Goal: Information Seeking & Learning: Learn about a topic

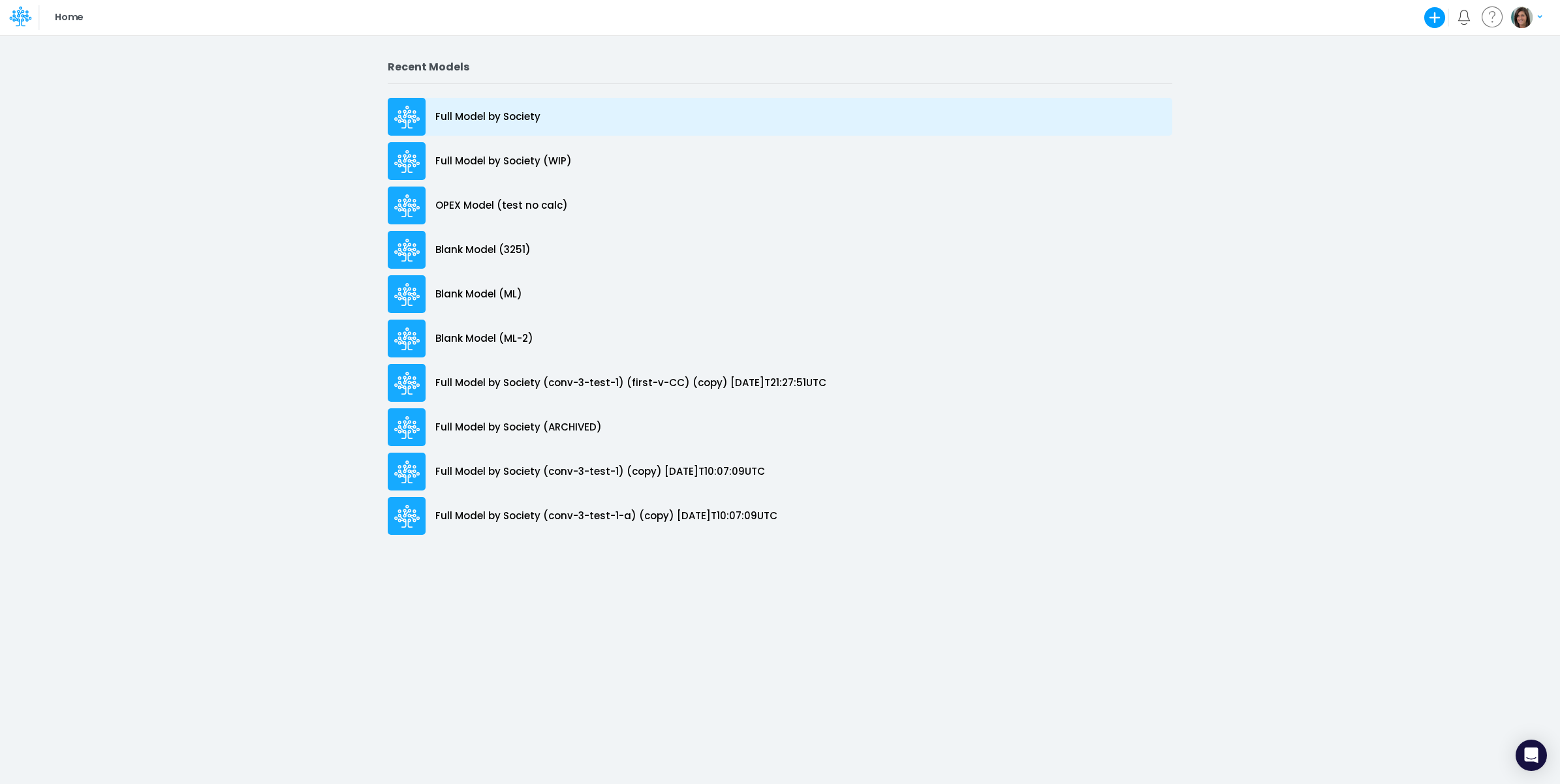
click at [601, 130] on div "Full Model by Society" at bounding box center [780, 116] width 784 height 38
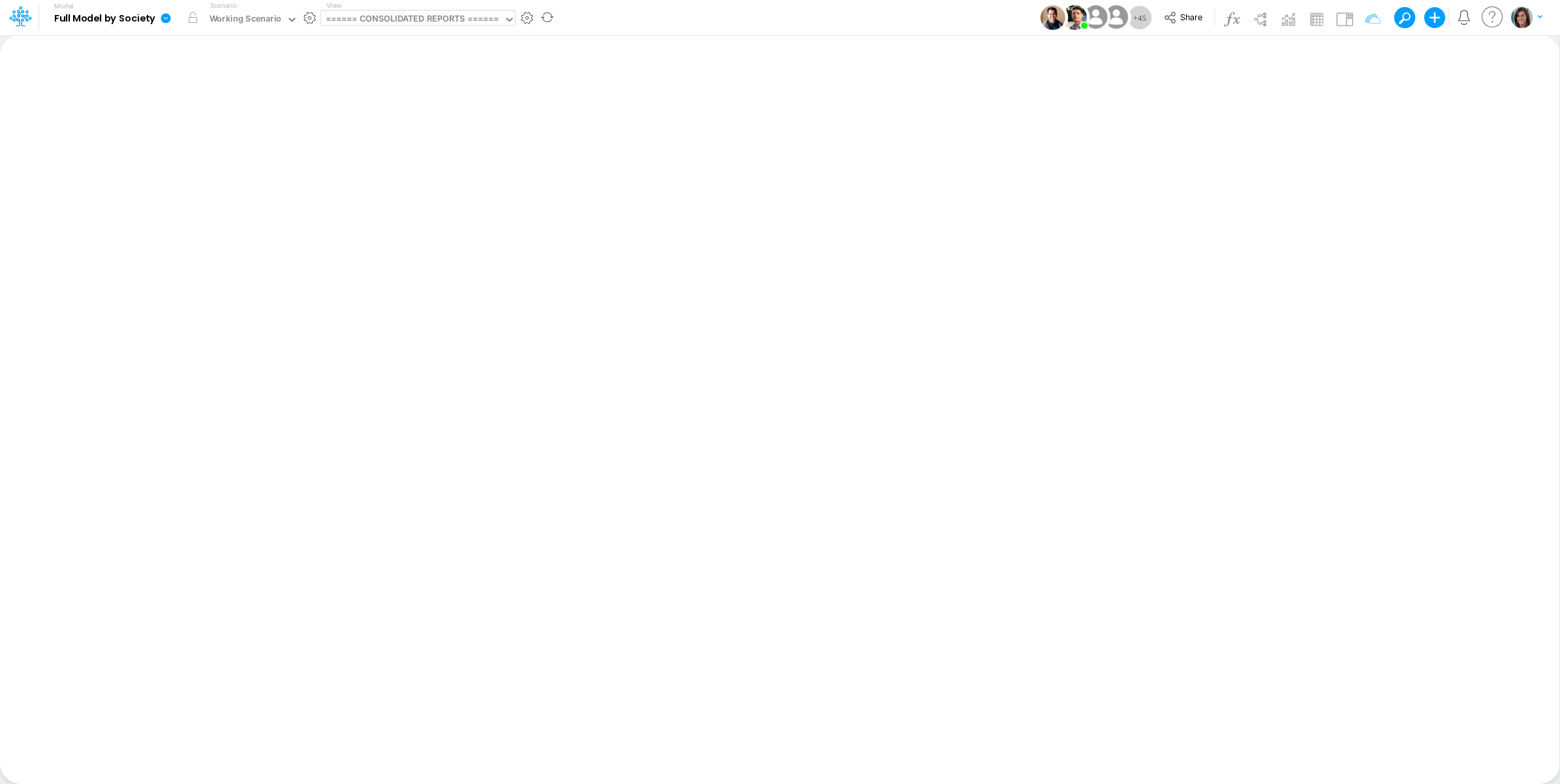
click at [416, 16] on div "====== CONSOLIDATED REPORTS ======" at bounding box center [413, 20] width 173 height 15
type input "cape"
click at [416, 44] on div "[MEDICAL_DATA] / Deprec&Amort" at bounding box center [410, 42] width 176 height 21
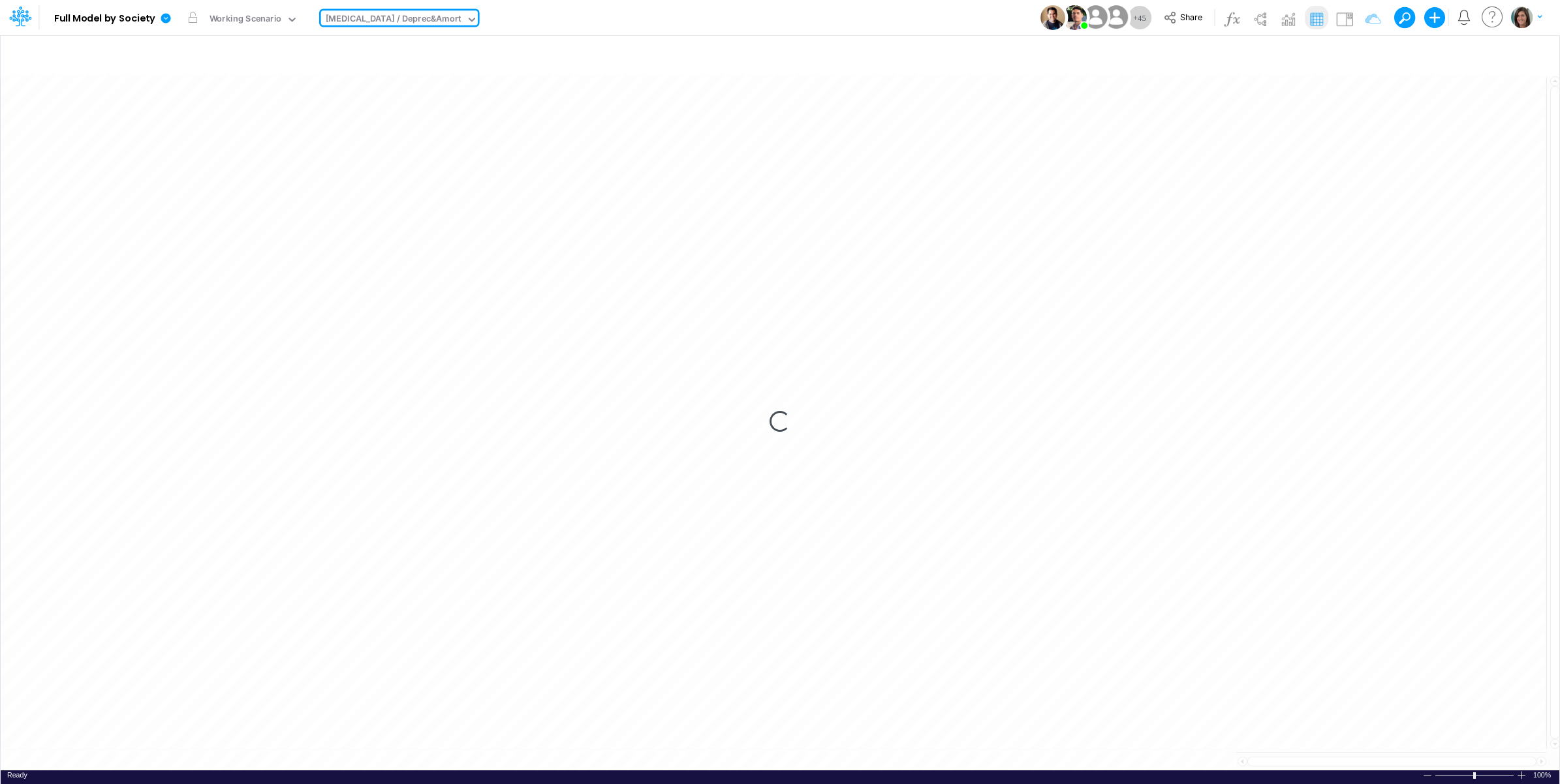
click at [539, 23] on div "Model Full Model by Society Edit model settings Duplicate Import QuickBooks Qui…" at bounding box center [781, 18] width 1404 height 36
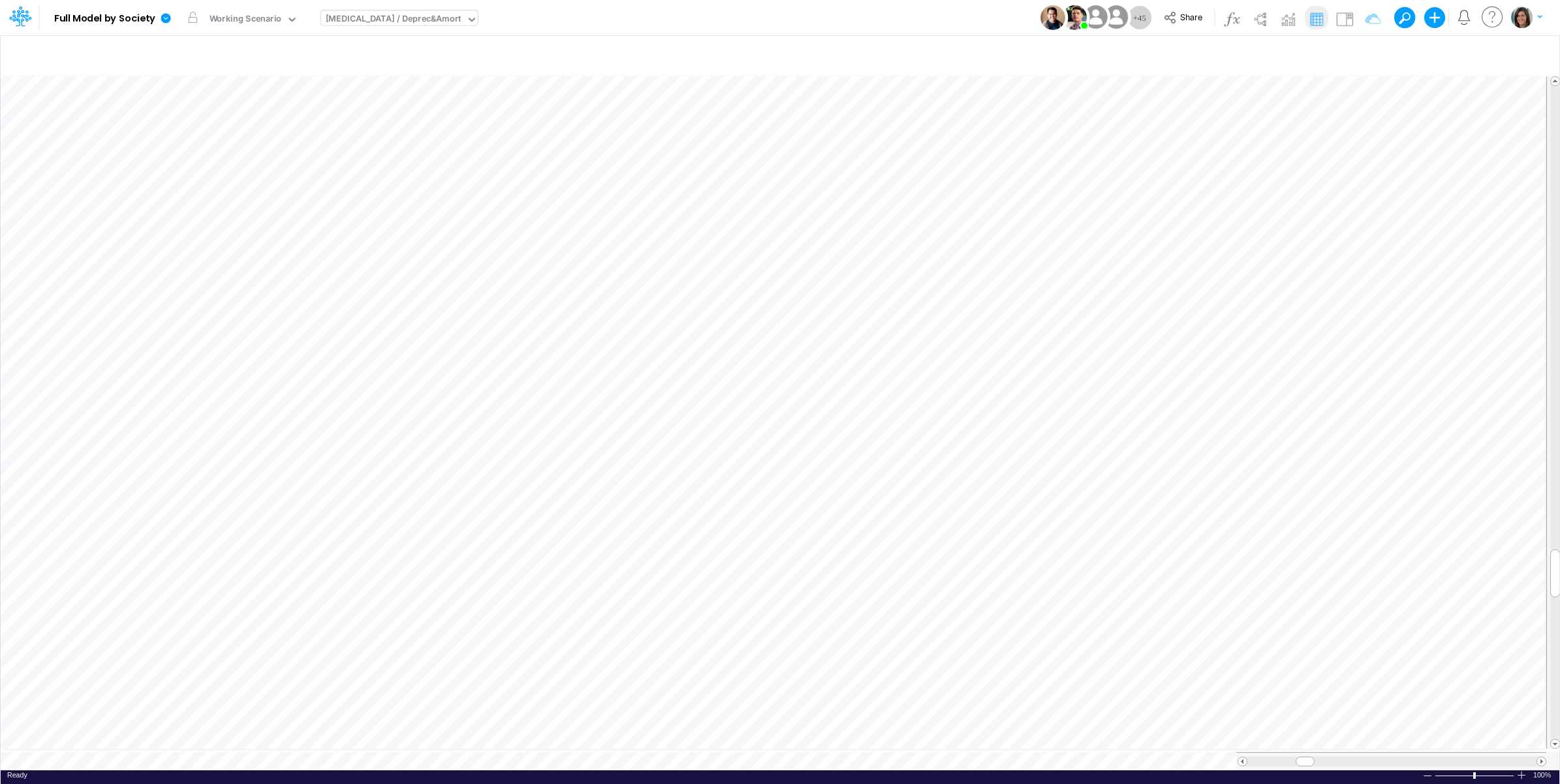
scroll to position [0, 1]
click at [1084, 326] on icon "button" at bounding box center [1085, 330] width 19 height 14
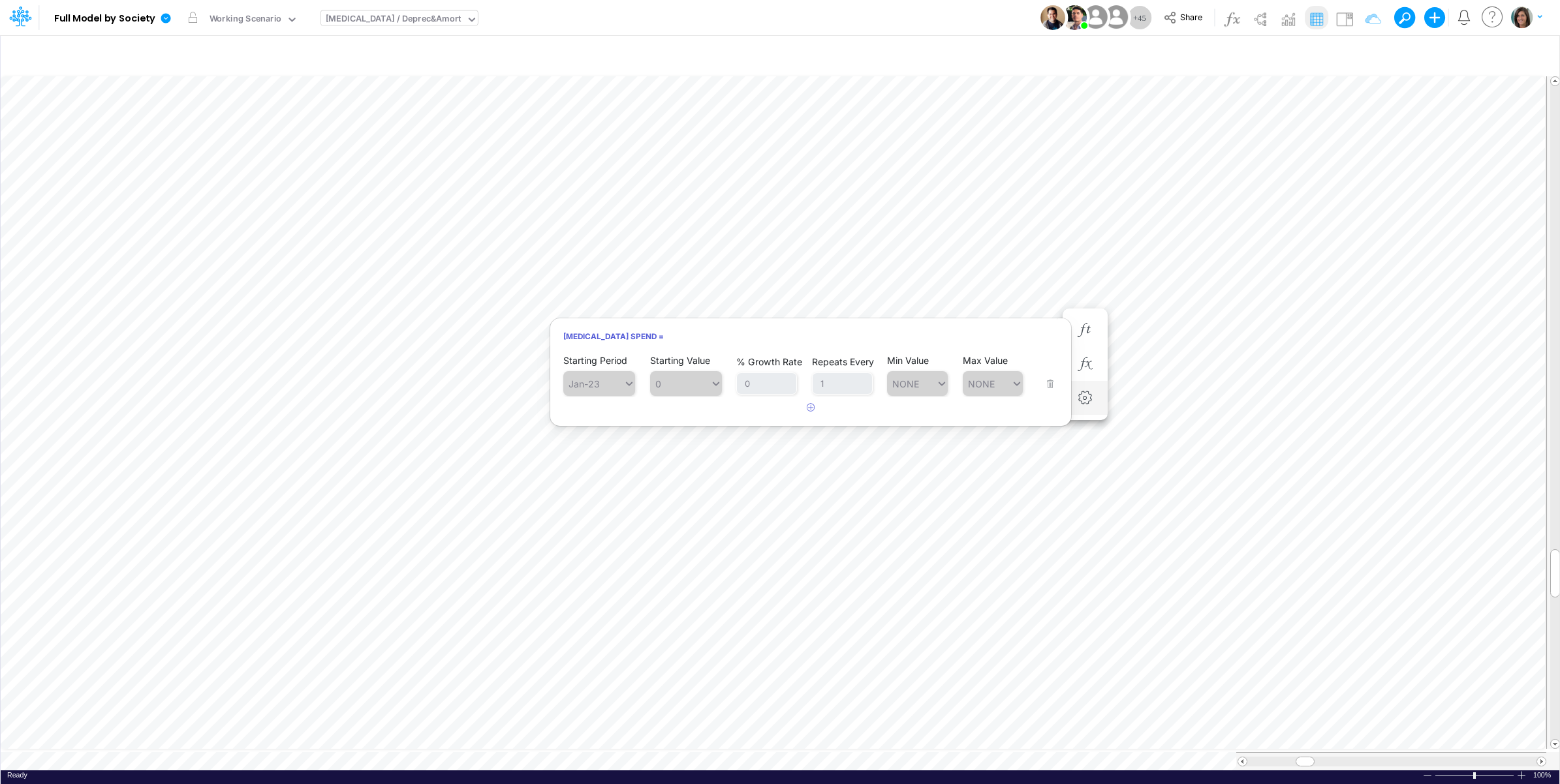
scroll to position [0, 1]
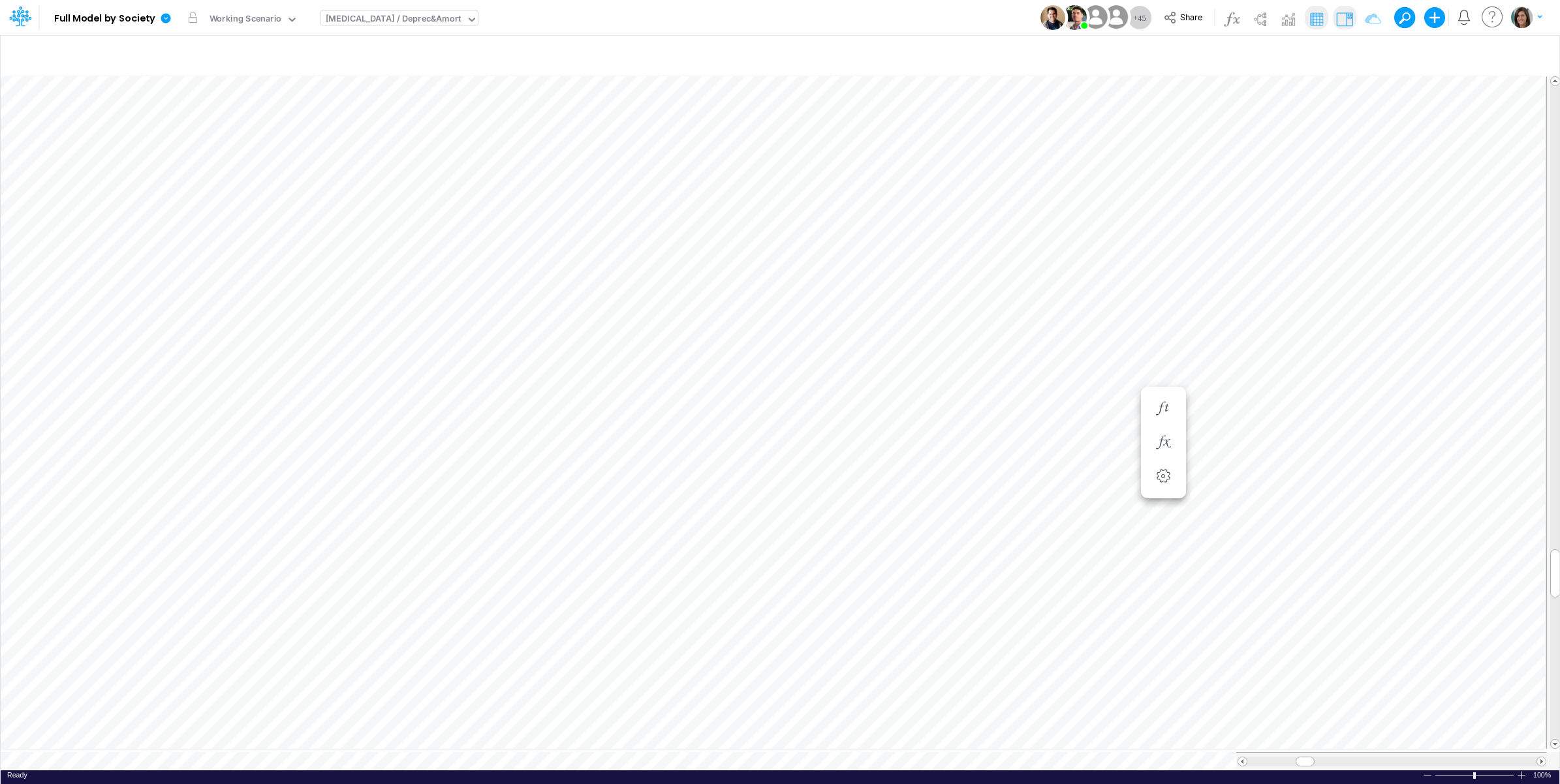
click at [1350, 13] on img at bounding box center [1344, 19] width 21 height 21
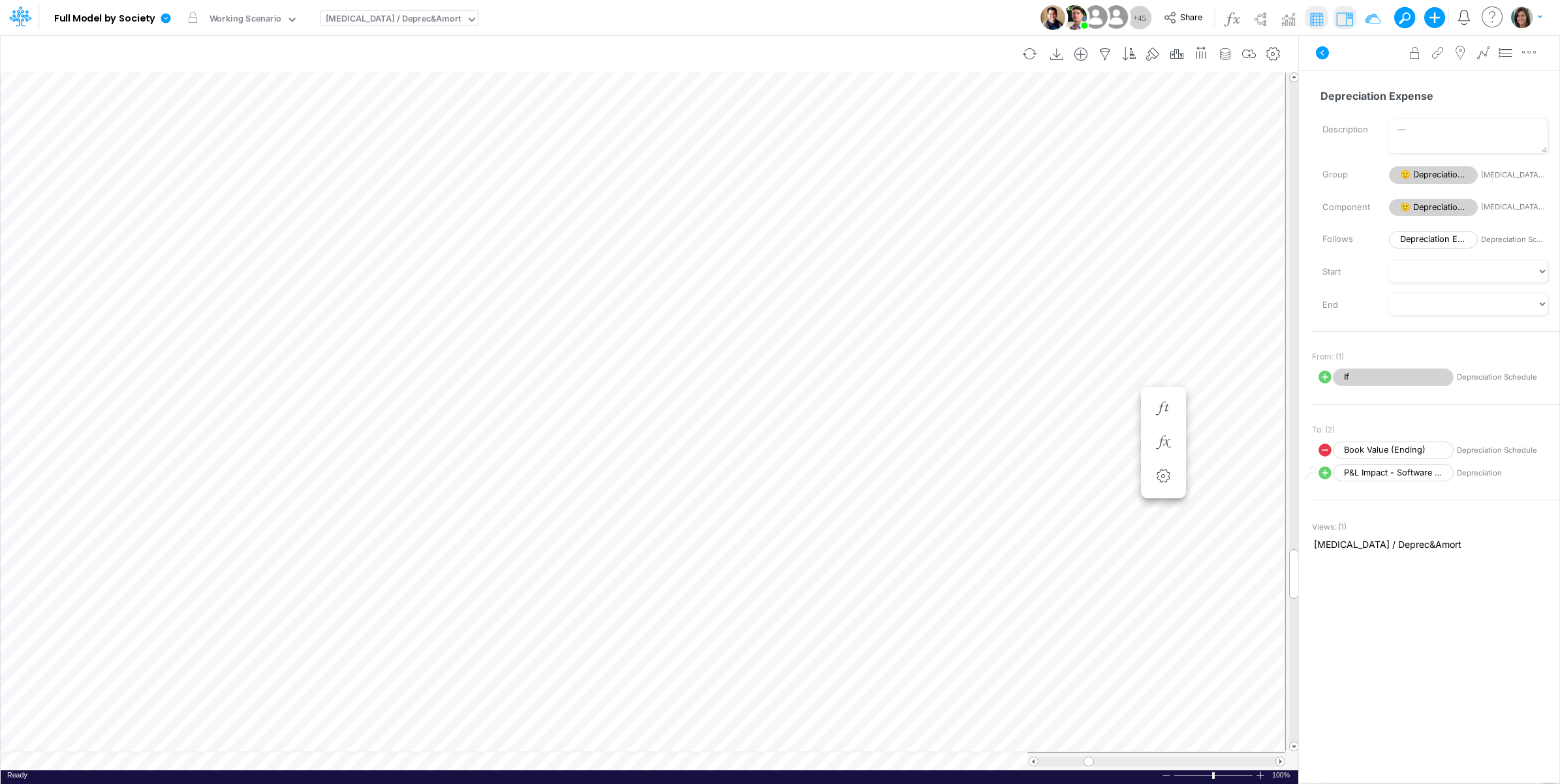
scroll to position [0, 1]
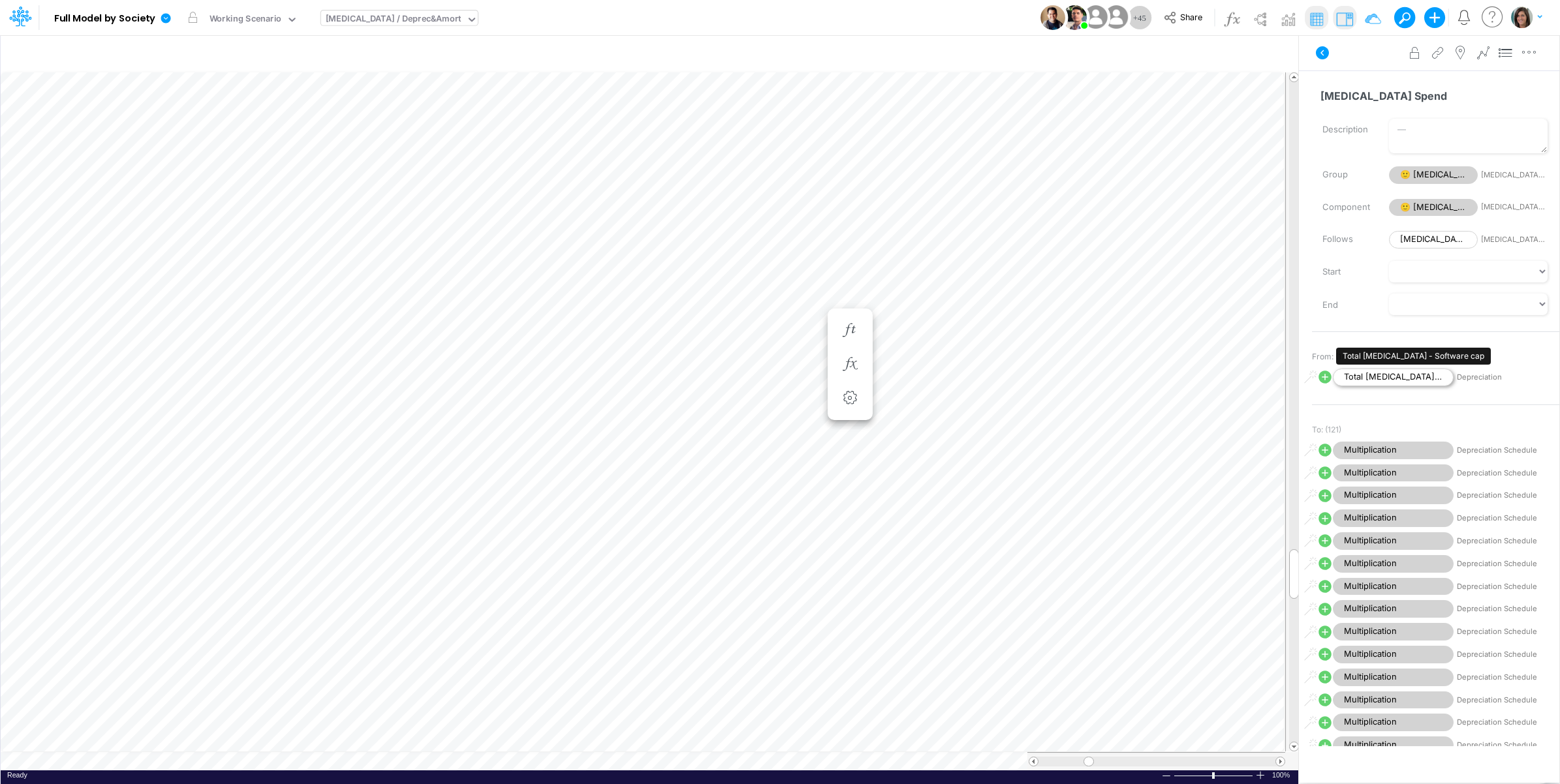
click at [1421, 377] on span "Total [MEDICAL_DATA] - Software cap" at bounding box center [1393, 378] width 121 height 18
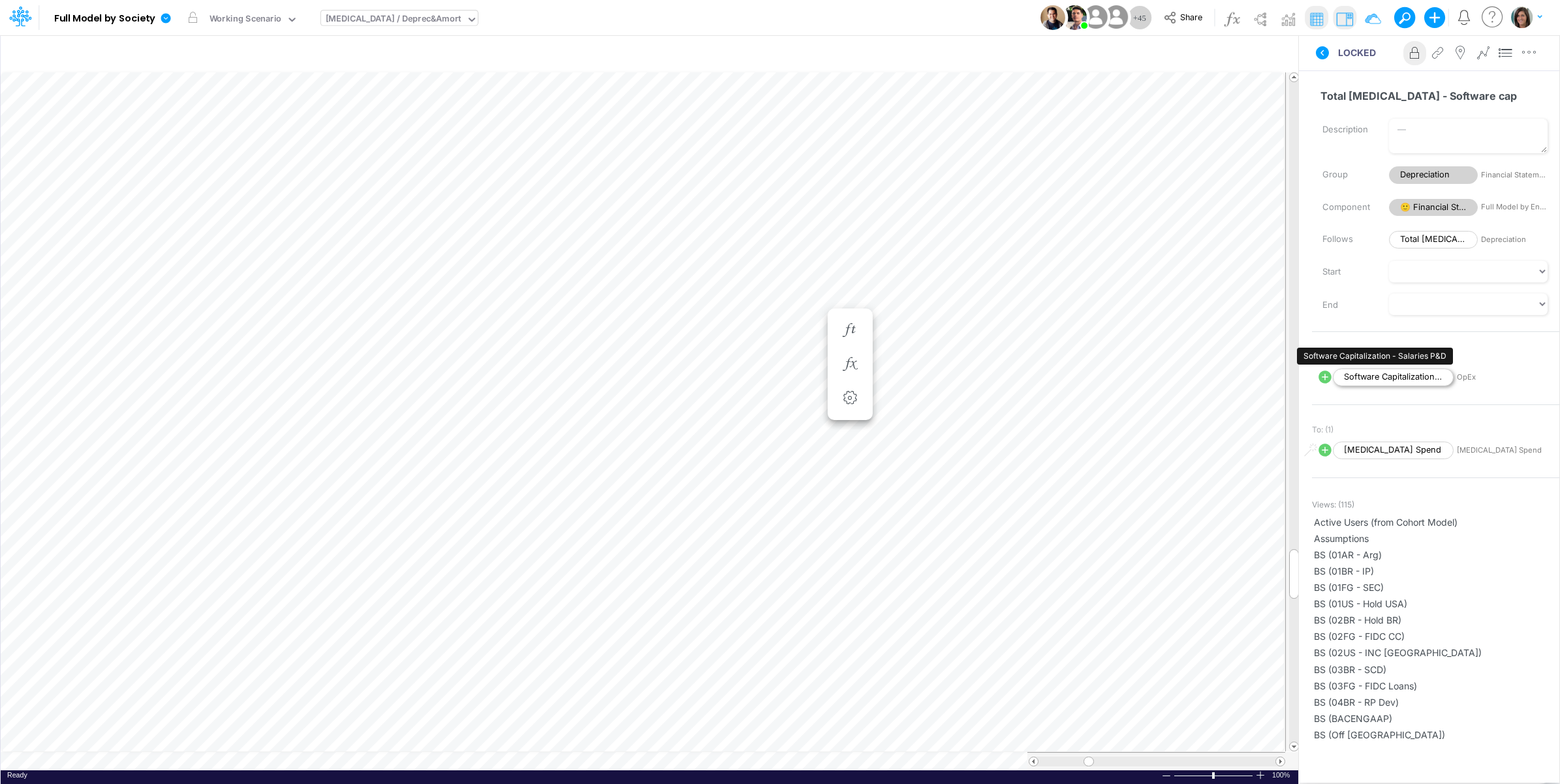
click at [1407, 375] on span "Software Capitalization - Salaries P&D" at bounding box center [1393, 378] width 121 height 18
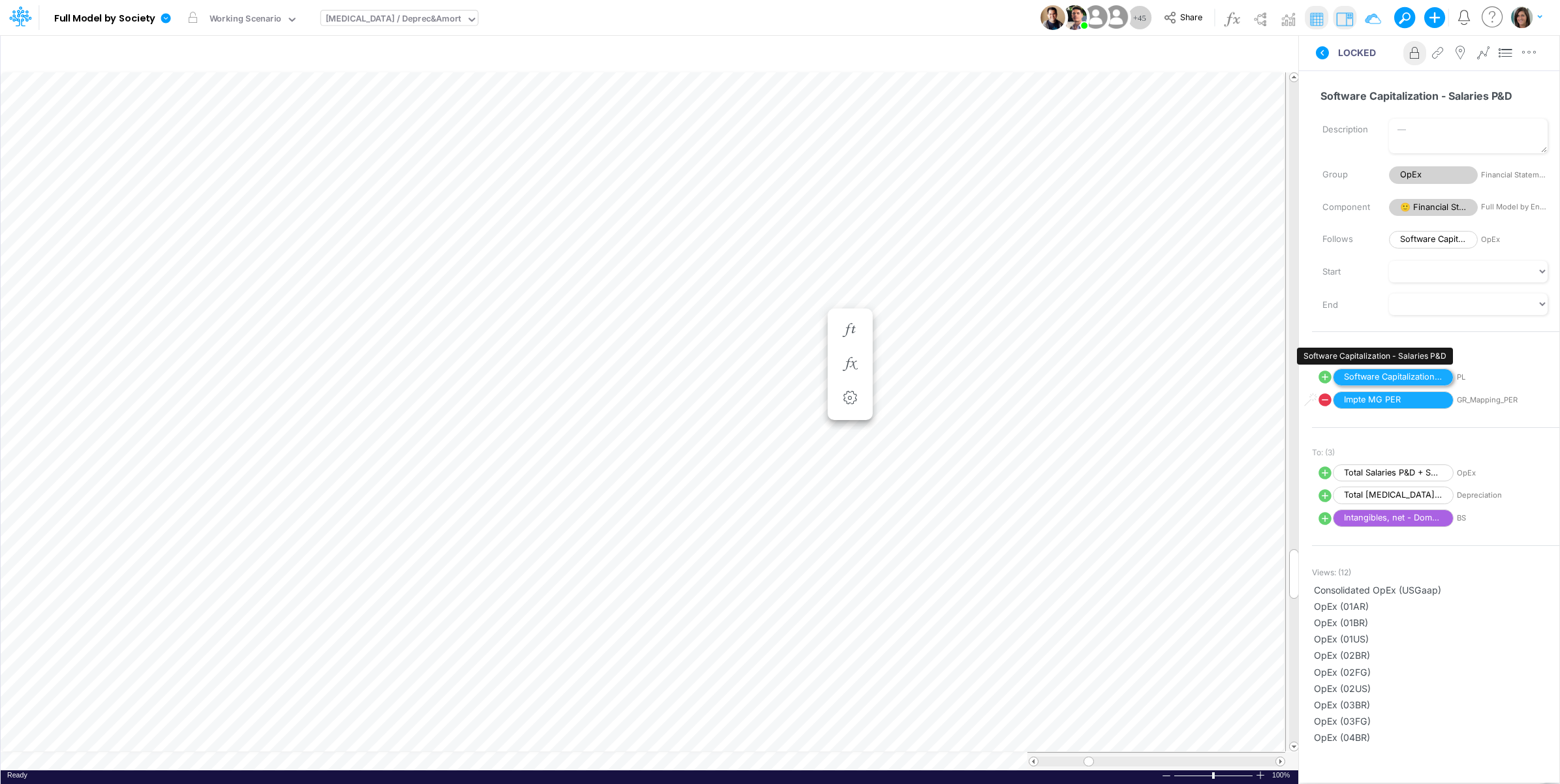
click at [1405, 376] on span "Software Capitalization - Salaries P&D" at bounding box center [1393, 378] width 121 height 18
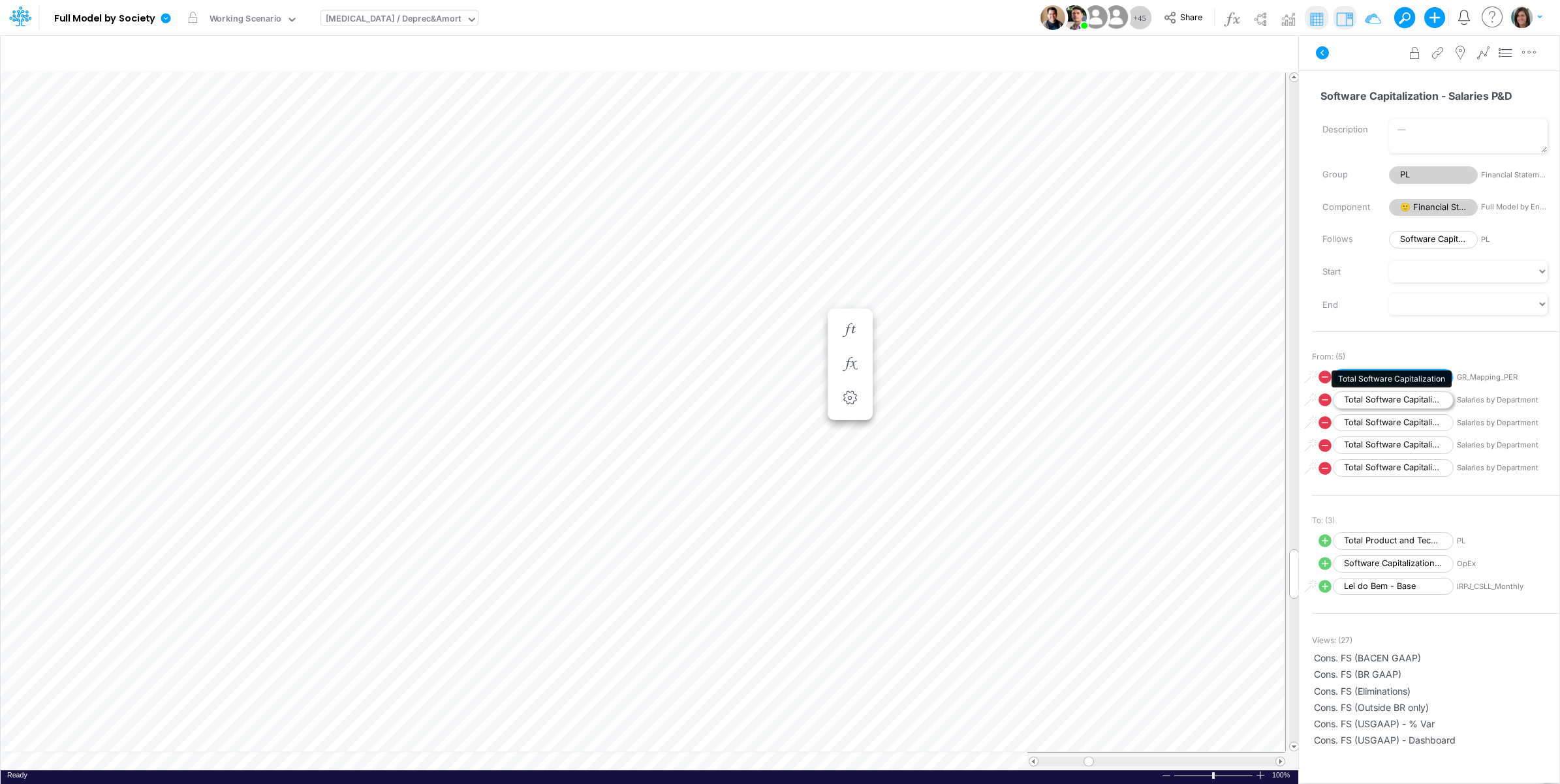
click at [1408, 398] on span "Total Software Capitalization" at bounding box center [1393, 401] width 121 height 18
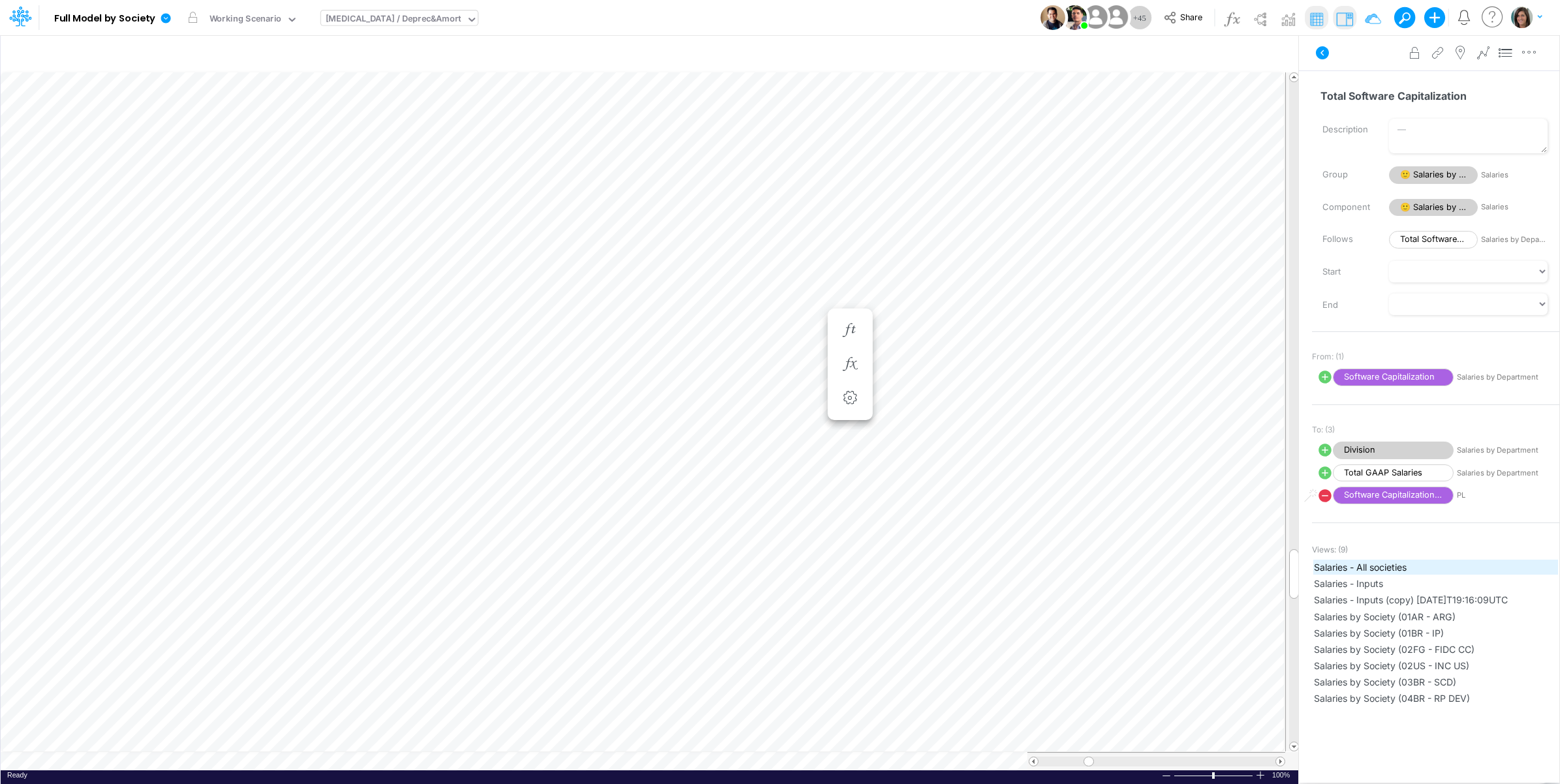
click at [1427, 569] on span "Salaries - All societies" at bounding box center [1436, 567] width 244 height 14
type input "Salaries - All societies"
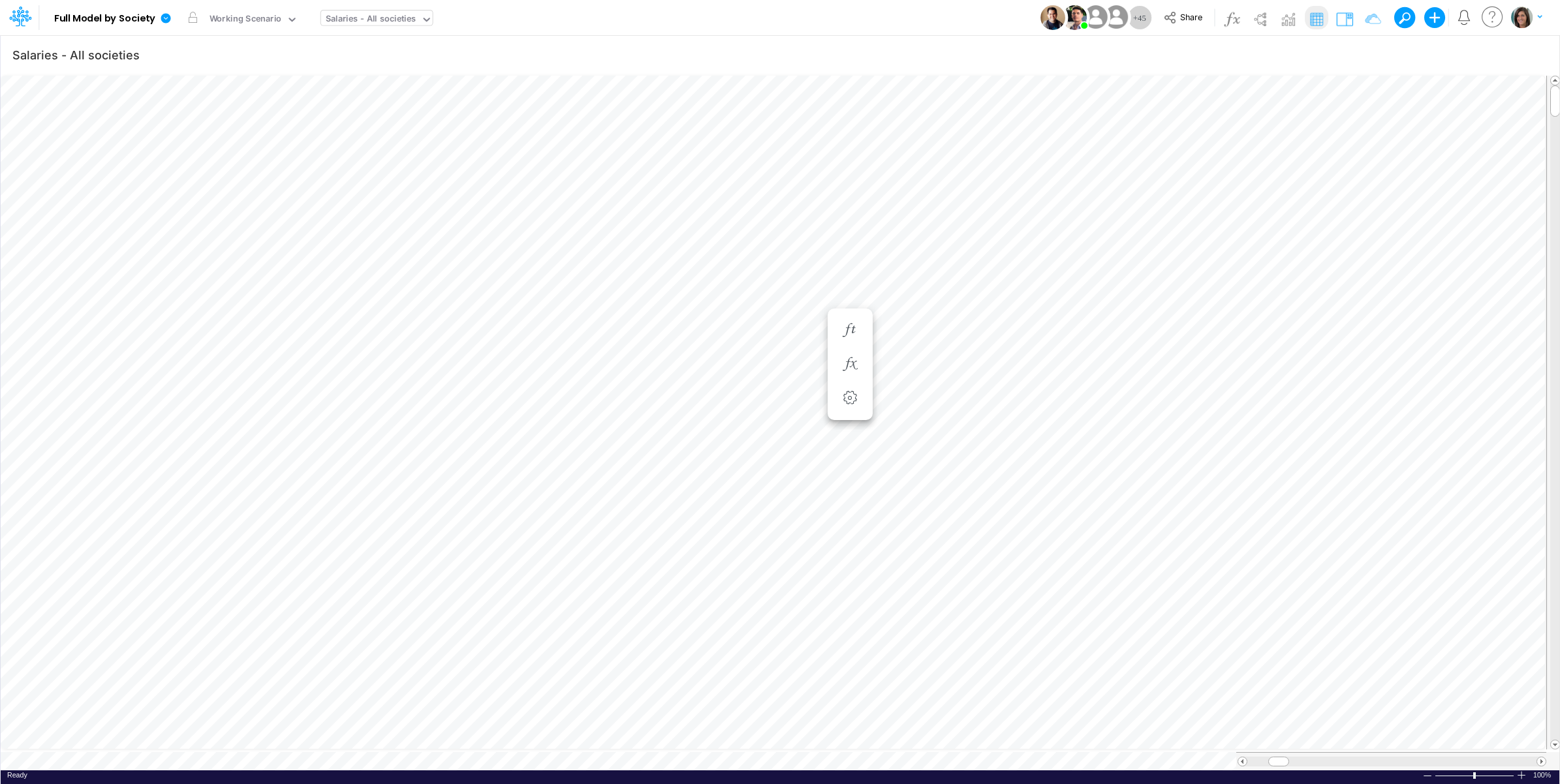
drag, startPoint x: 1345, startPoint y: 12, endPoint x: 1323, endPoint y: 54, distance: 47.4
click at [1345, 12] on img at bounding box center [1344, 19] width 21 height 21
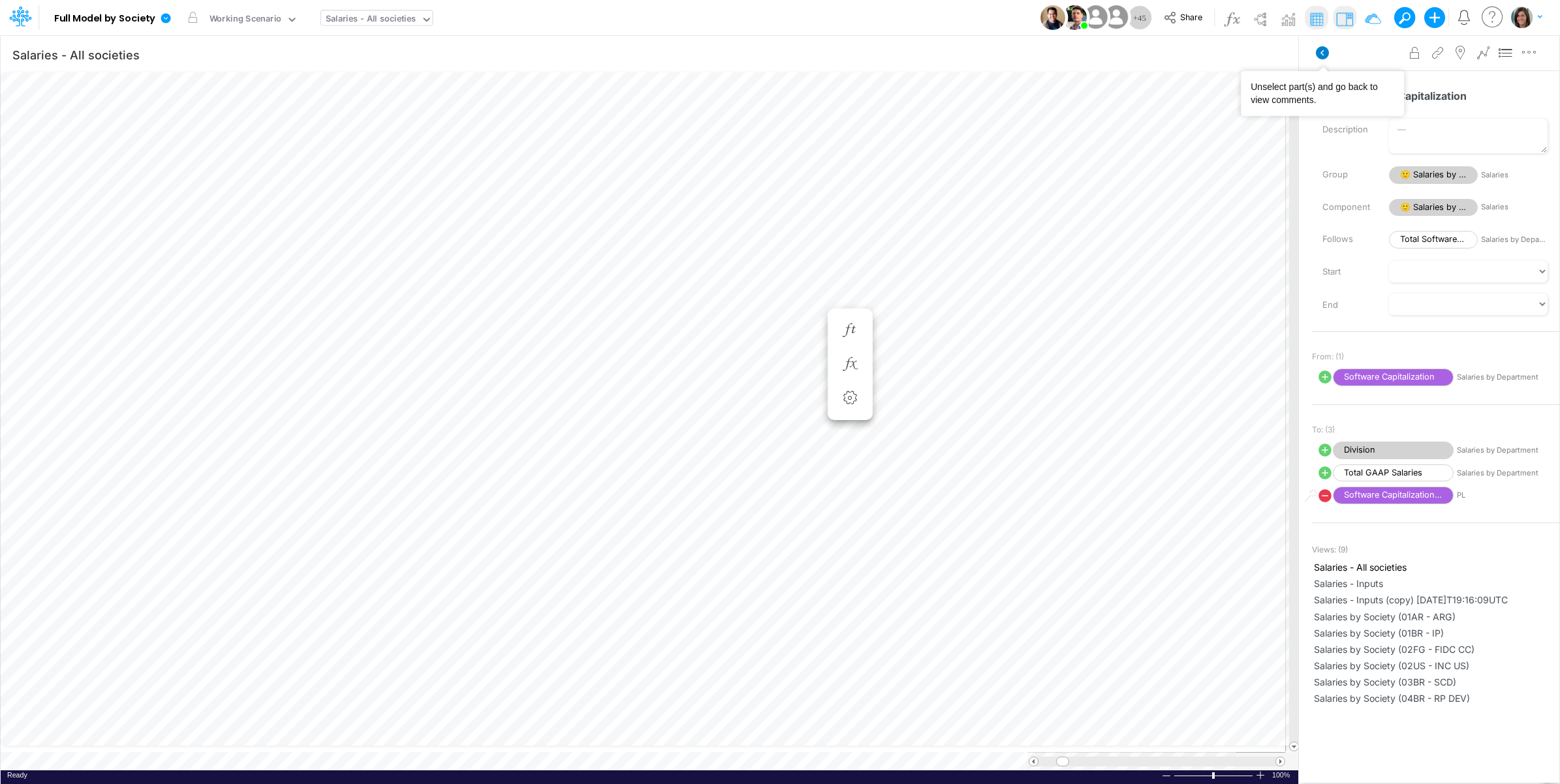
click at [1323, 53] on icon at bounding box center [1323, 53] width 13 height 13
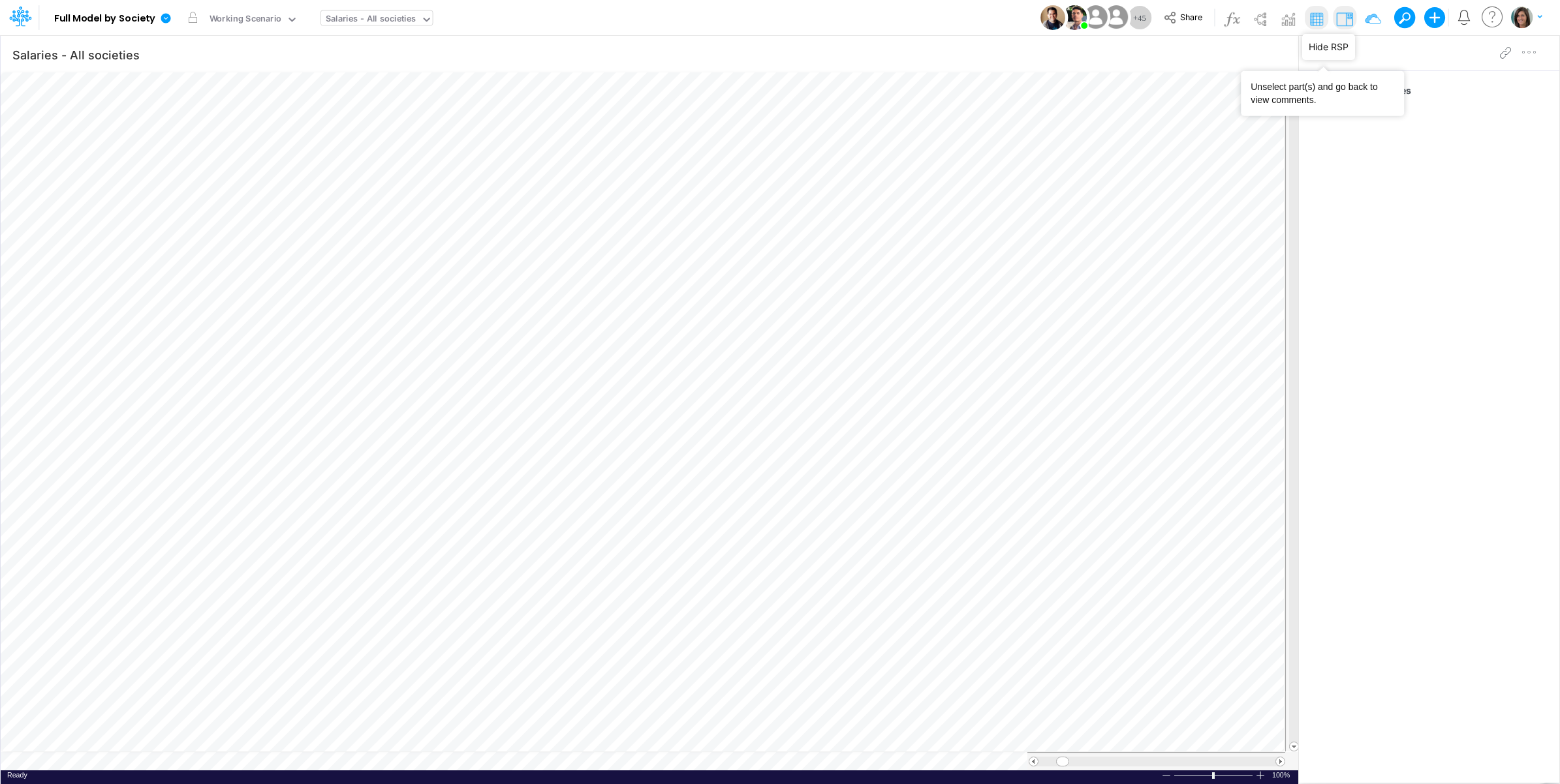
click at [1343, 19] on img at bounding box center [1344, 19] width 21 height 21
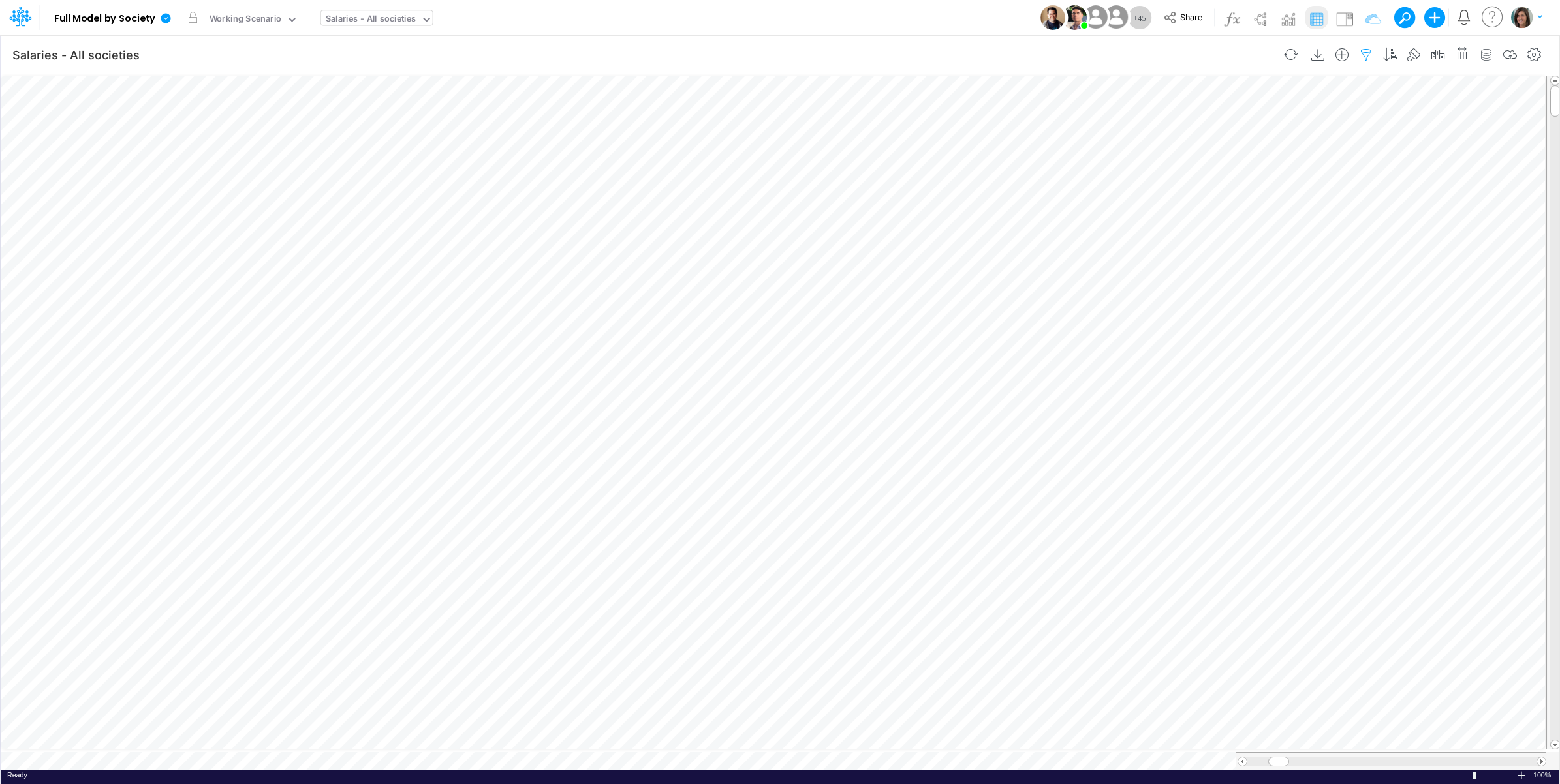
click at [1358, 51] on icon "button" at bounding box center [1366, 55] width 19 height 14
select select "notEqual"
click at [1167, 212] on button "button" at bounding box center [1166, 207] width 25 height 21
click at [1054, 192] on div at bounding box center [1077, 181] width 142 height 24
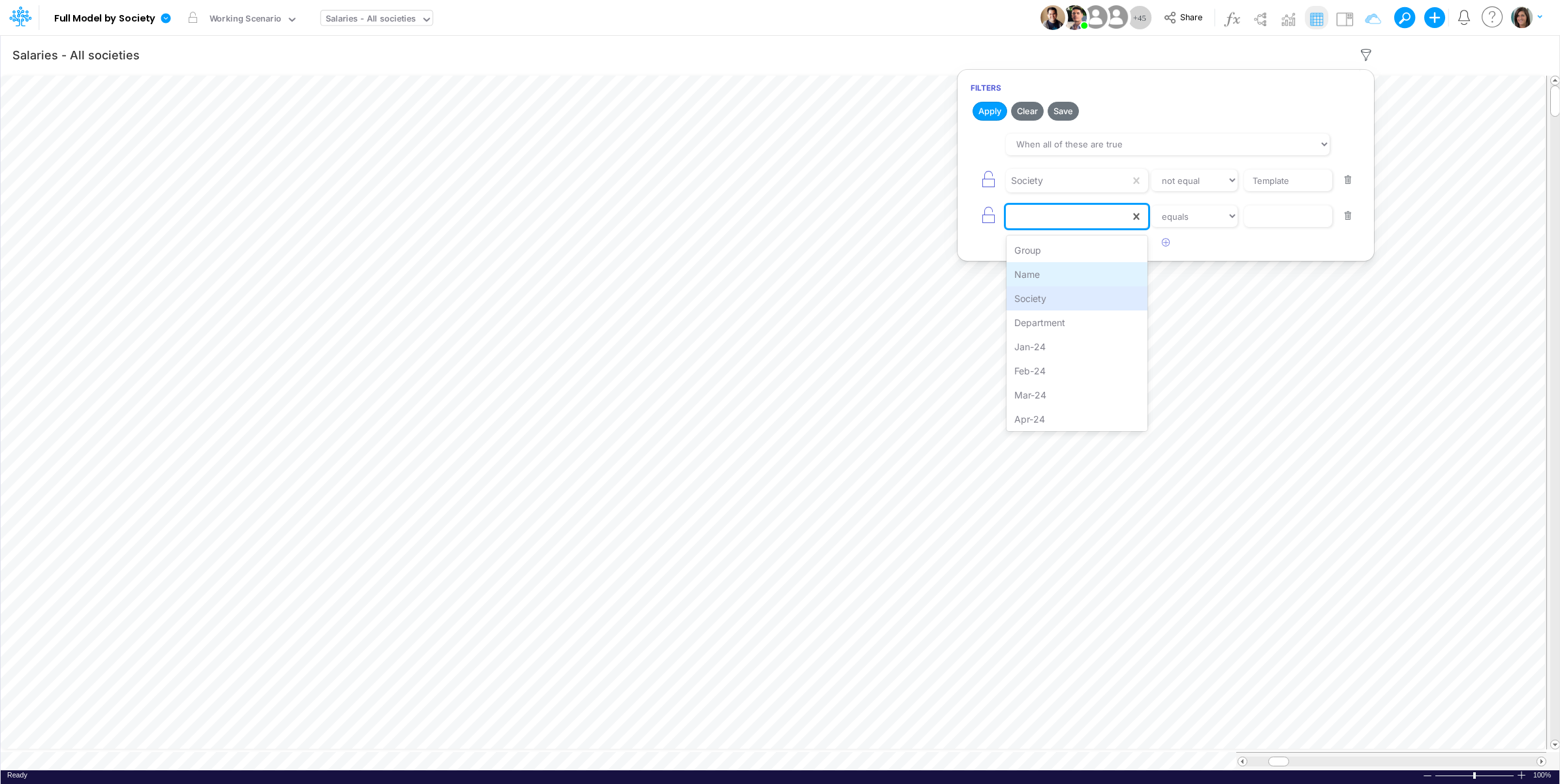
click at [1059, 282] on div "Name" at bounding box center [1077, 274] width 141 height 24
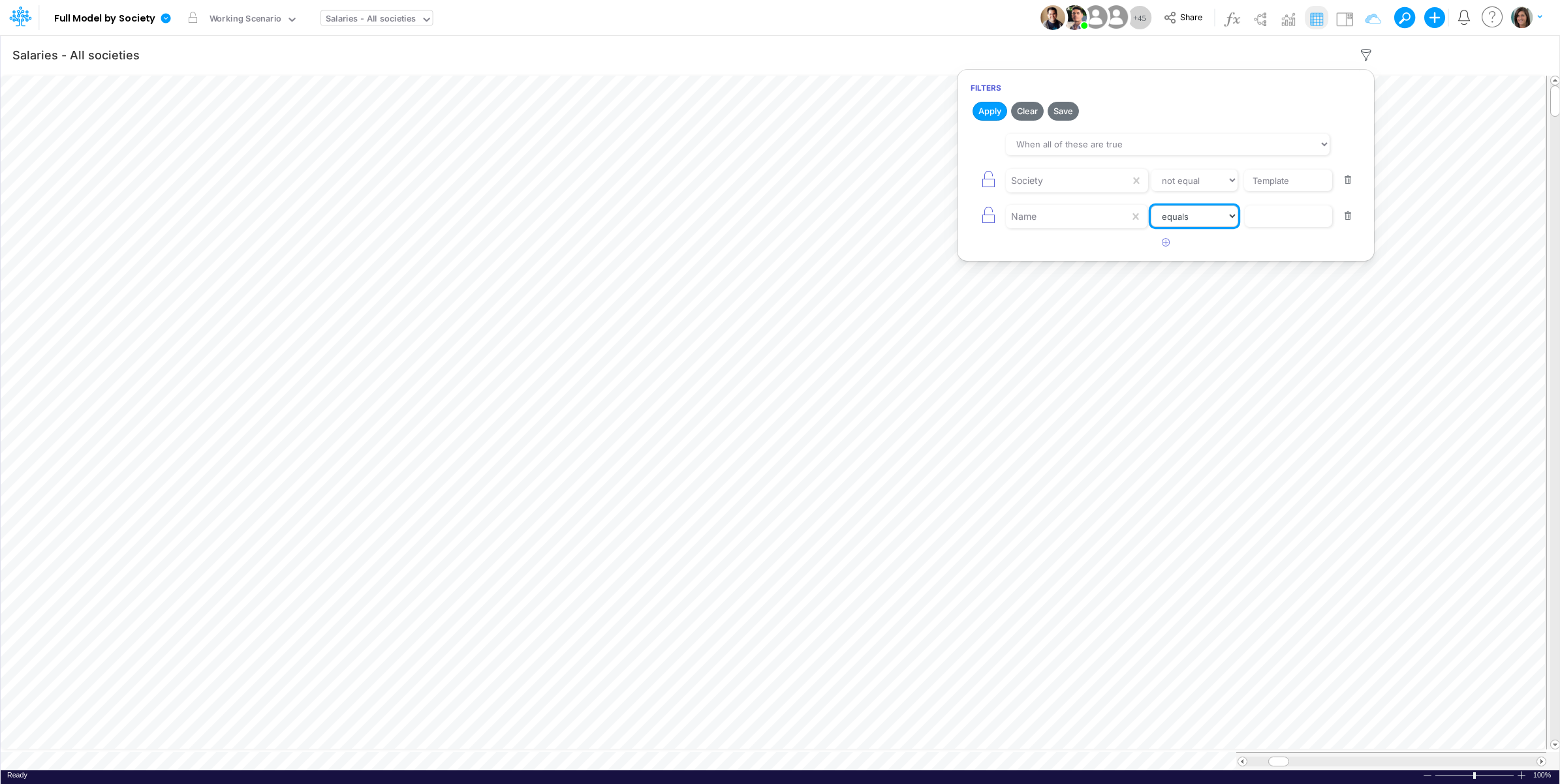
click at [1218, 220] on select "equals not equal starts with ends with contains" at bounding box center [1195, 217] width 87 height 22
select select "contains"
click at [1152, 207] on select "equals not equal starts with ends with contains" at bounding box center [1195, 217] width 87 height 22
click at [1284, 192] on input "text" at bounding box center [1288, 181] width 88 height 22
click at [1277, 192] on input "capitzliation" at bounding box center [1288, 181] width 88 height 22
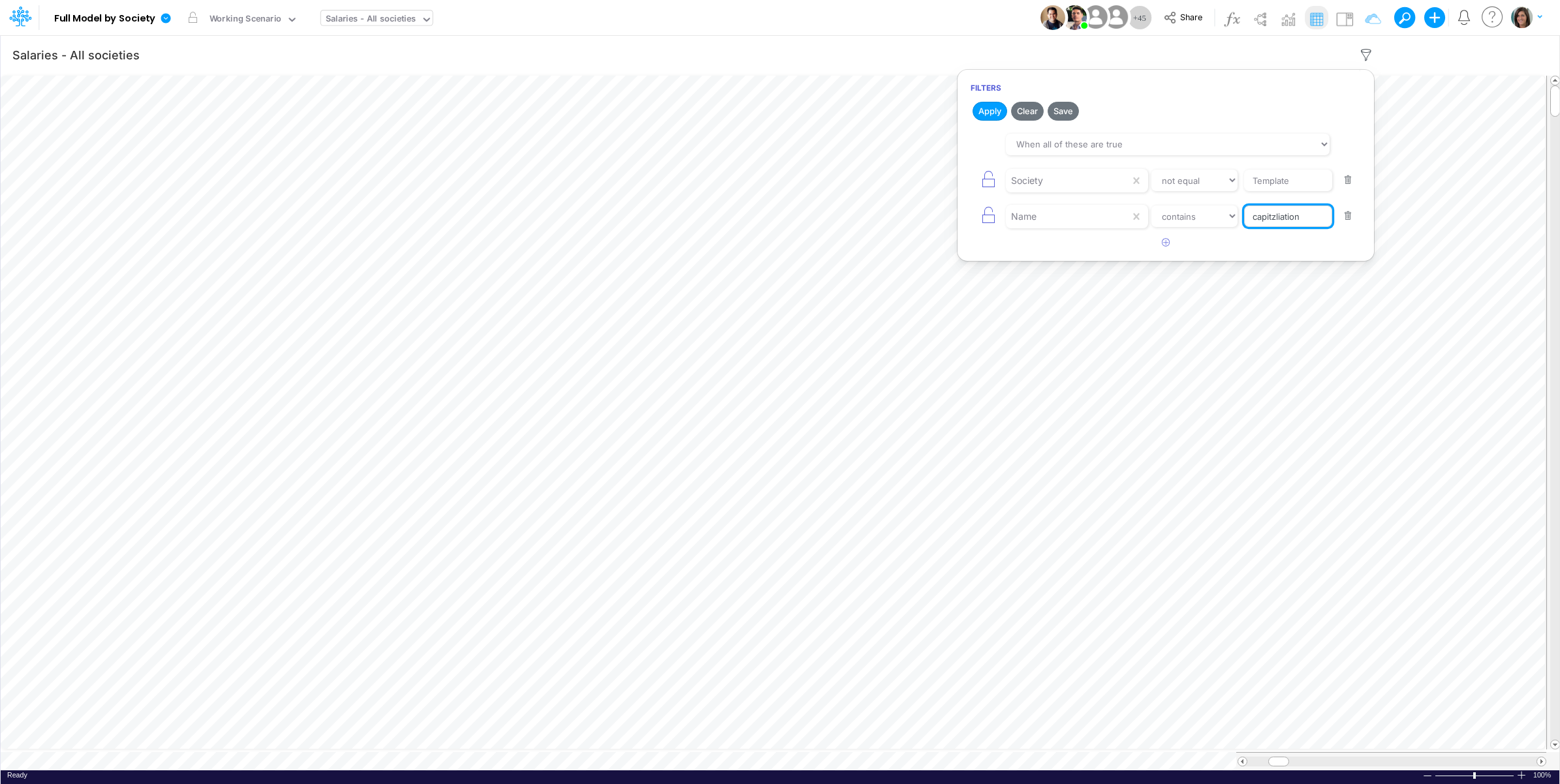
type input "c"
type input "software capitalization"
click at [984, 116] on button "Apply" at bounding box center [990, 111] width 35 height 19
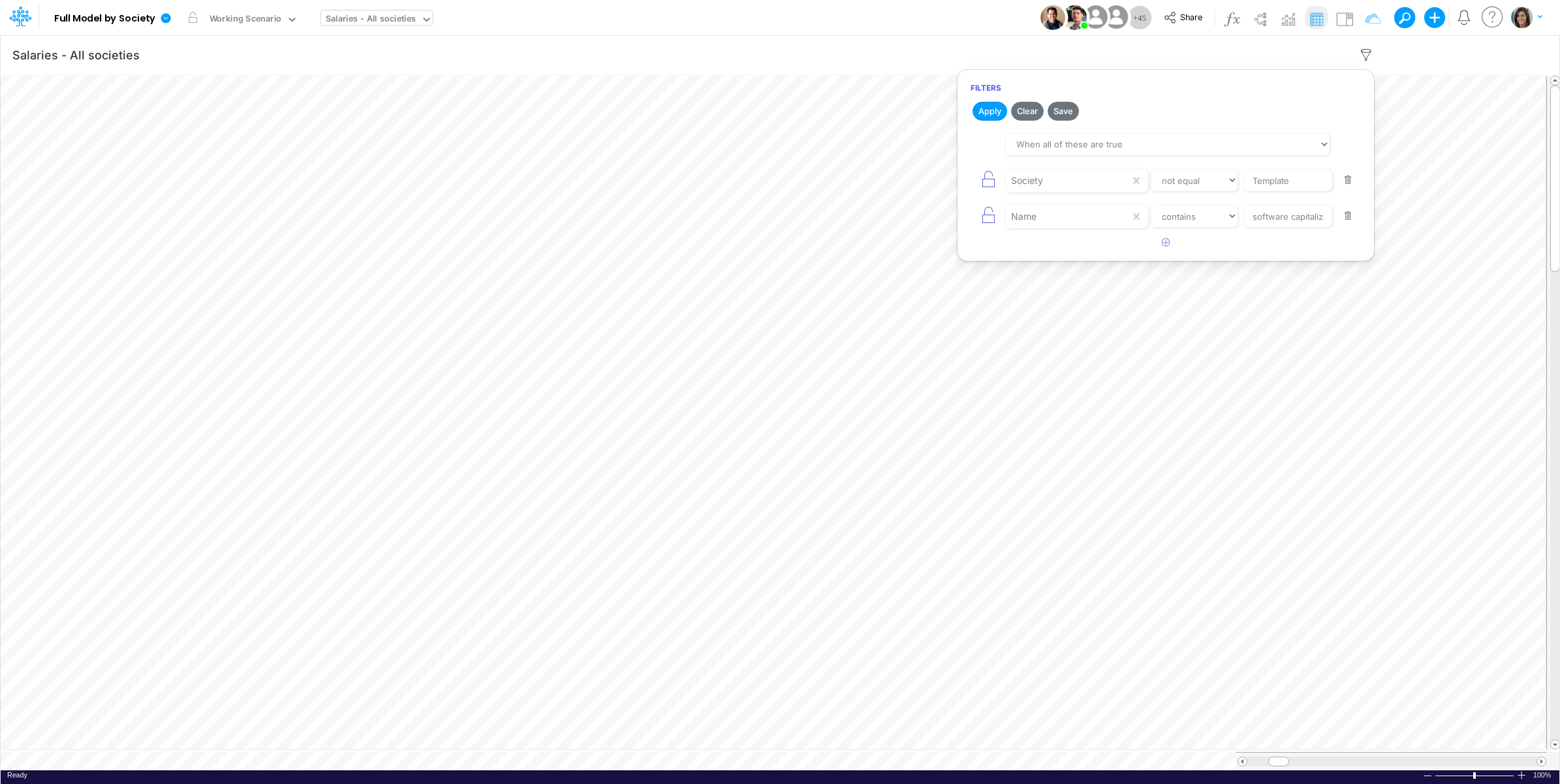
click at [991, 17] on div "Model Full Model by Society Edit model settings Duplicate Import QuickBooks Qui…" at bounding box center [781, 18] width 1404 height 36
click at [1359, 51] on icon "button" at bounding box center [1366, 55] width 19 height 14
select select "notEqual"
click at [1213, 213] on select "equals not equal starts with ends with contains" at bounding box center [1195, 217] width 87 height 22
select select "equals"
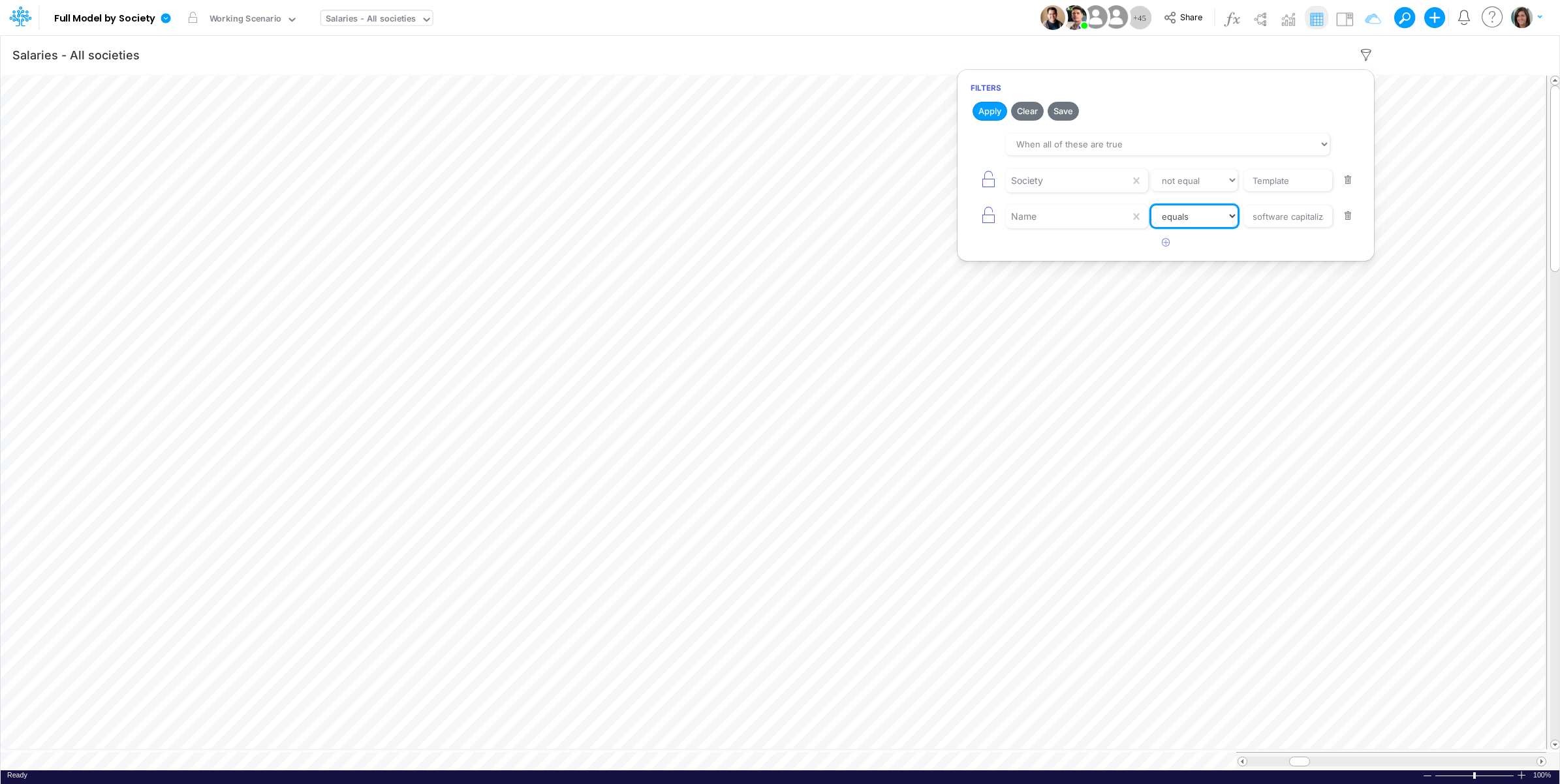
click at [1152, 207] on select "equals not equal starts with ends with contains" at bounding box center [1195, 217] width 87 height 22
click at [984, 109] on button "Apply" at bounding box center [990, 111] width 35 height 19
click at [955, 7] on div "Model Full Model by Society Edit model settings Duplicate Import QuickBooks Qui…" at bounding box center [781, 18] width 1404 height 36
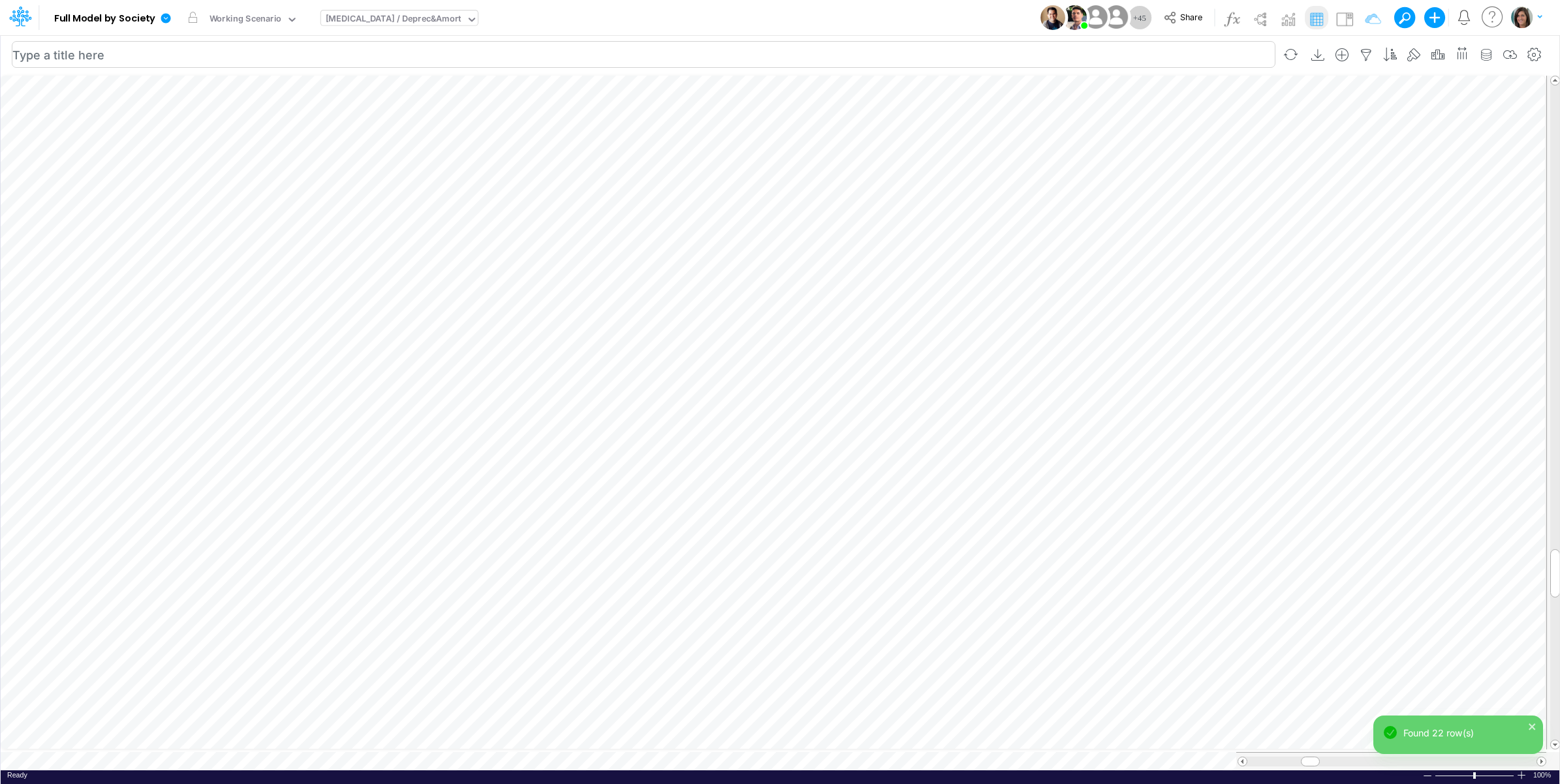
scroll to position [0, 1]
type input "Salaries - All societies"
click at [1344, 14] on img at bounding box center [1344, 19] width 21 height 21
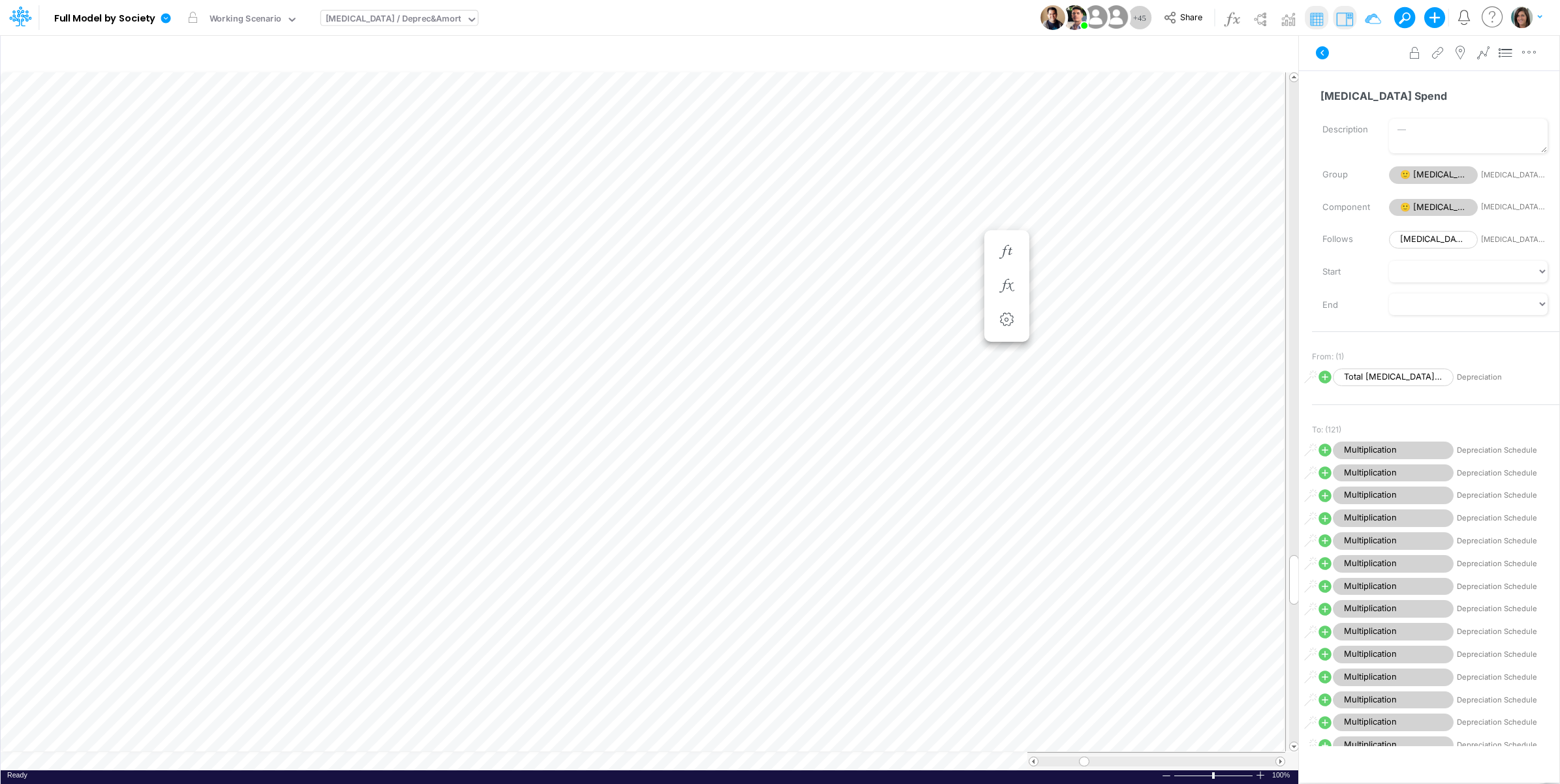
scroll to position [0, 1]
click at [1079, 239] on div "[MEDICAL_DATA] Spend =" at bounding box center [1085, 252] width 24 height 26
click at [1091, 251] on icon "button" at bounding box center [1085, 252] width 19 height 14
click at [1411, 379] on span "Total [MEDICAL_DATA] - Software cap" at bounding box center [1393, 378] width 121 height 18
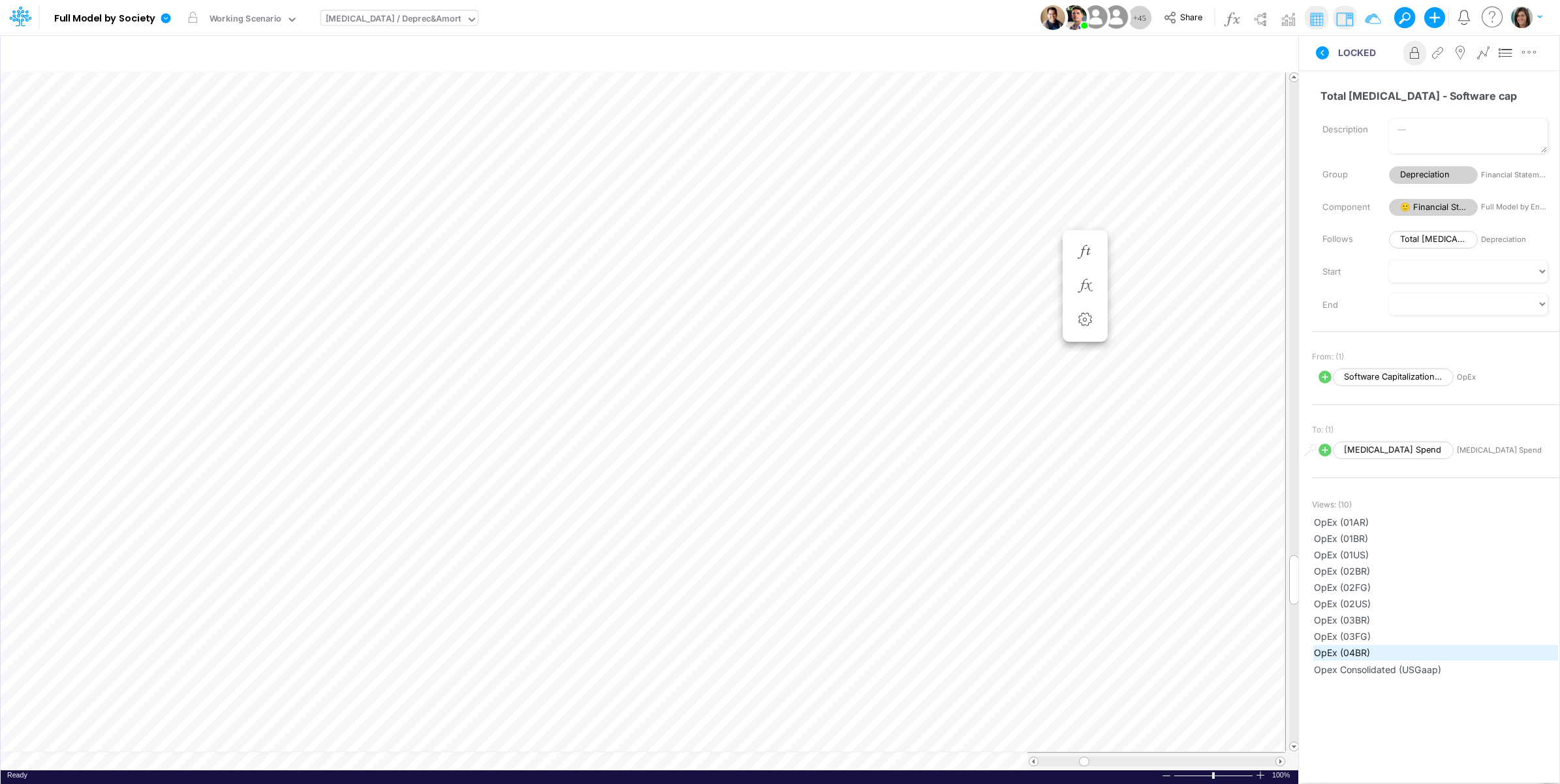
click at [1373, 646] on span "OpEx (04BR)" at bounding box center [1436, 653] width 244 height 14
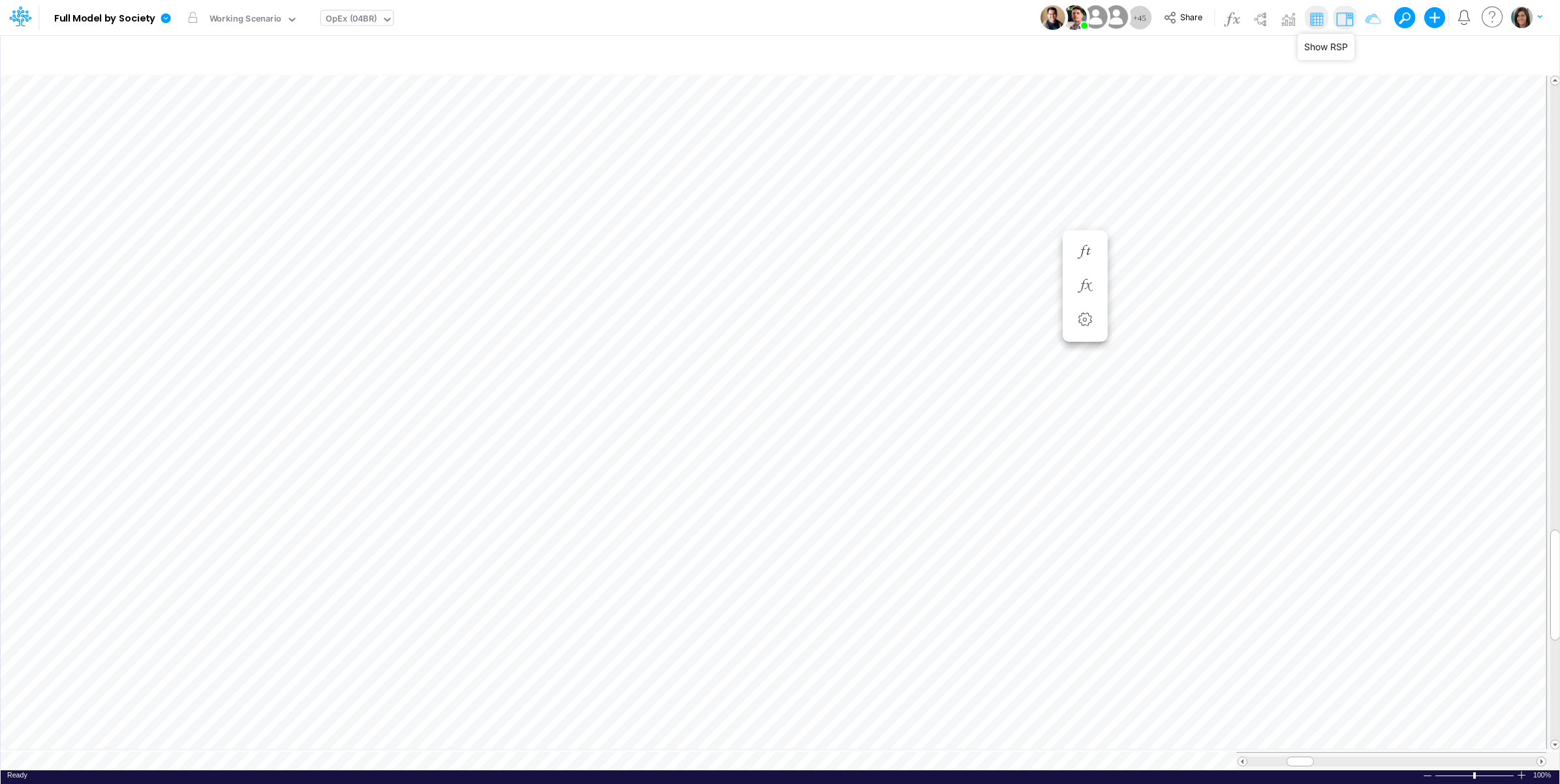
click at [1342, 19] on img at bounding box center [1344, 19] width 21 height 21
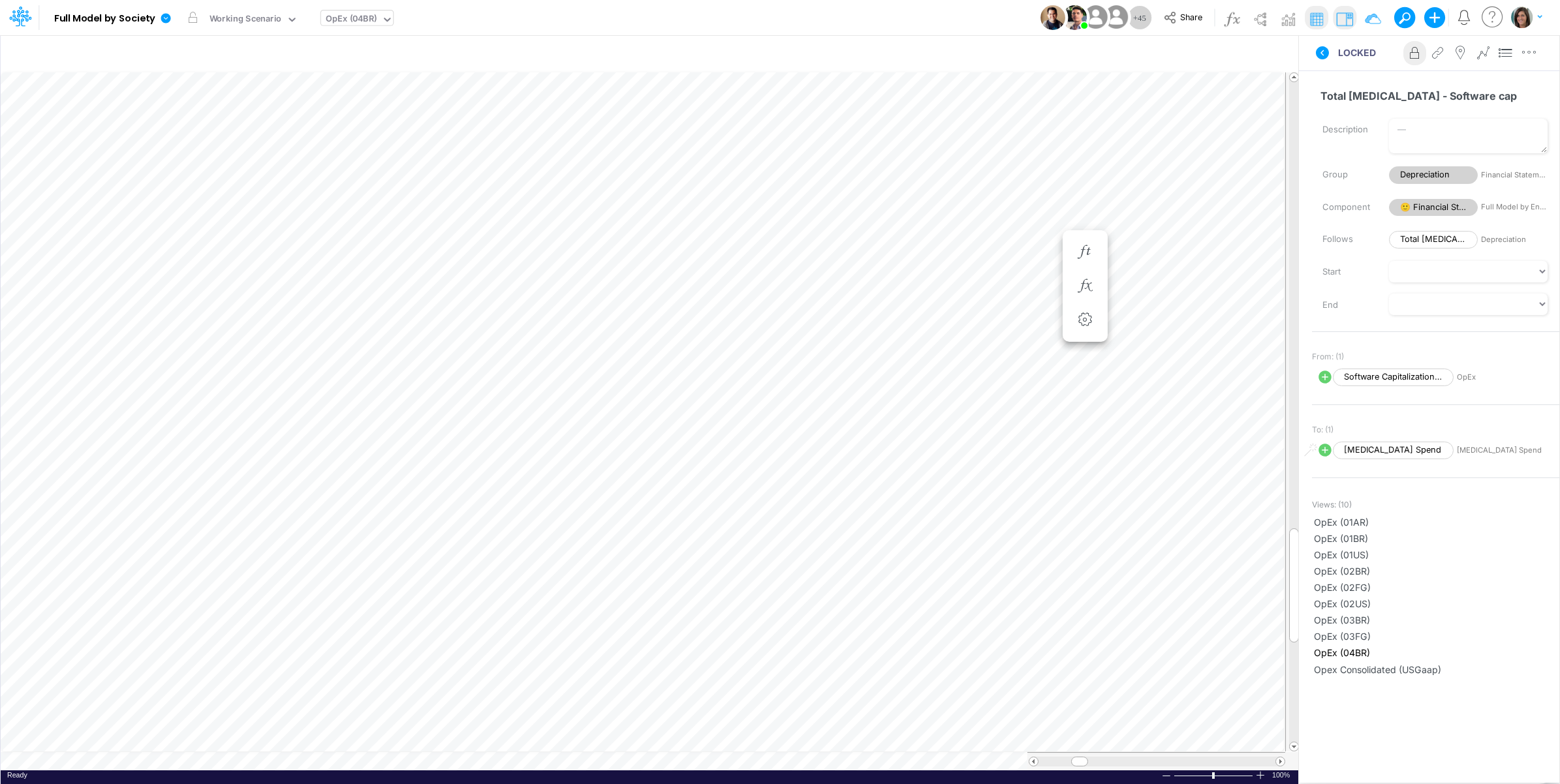
scroll to position [0, 1]
click at [976, 443] on icon "button" at bounding box center [978, 448] width 19 height 14
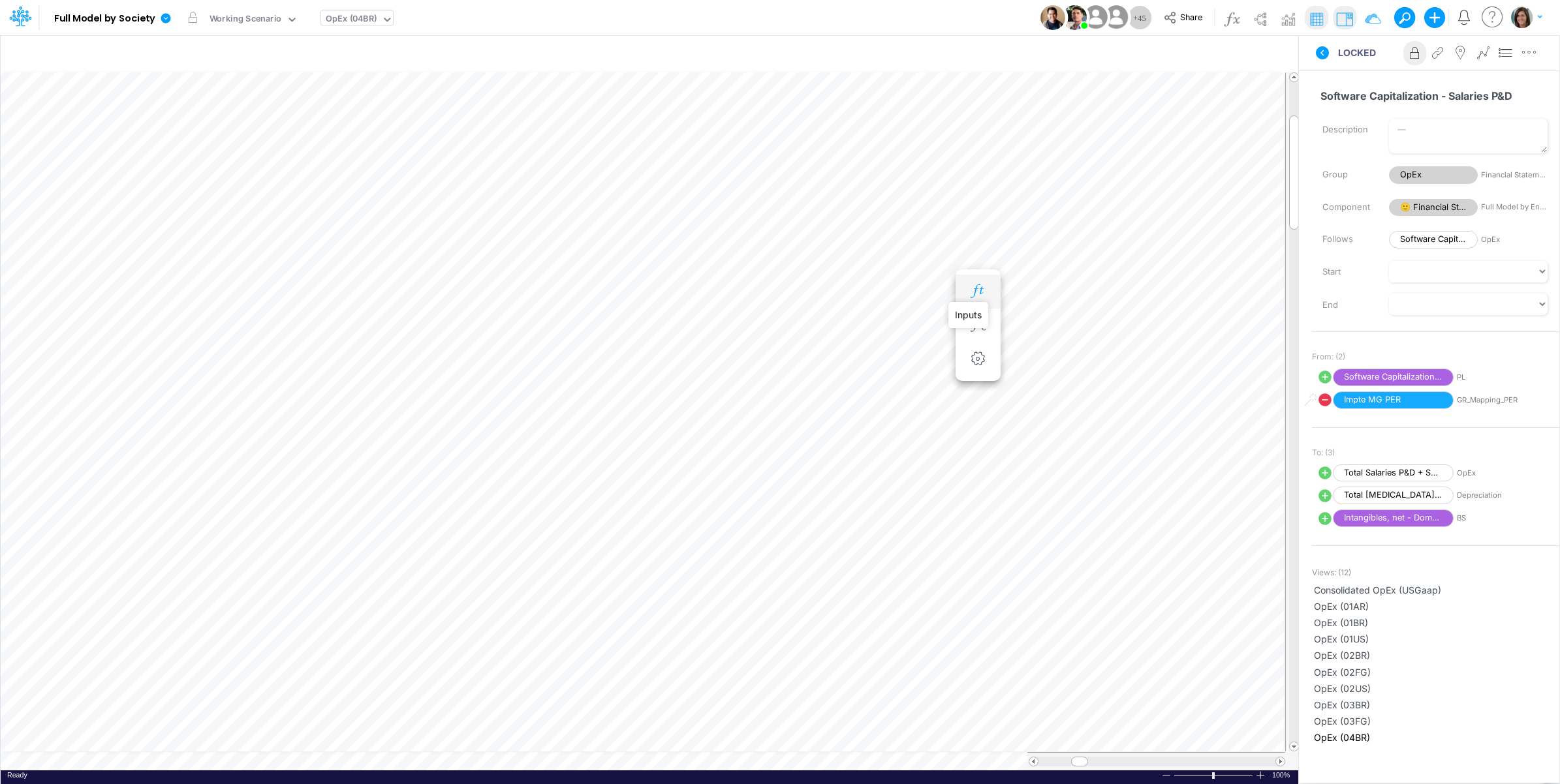
click at [981, 289] on icon "button" at bounding box center [978, 291] width 19 height 14
click at [1321, 497] on icon at bounding box center [1325, 496] width 13 height 13
select select "Multiply"
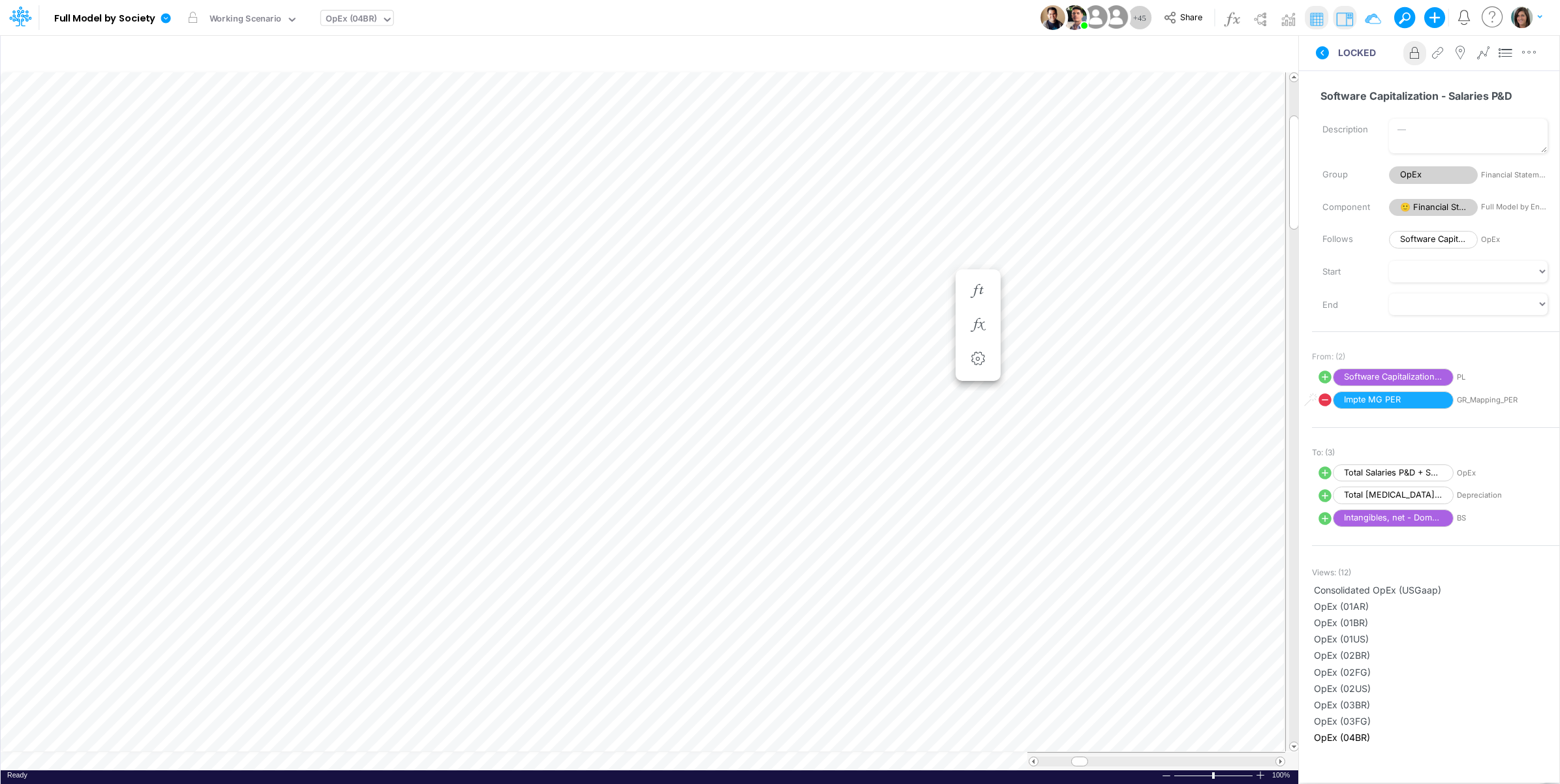
select select "Add"
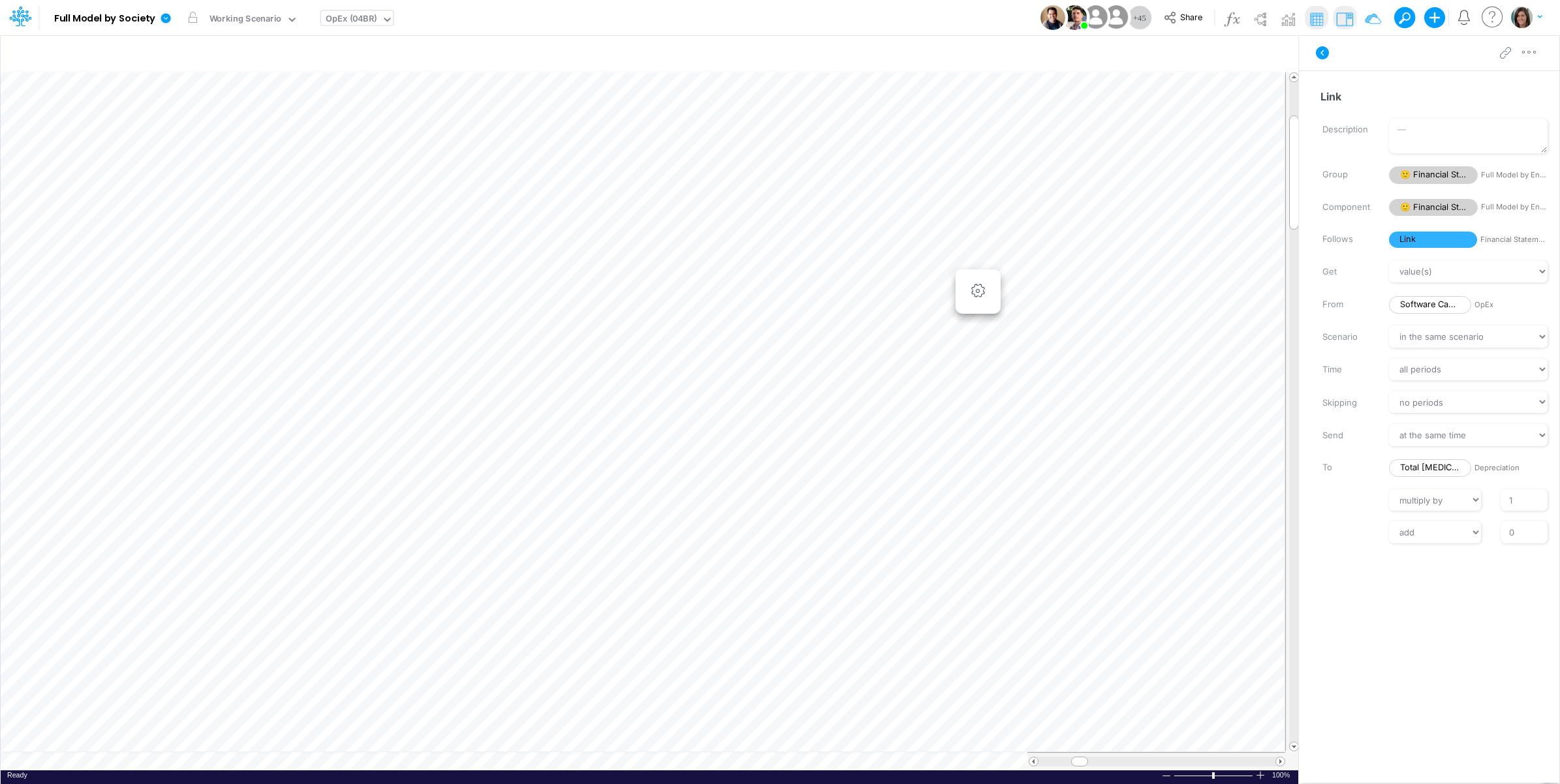
scroll to position [0, 1]
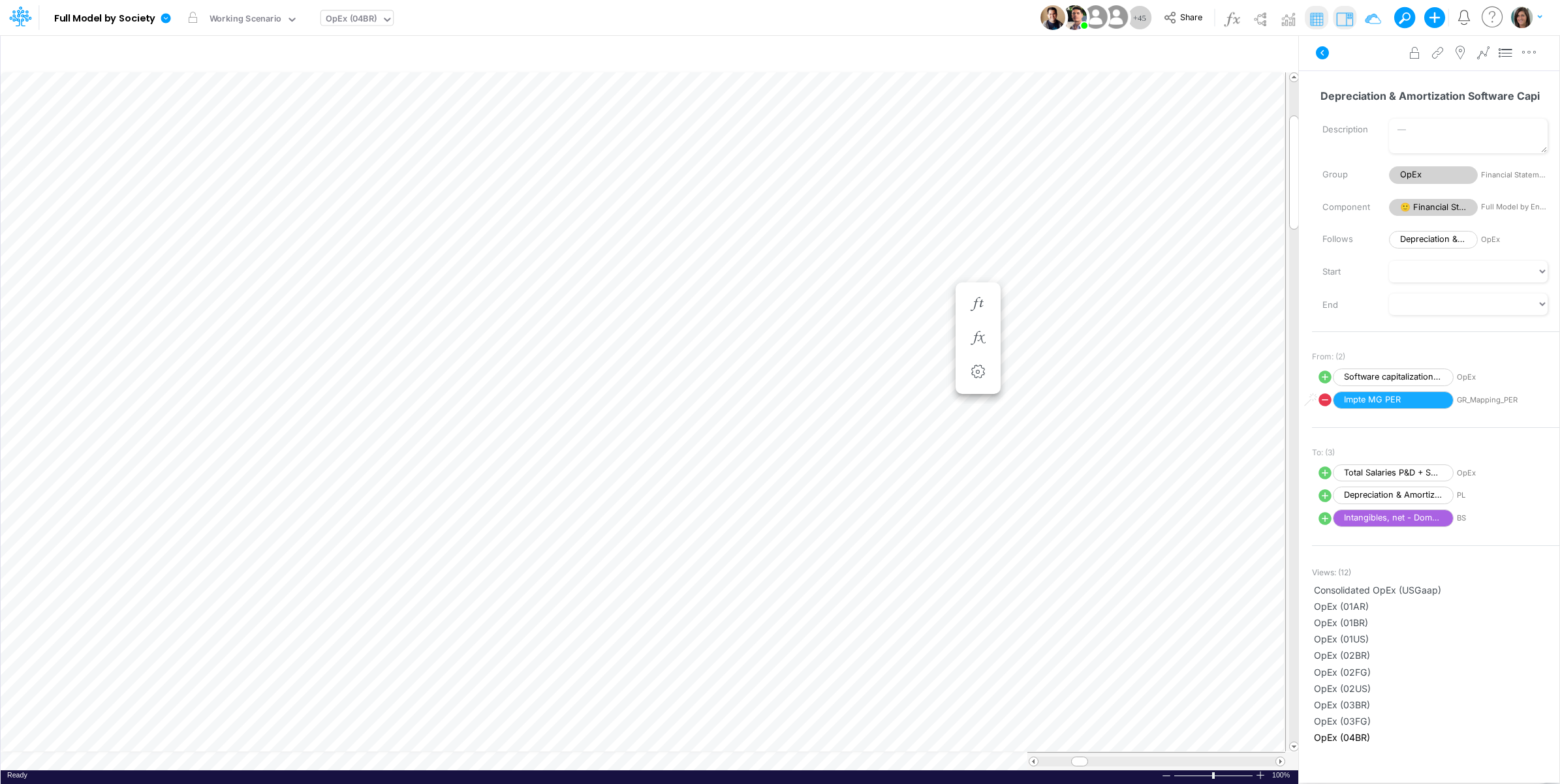
scroll to position [0, 1]
click at [246, 16] on div "Working Scenario" at bounding box center [246, 20] width 73 height 15
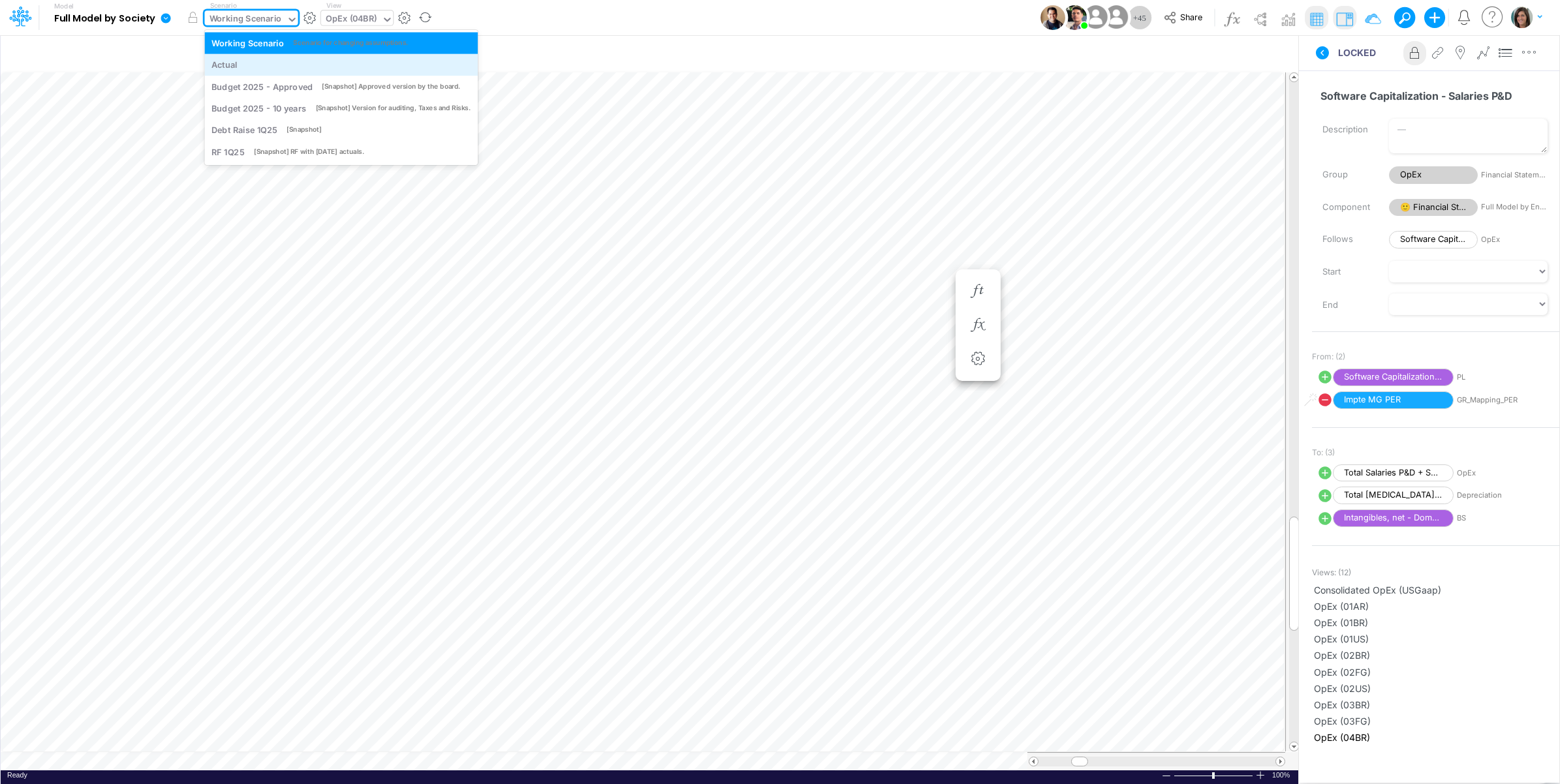
click at [250, 62] on div "Actual" at bounding box center [341, 64] width 259 height 13
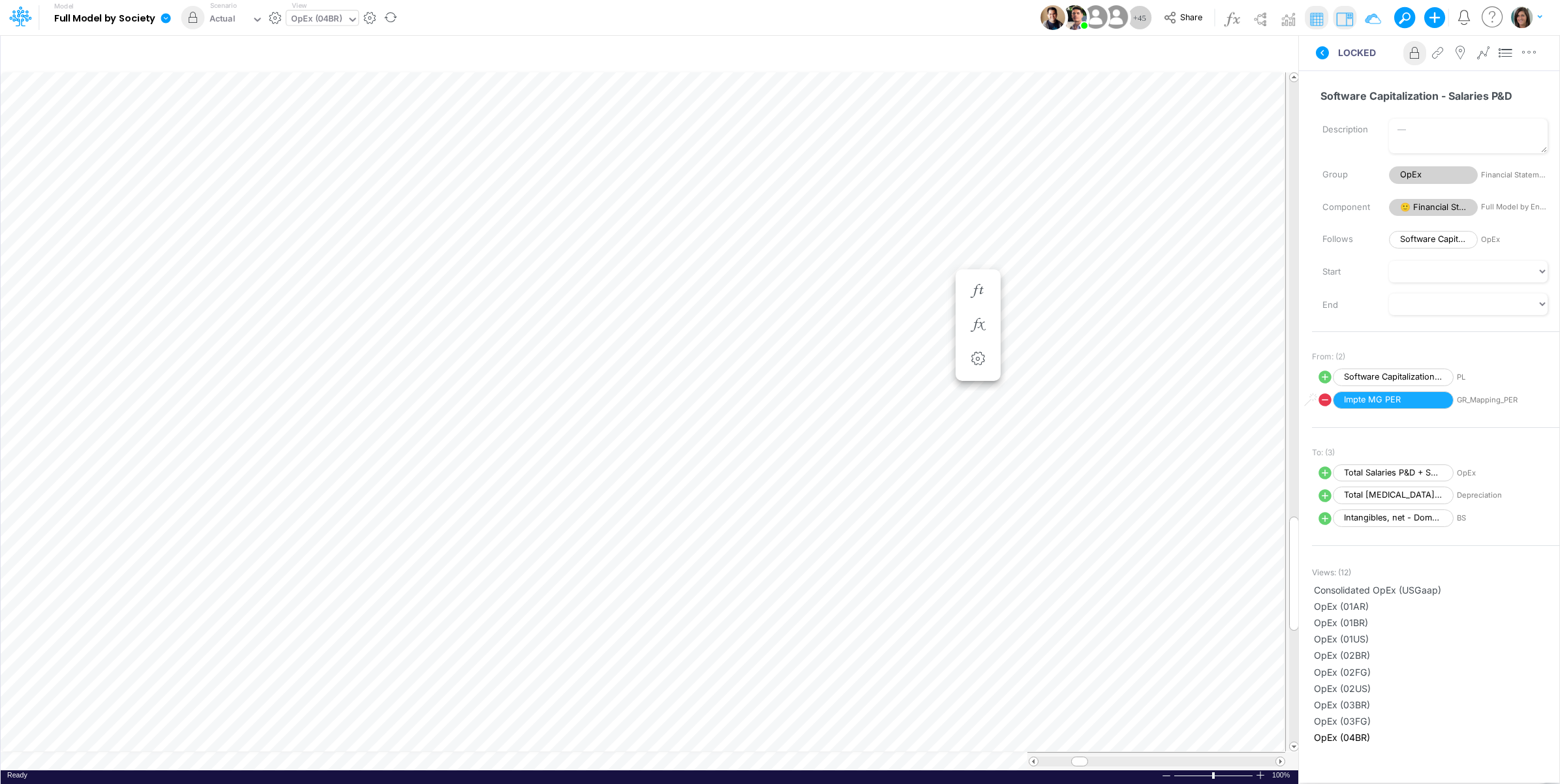
scroll to position [0, 1]
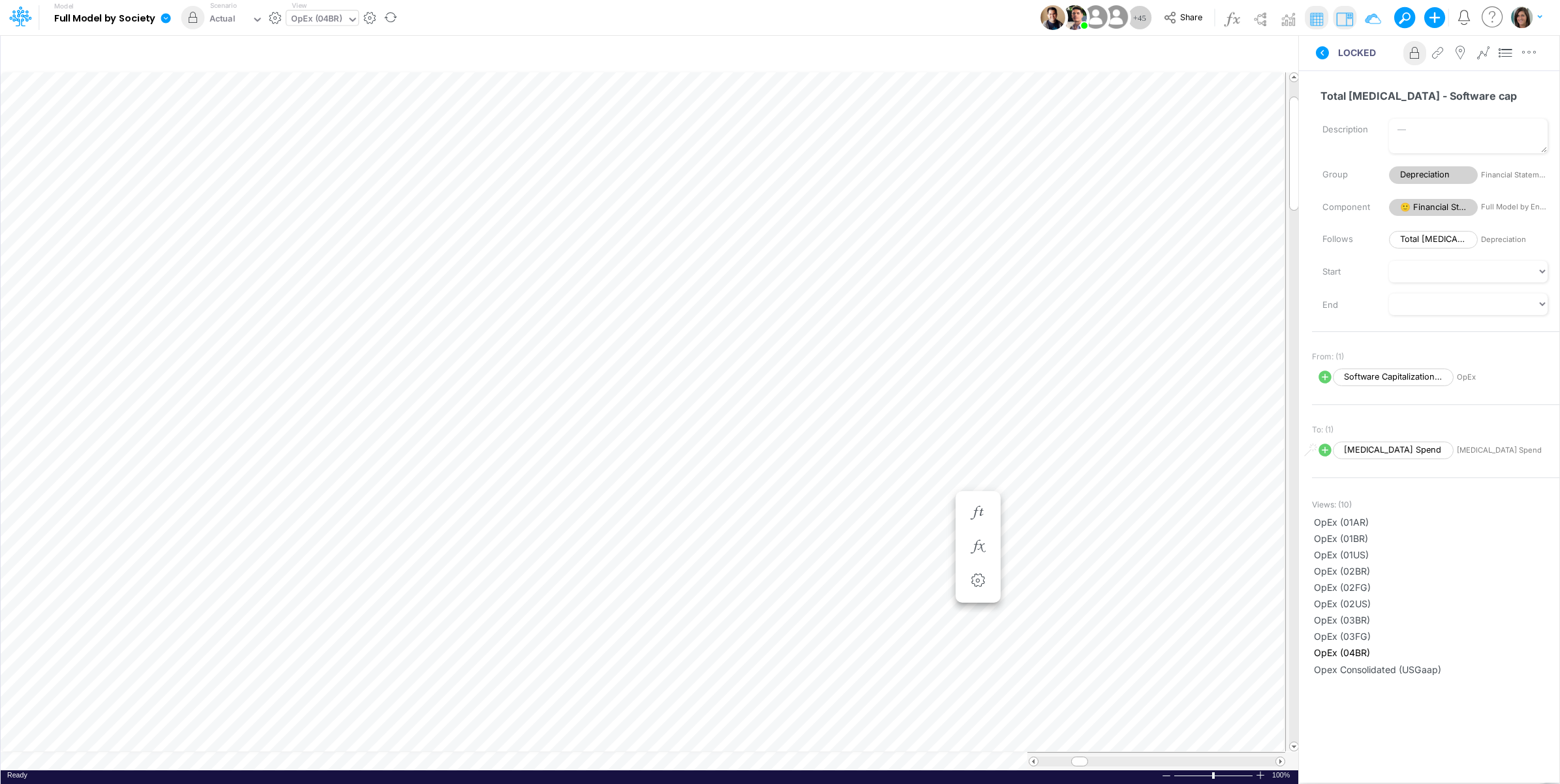
scroll to position [0, 1]
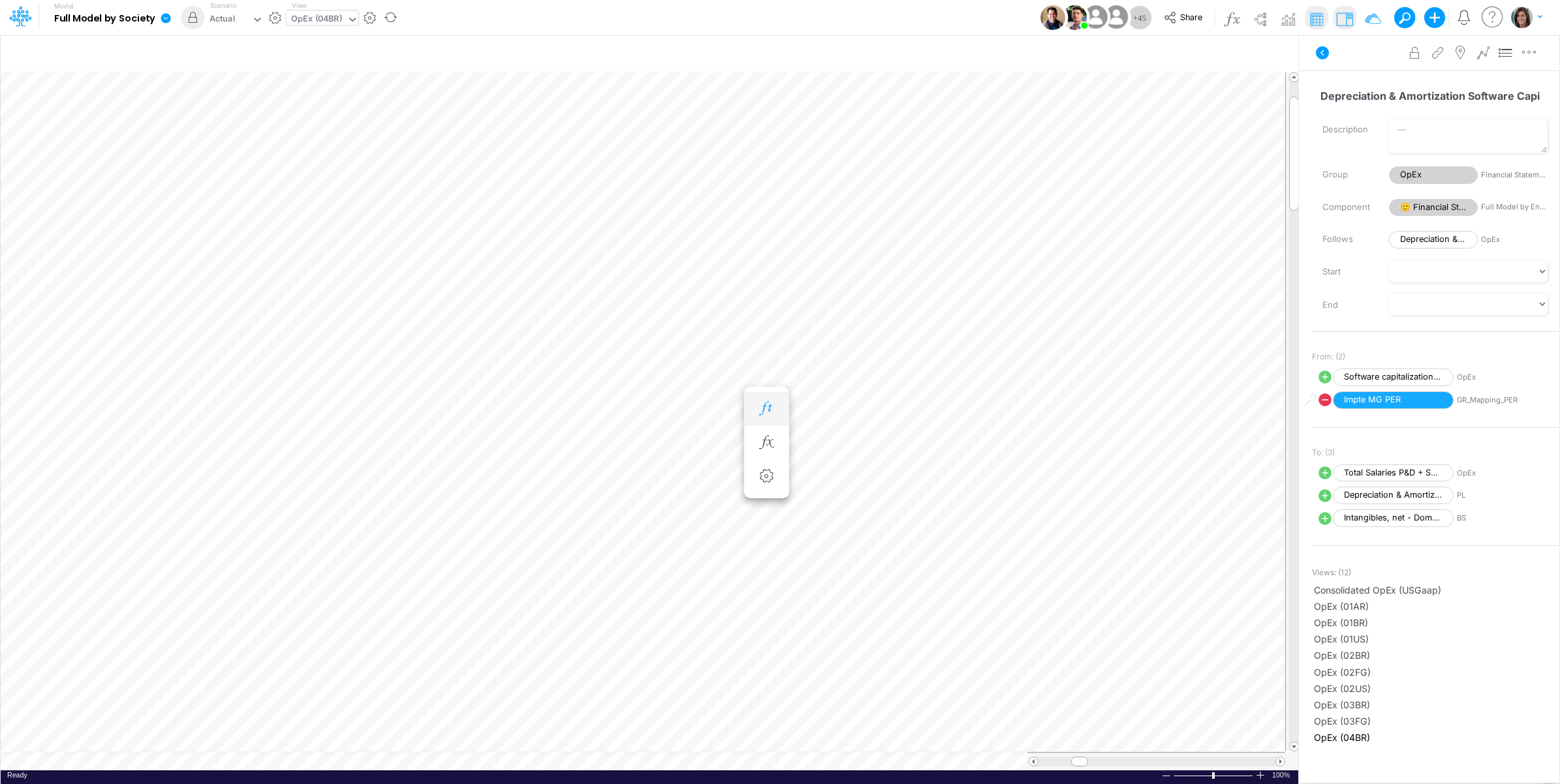
click at [765, 408] on icon "button" at bounding box center [766, 409] width 19 height 14
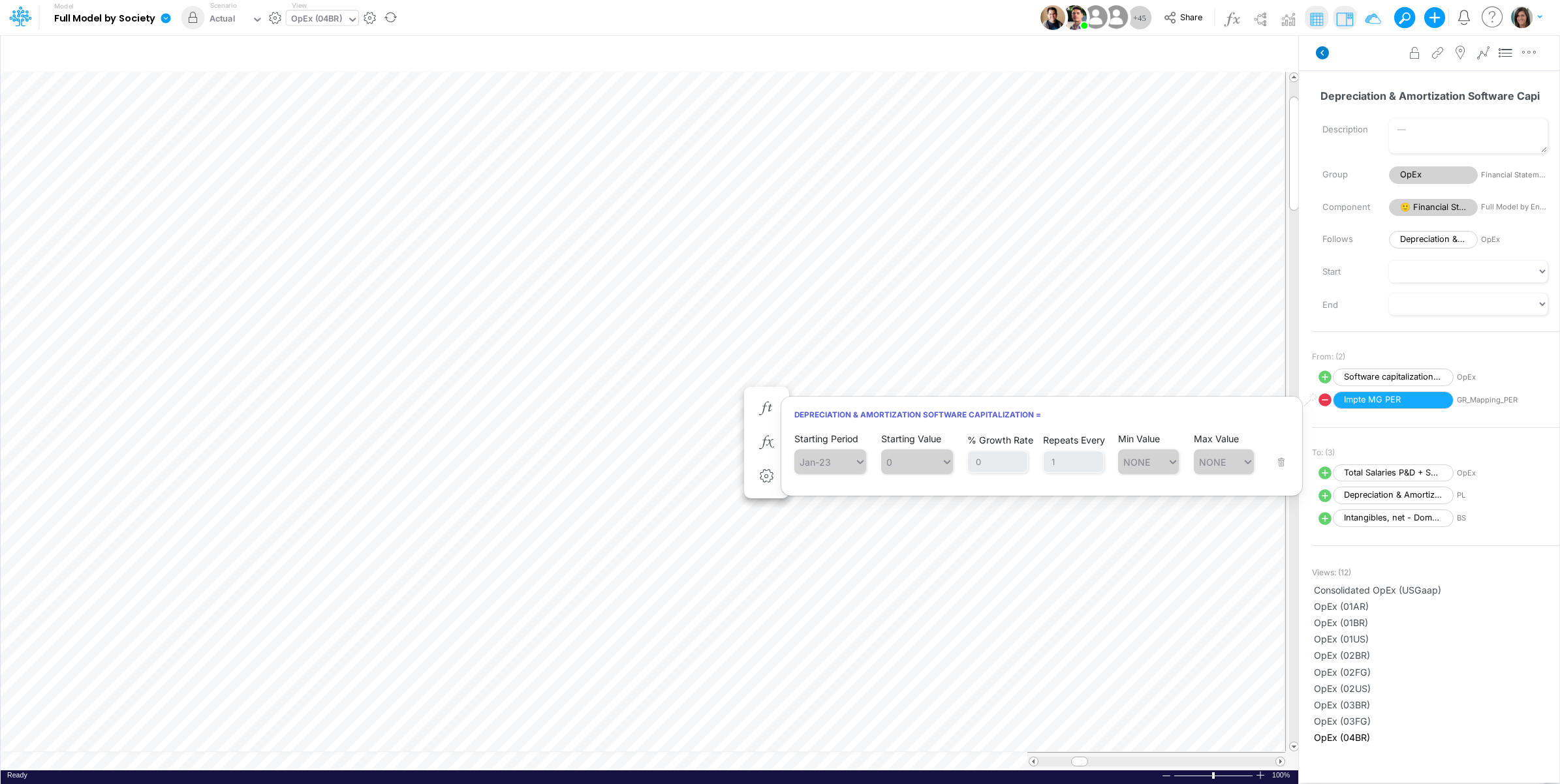
click at [1323, 53] on icon at bounding box center [1323, 53] width 13 height 13
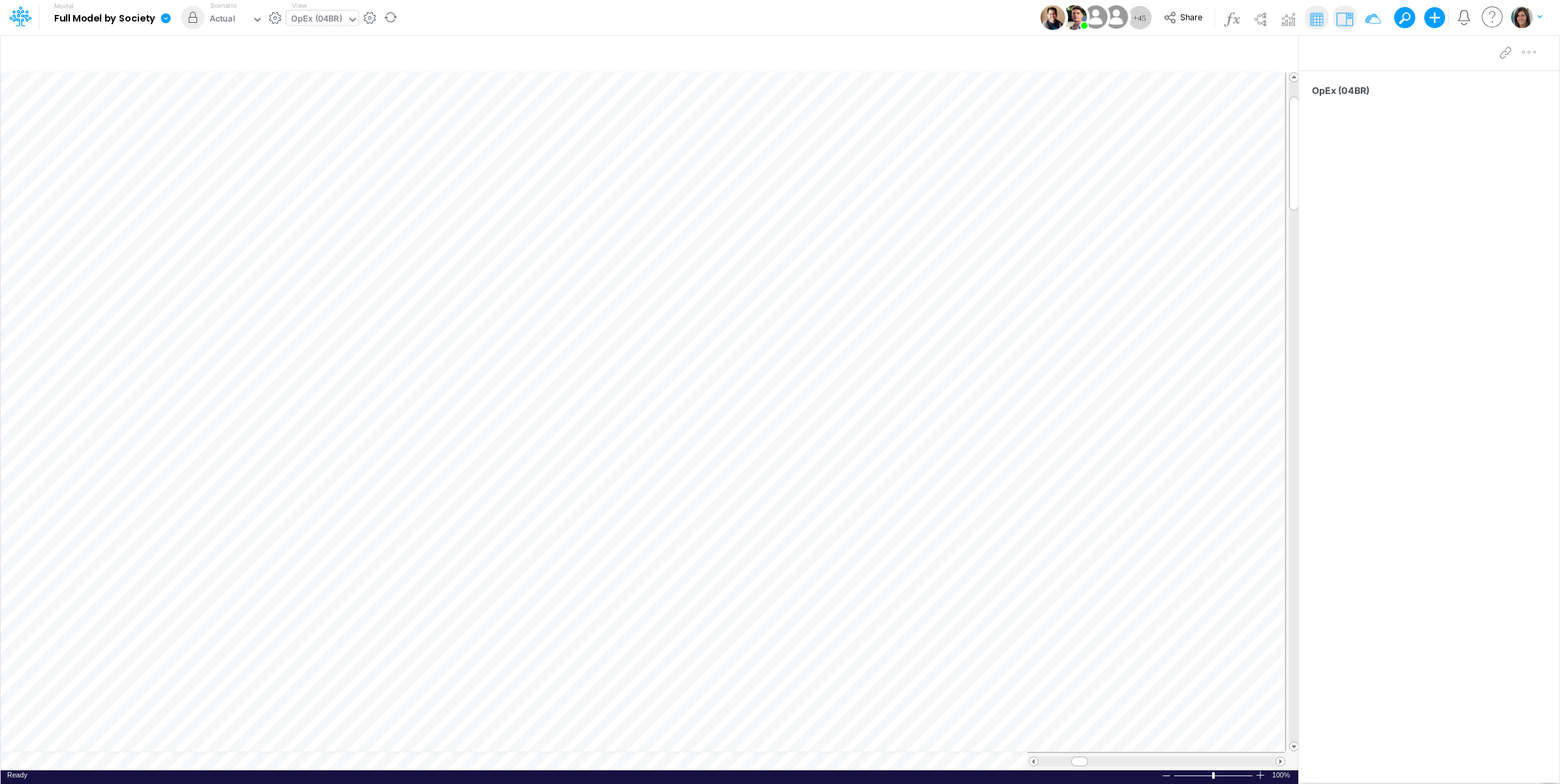
scroll to position [0, 1]
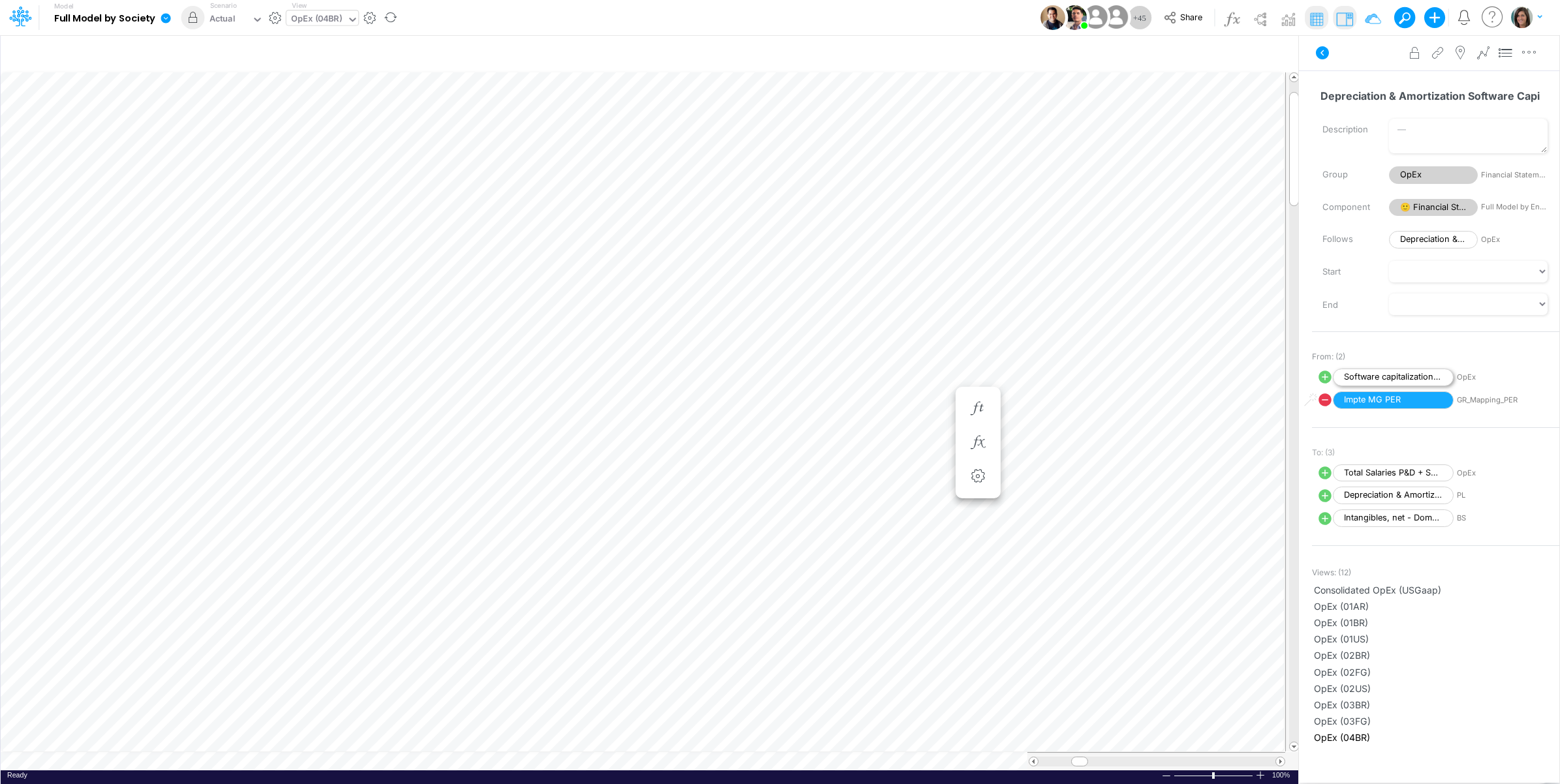
scroll to position [0, 1]
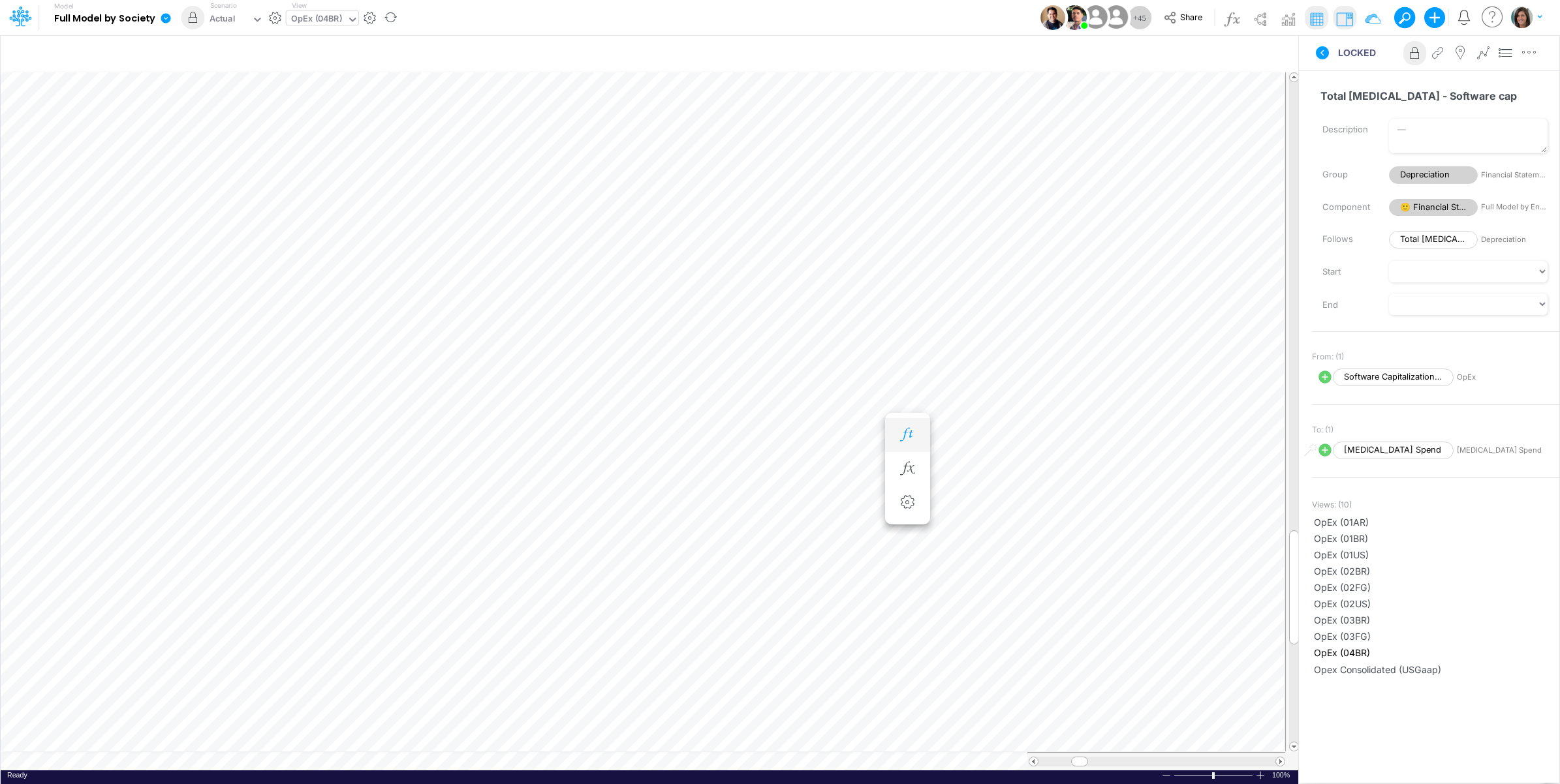
click at [907, 429] on icon "button" at bounding box center [907, 435] width 19 height 14
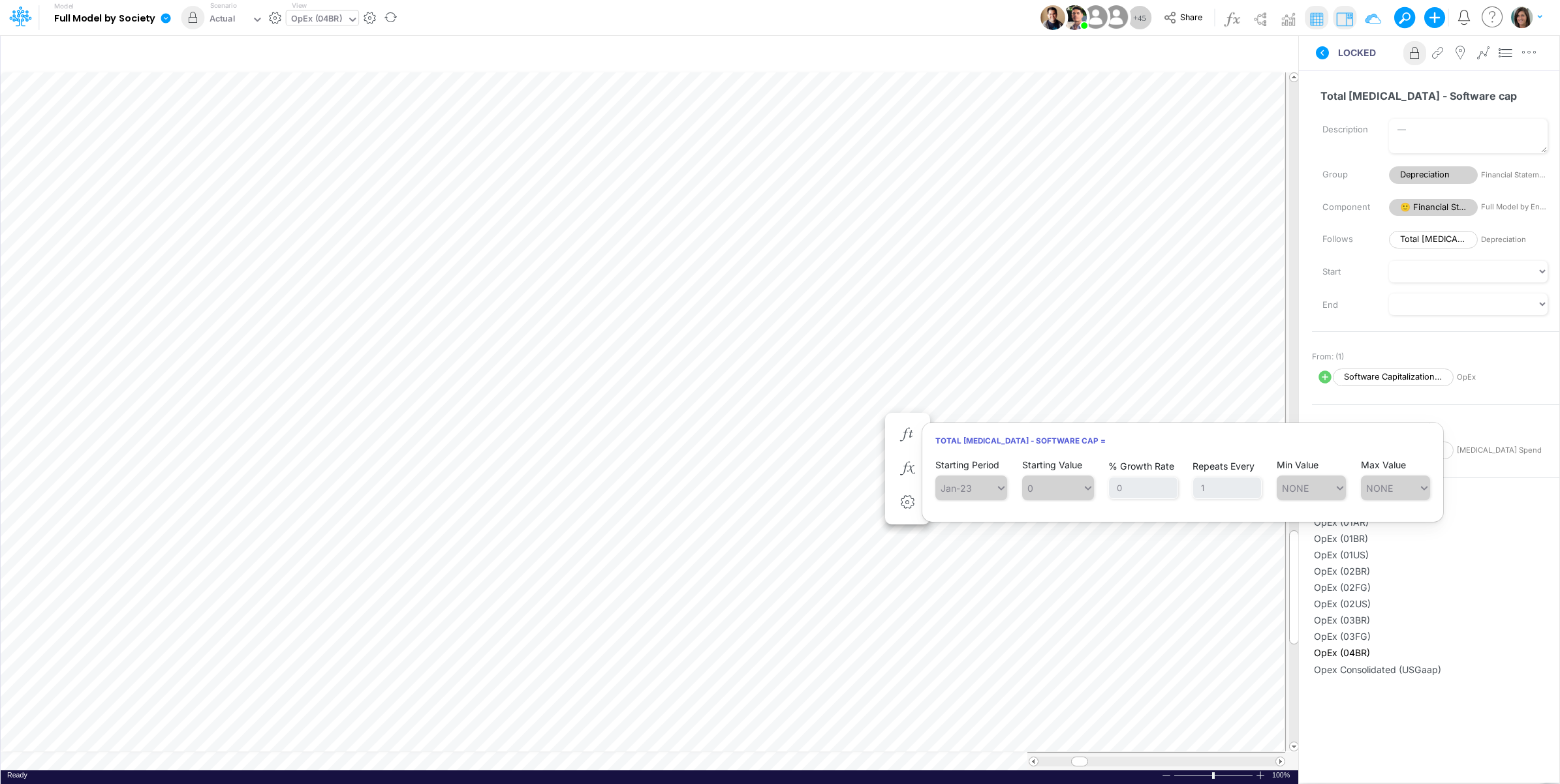
click at [1319, 377] on icon at bounding box center [1324, 377] width 16 height 16
select select "Multiply"
select select "Add"
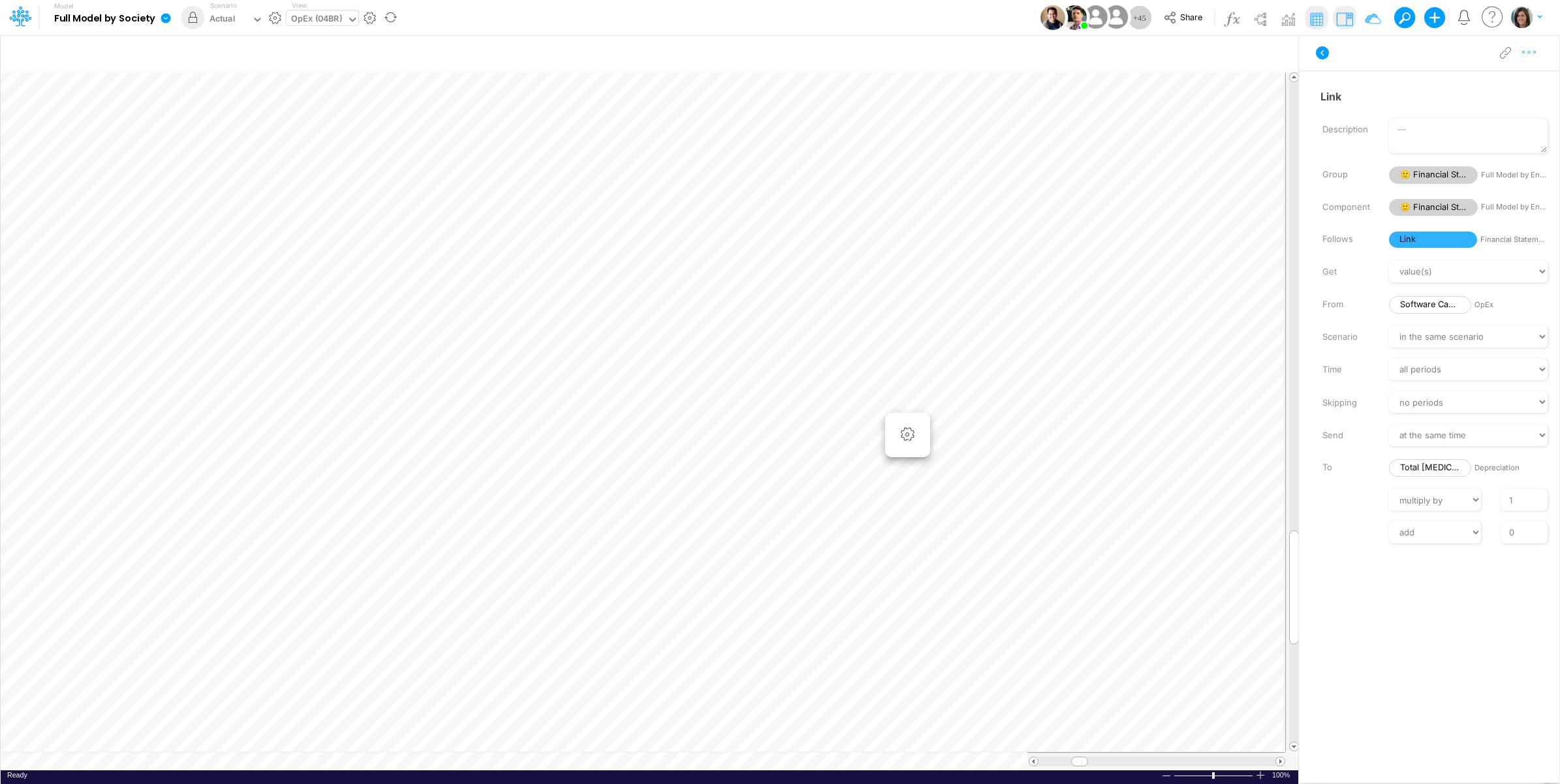
click at [1531, 57] on icon "button" at bounding box center [1530, 53] width 19 height 14
click at [1505, 82] on button "Advanced settings" at bounding box center [1461, 85] width 156 height 22
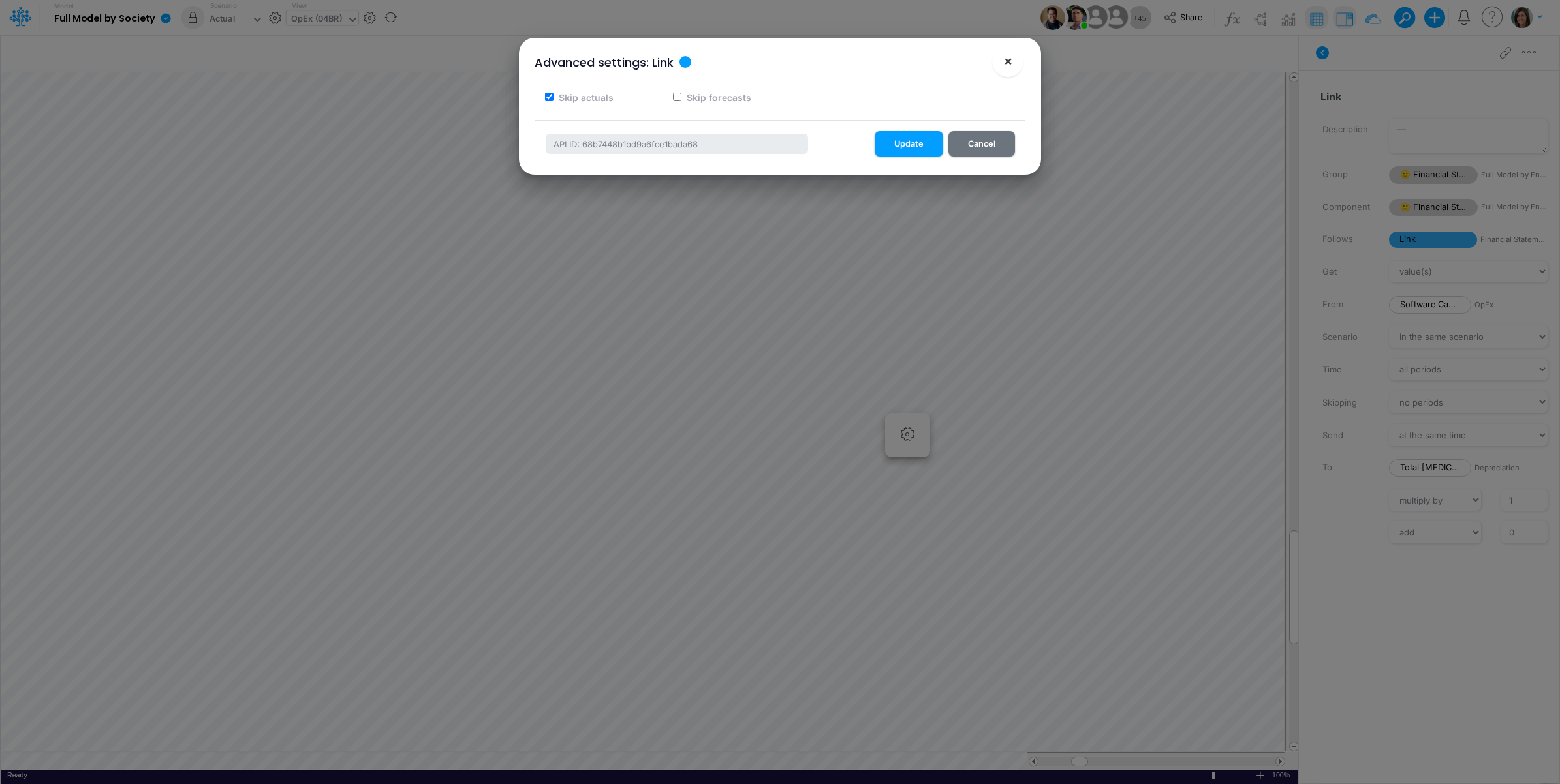
click at [1004, 57] on span "×" at bounding box center [1007, 60] width 8 height 16
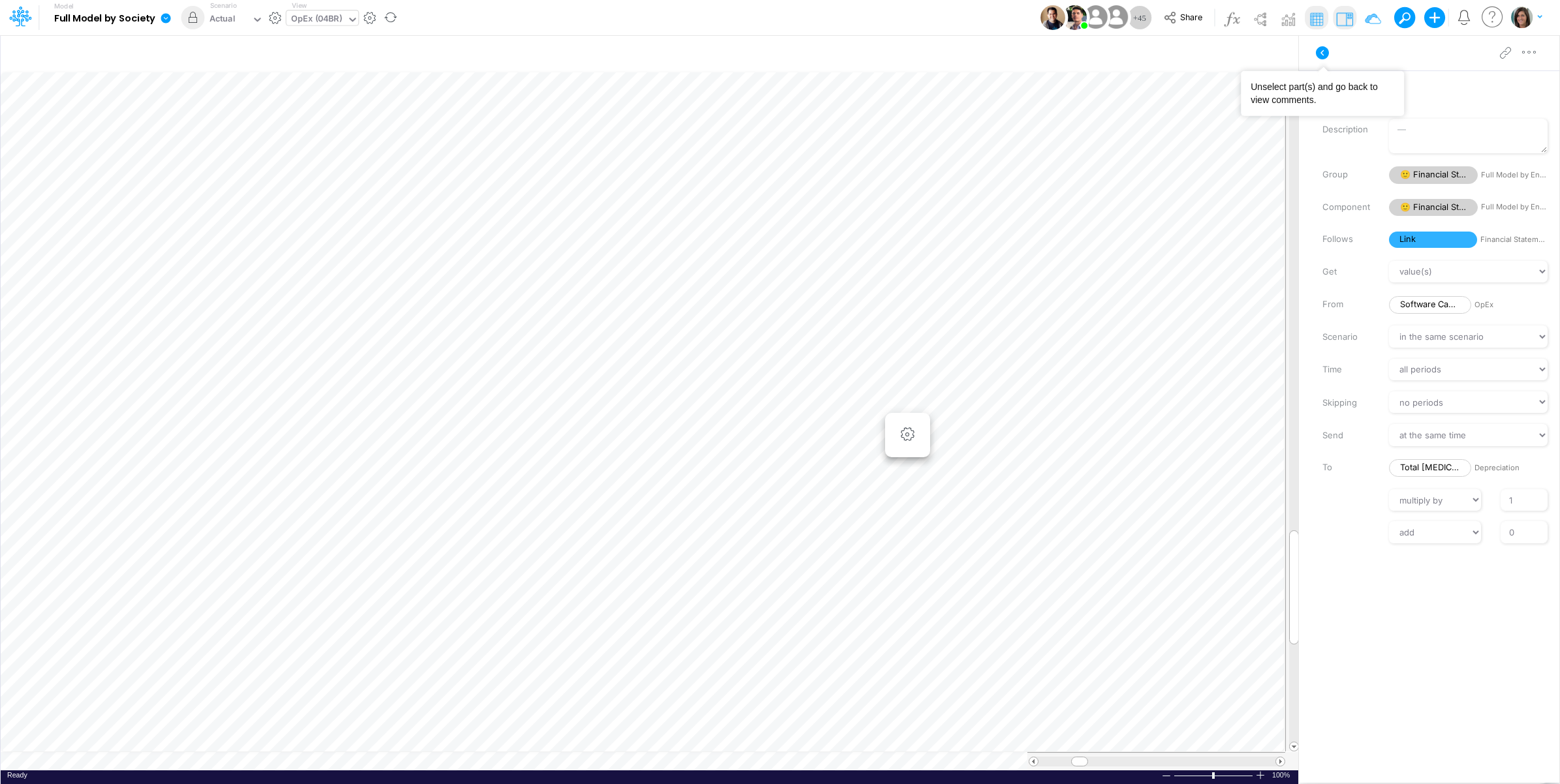
click at [1319, 47] on icon at bounding box center [1322, 53] width 16 height 16
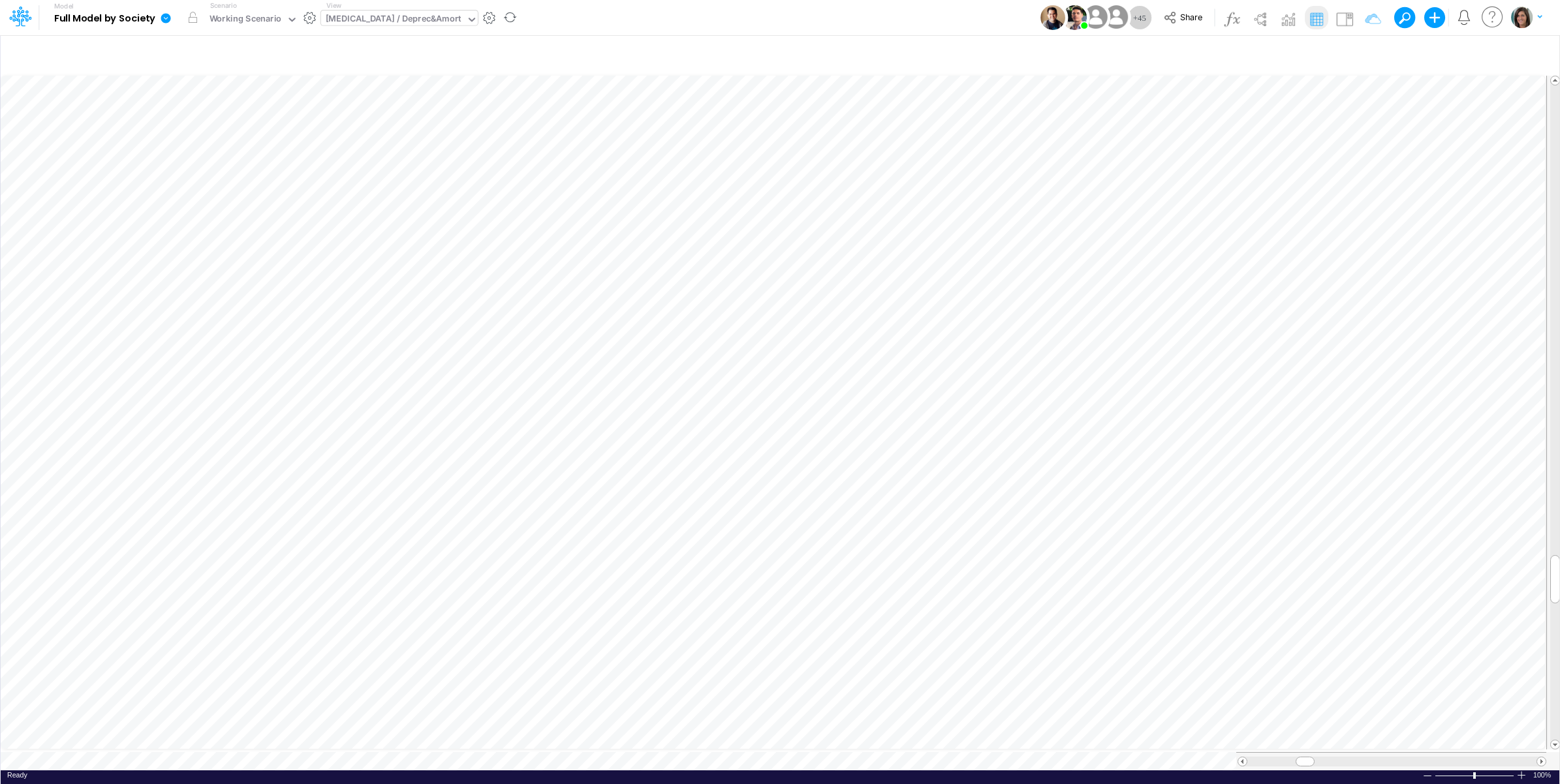
scroll to position [0, 1]
click at [1097, 287] on li "Depreciation Expense =" at bounding box center [1085, 292] width 45 height 34
click at [1087, 289] on icon "button" at bounding box center [1085, 291] width 19 height 14
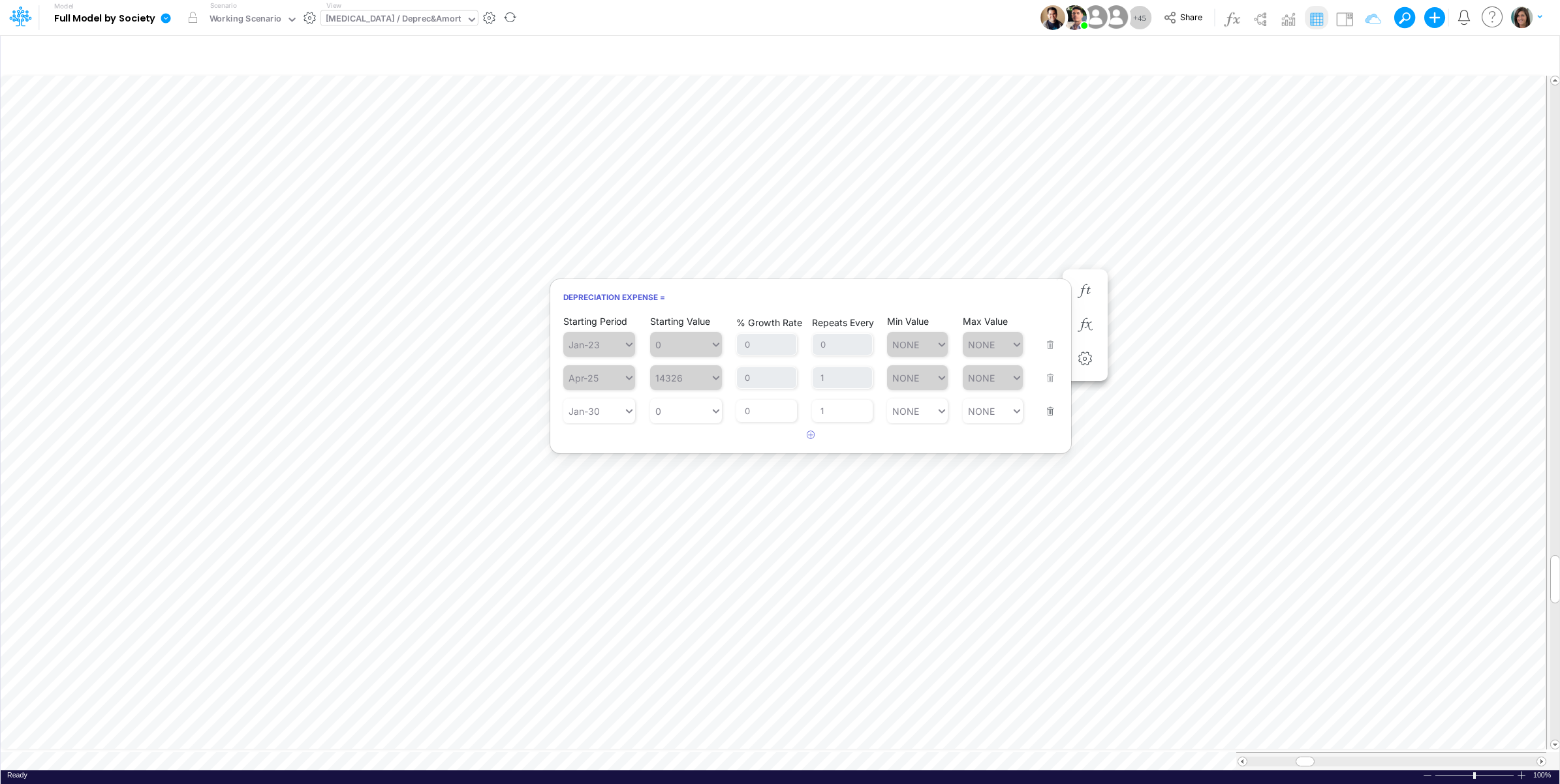
click at [925, 17] on div "Model Full Model by Society Edit model settings Duplicate Import QuickBooks Qui…" at bounding box center [781, 18] width 1404 height 36
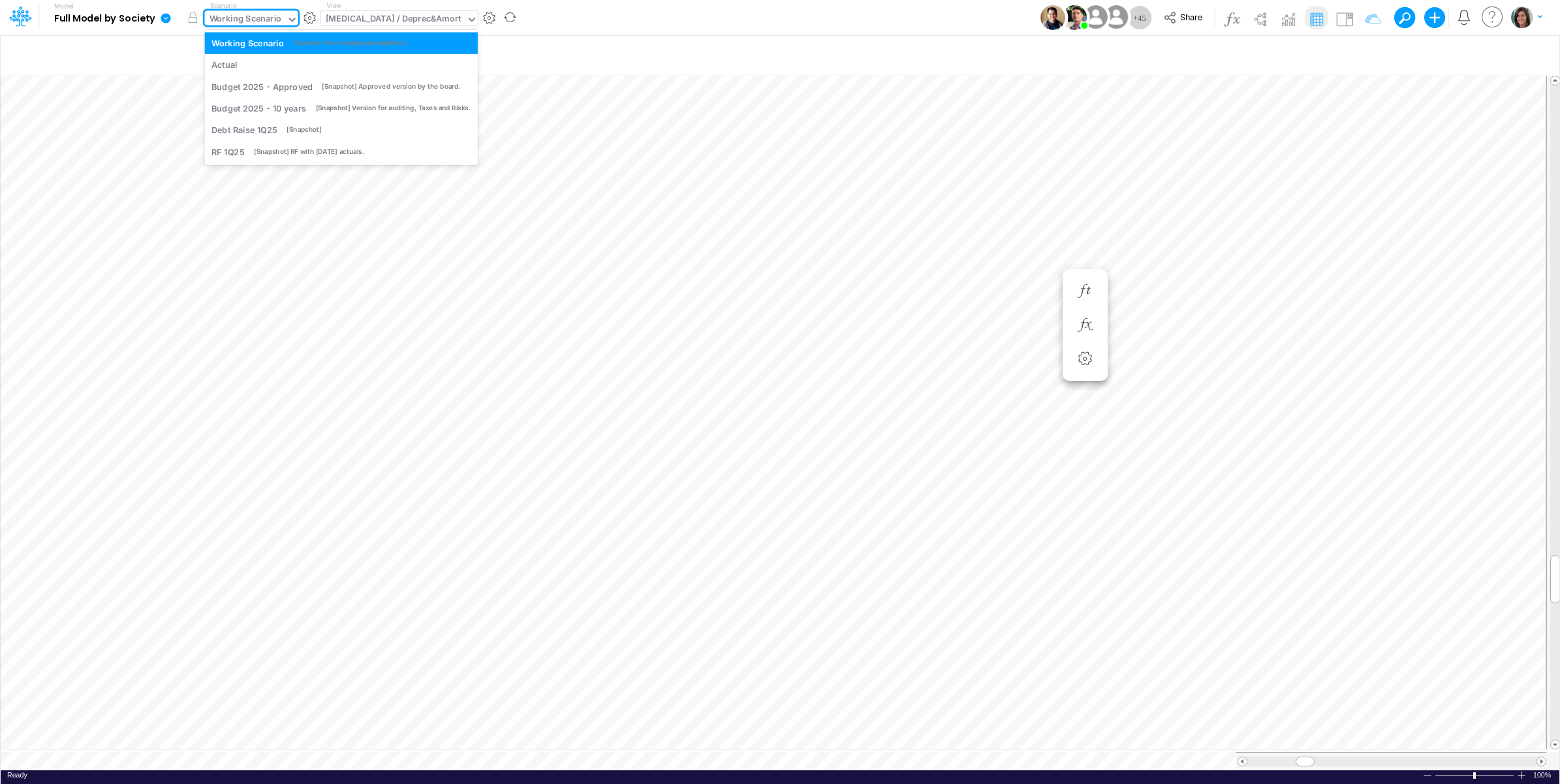
click at [256, 17] on div "Working Scenario" at bounding box center [246, 20] width 73 height 15
click at [244, 61] on div "Actual" at bounding box center [341, 64] width 259 height 13
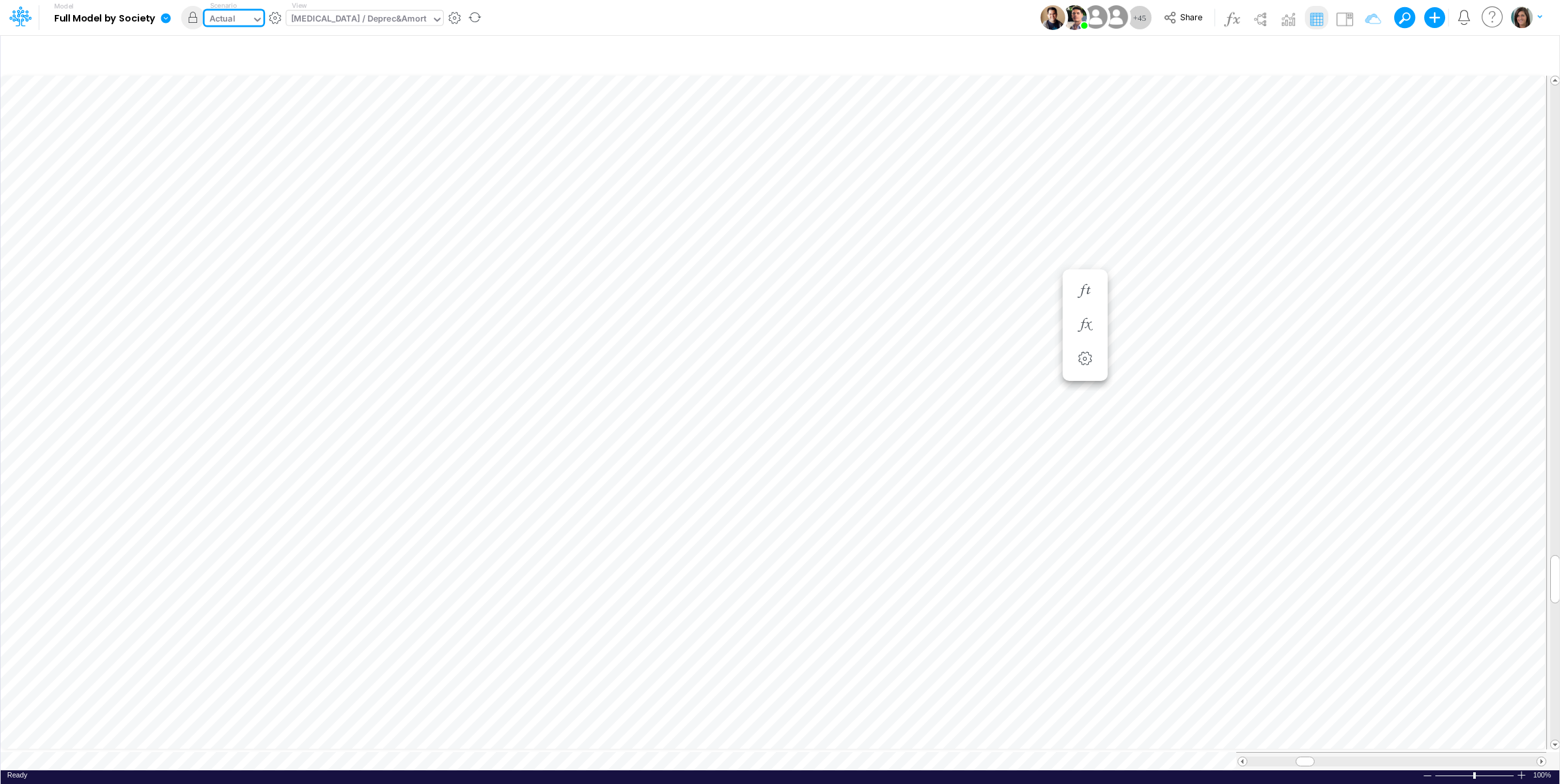
click at [242, 19] on div "Actual" at bounding box center [227, 20] width 47 height 19
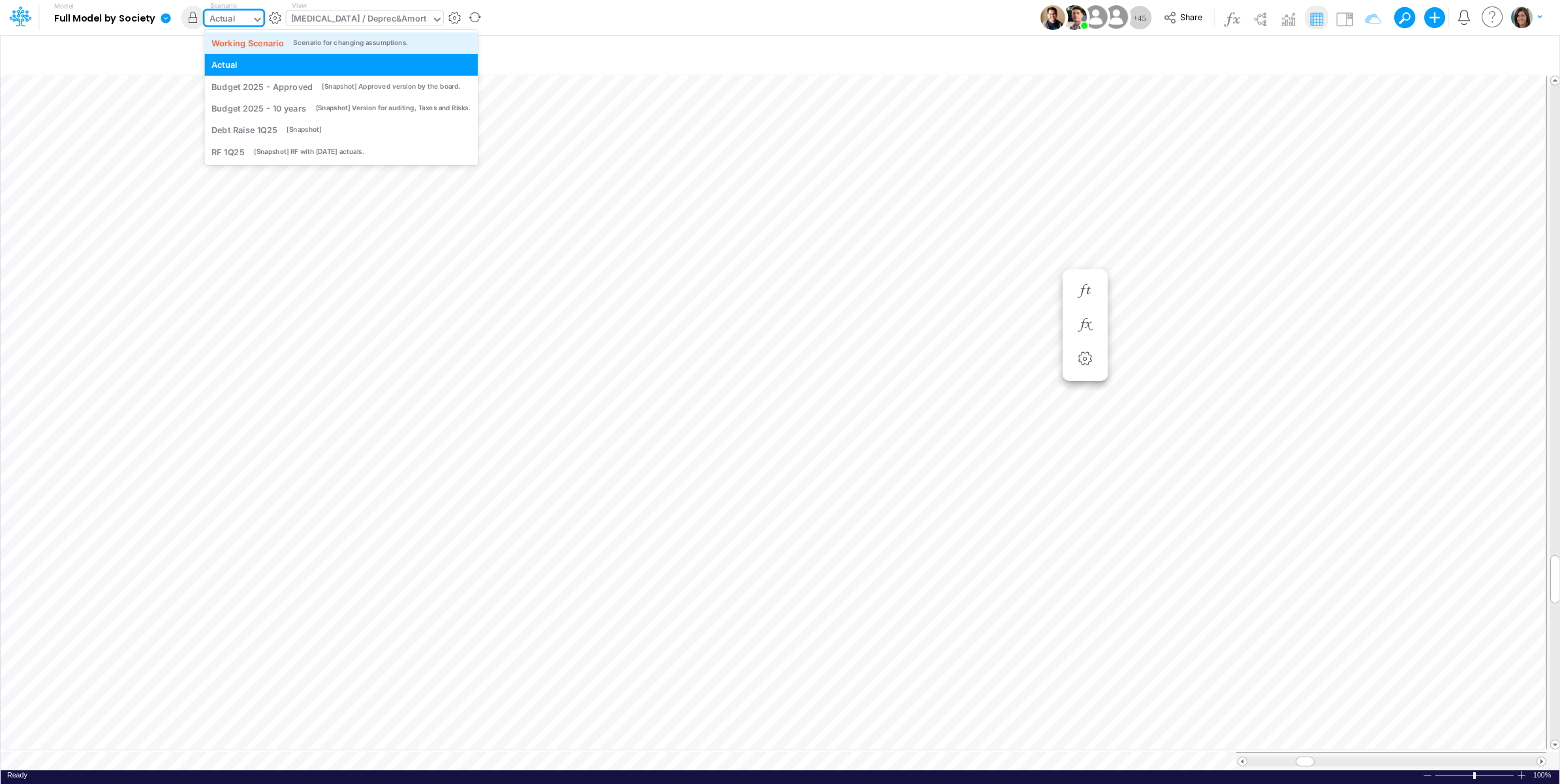
click at [249, 46] on div "Working Scenario" at bounding box center [248, 42] width 73 height 13
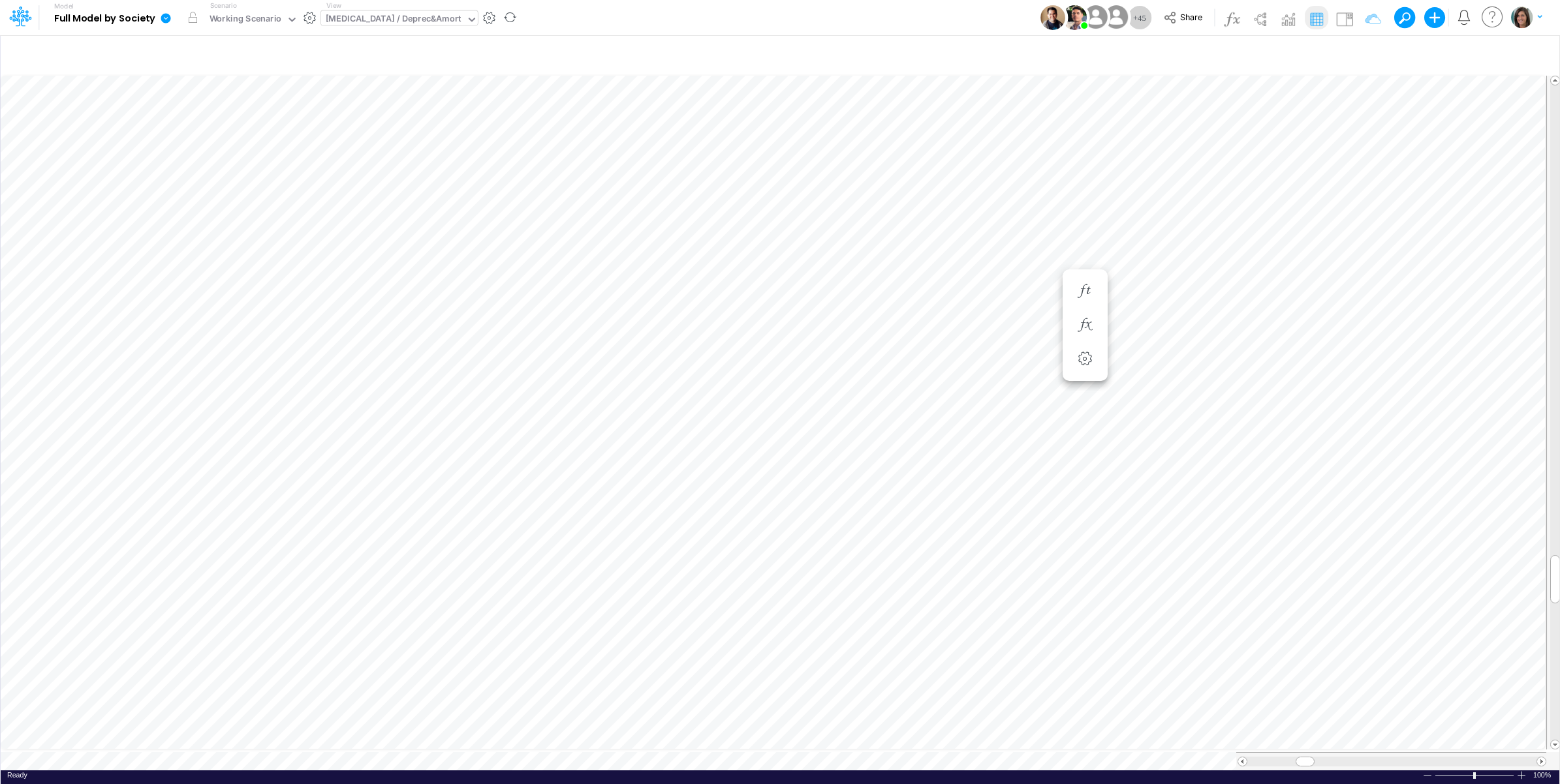
scroll to position [0, 1]
click at [1087, 284] on icon "button" at bounding box center [1085, 291] width 19 height 14
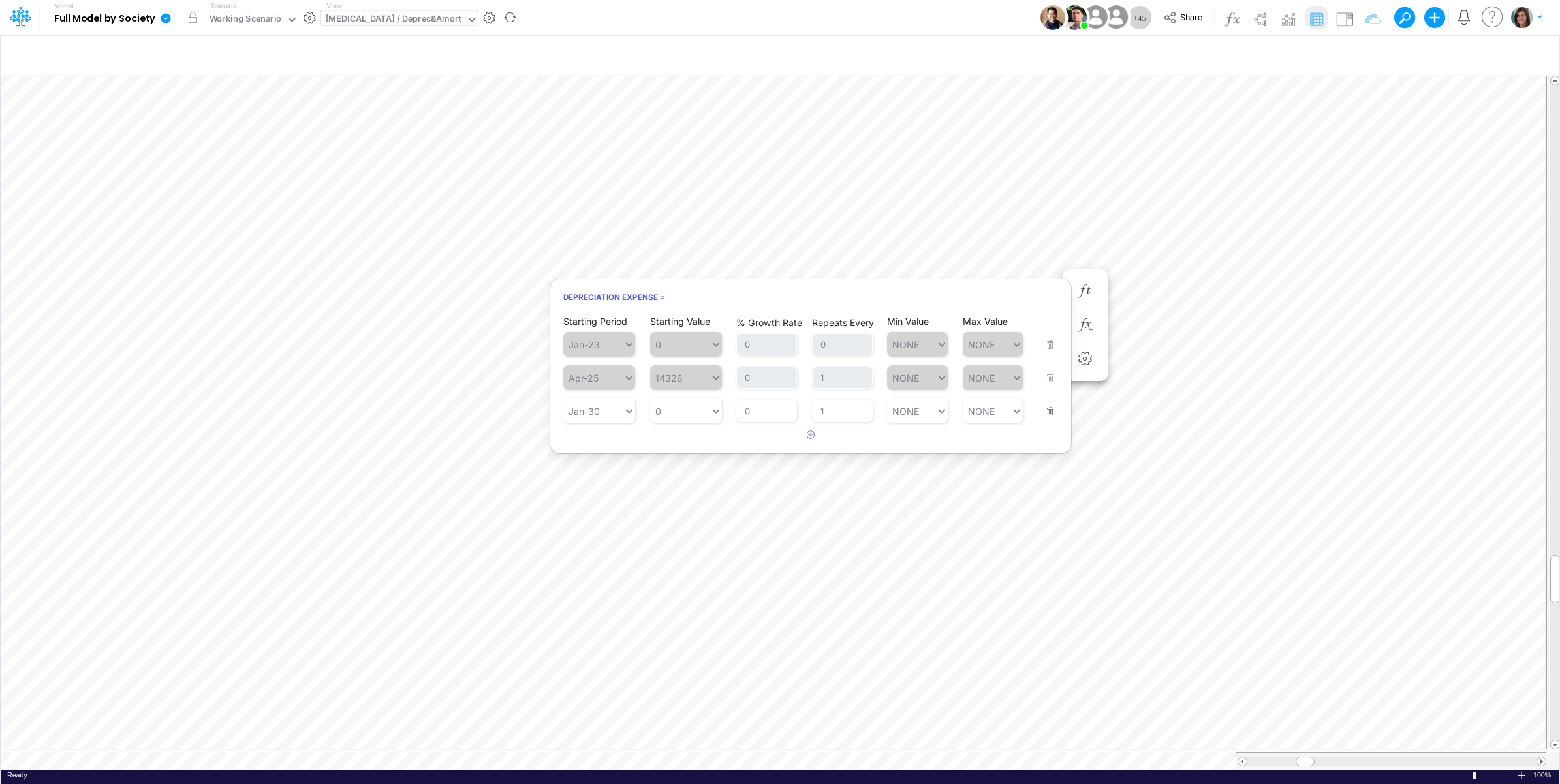
click at [989, 19] on div "Model Full Model by Society Edit model settings Duplicate Import QuickBooks Qui…" at bounding box center [781, 18] width 1404 height 36
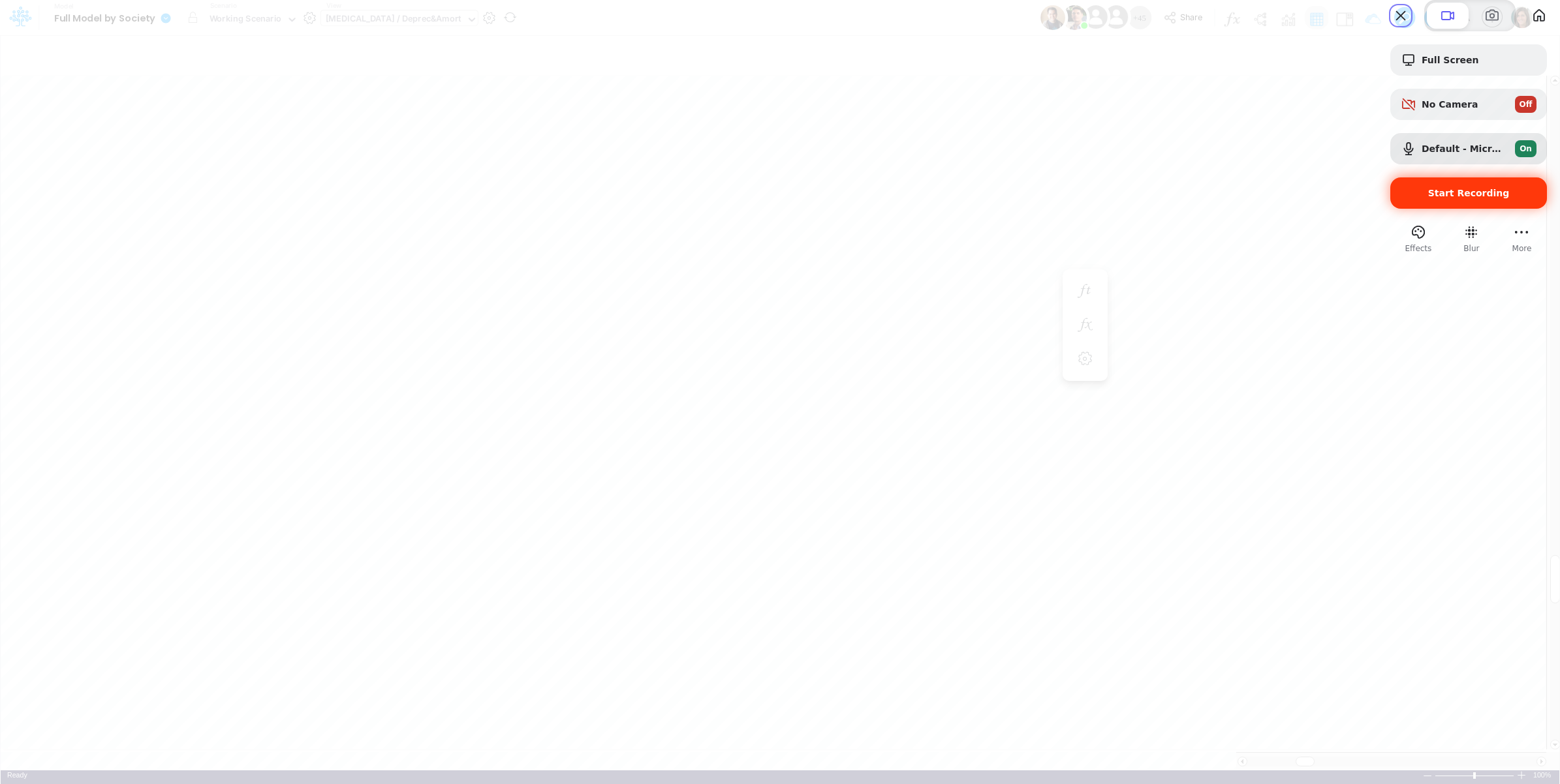
click at [1482, 198] on span "Start Recording" at bounding box center [1469, 193] width 81 height 10
click at [1470, 65] on span "Full Screen" at bounding box center [1479, 60] width 115 height 10
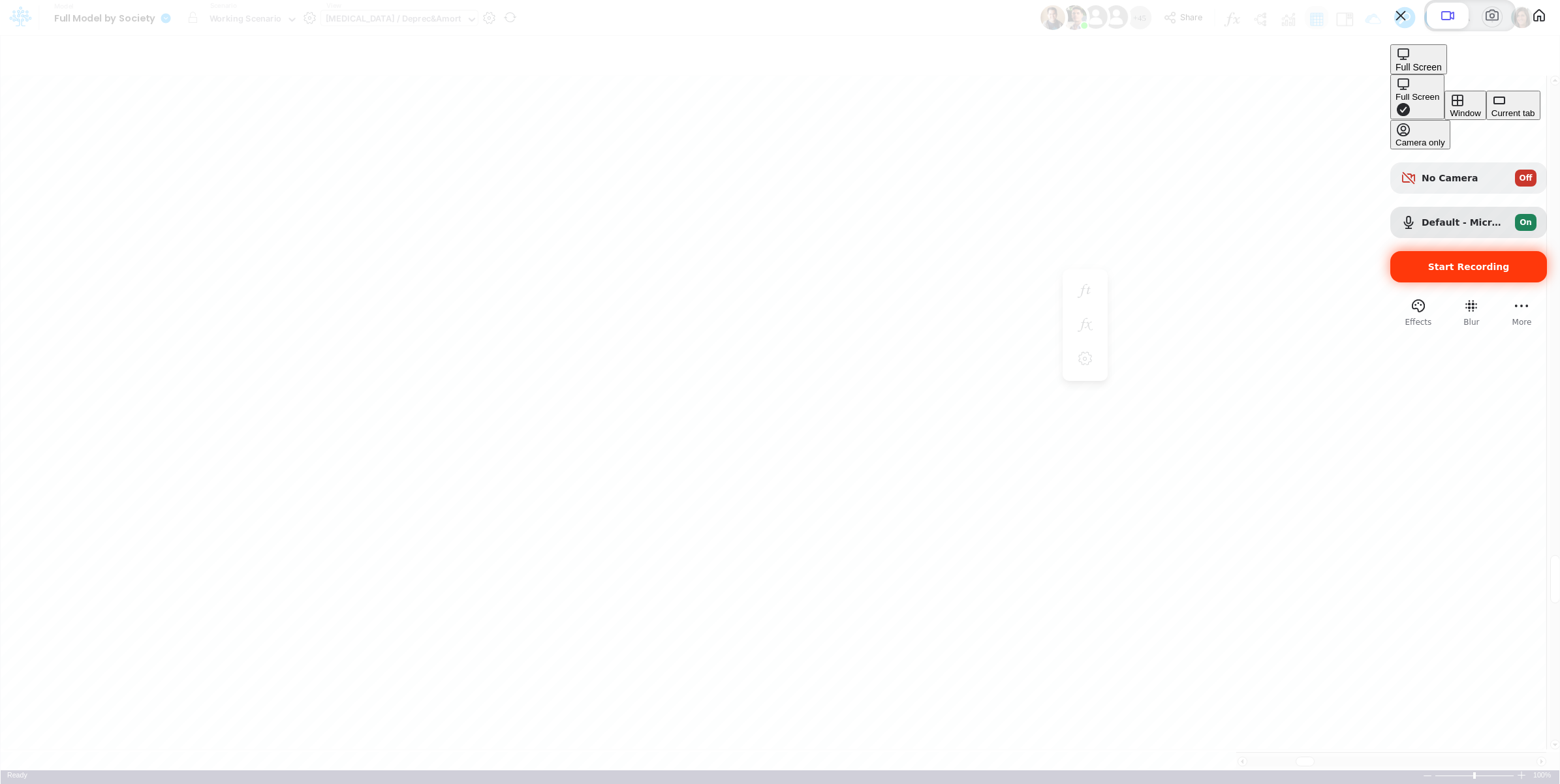
click at [1492, 118] on div "Current tab" at bounding box center [1513, 113] width 44 height 10
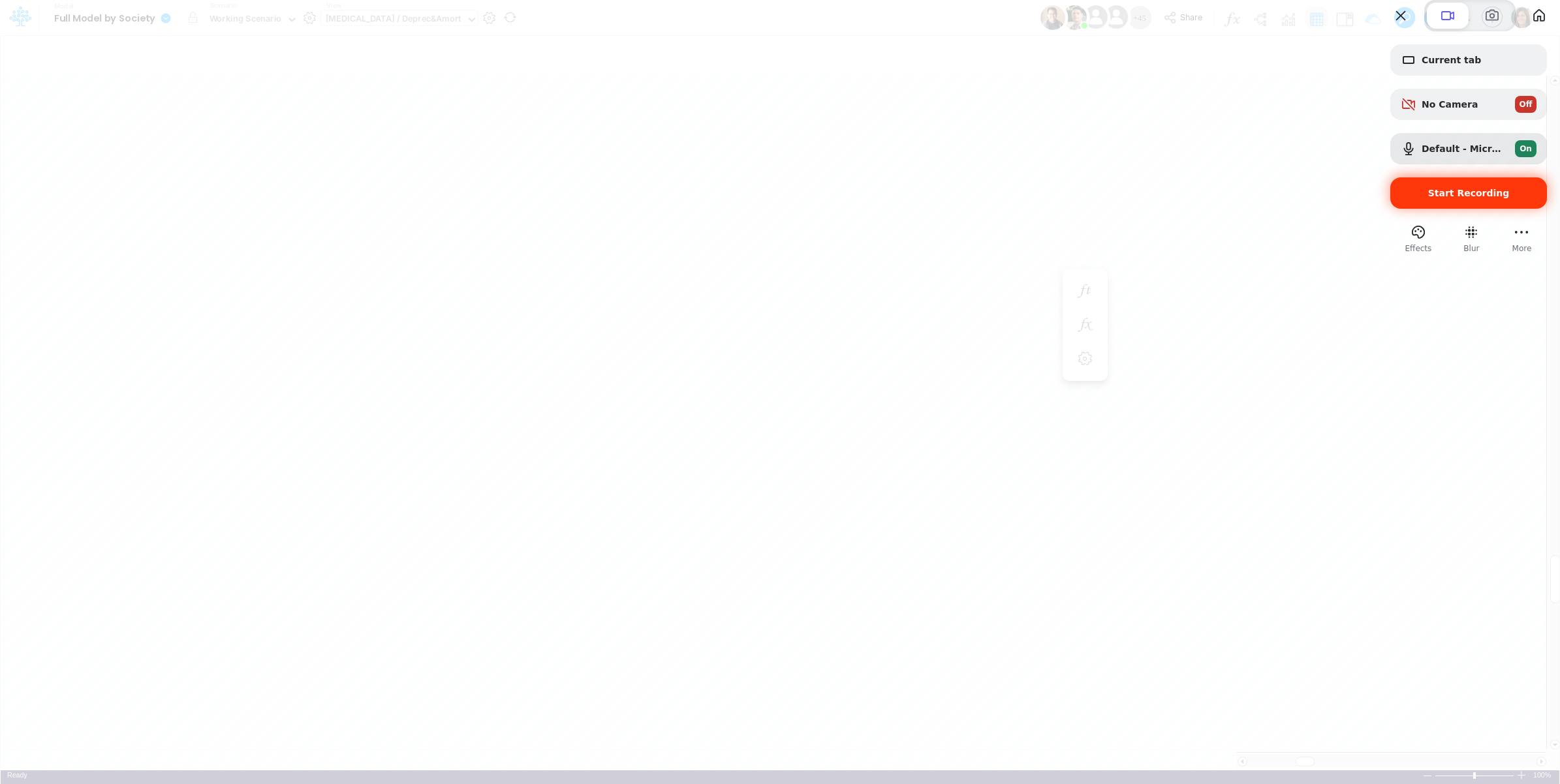
click at [1467, 198] on span "Start Recording" at bounding box center [1469, 193] width 81 height 10
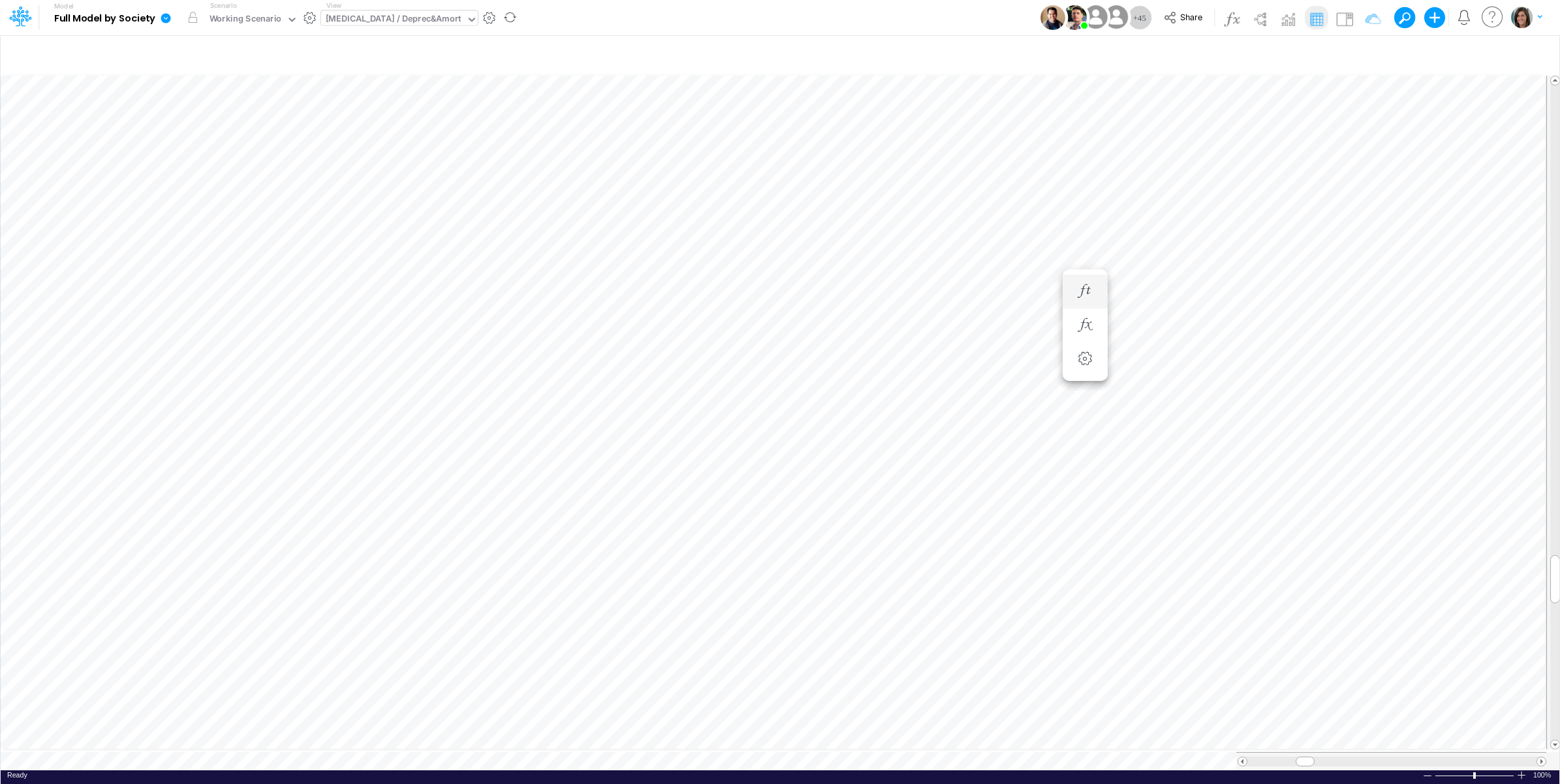
scroll to position [0, 1]
click at [514, 754] on div "Paste Cut Copy AutoFill 1151968.0499999998 Ready 100% Sum: null Max: null Min: …" at bounding box center [780, 422] width 1559 height 697
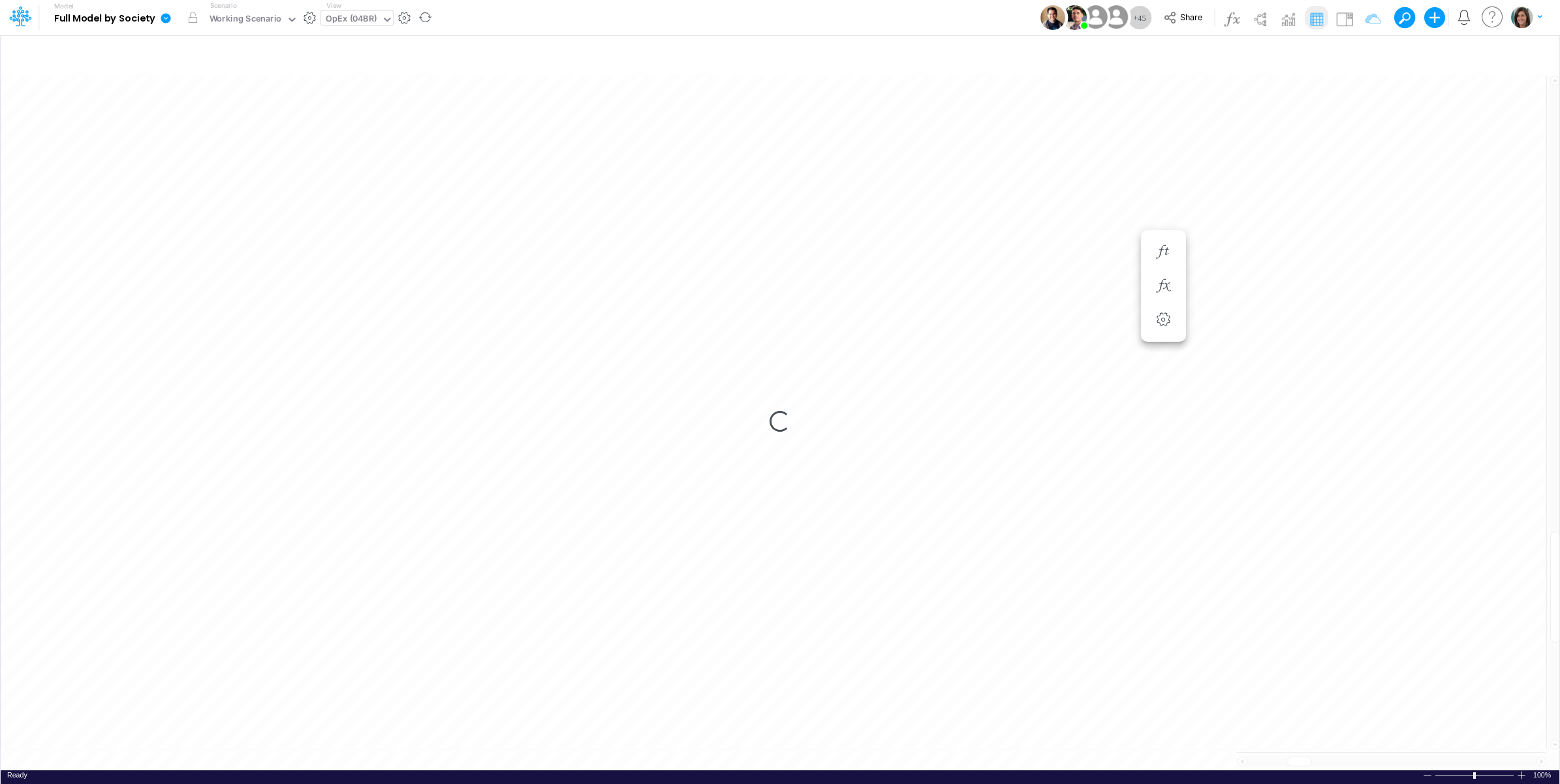
scroll to position [0, 1]
click at [1339, 16] on img at bounding box center [1344, 19] width 21 height 21
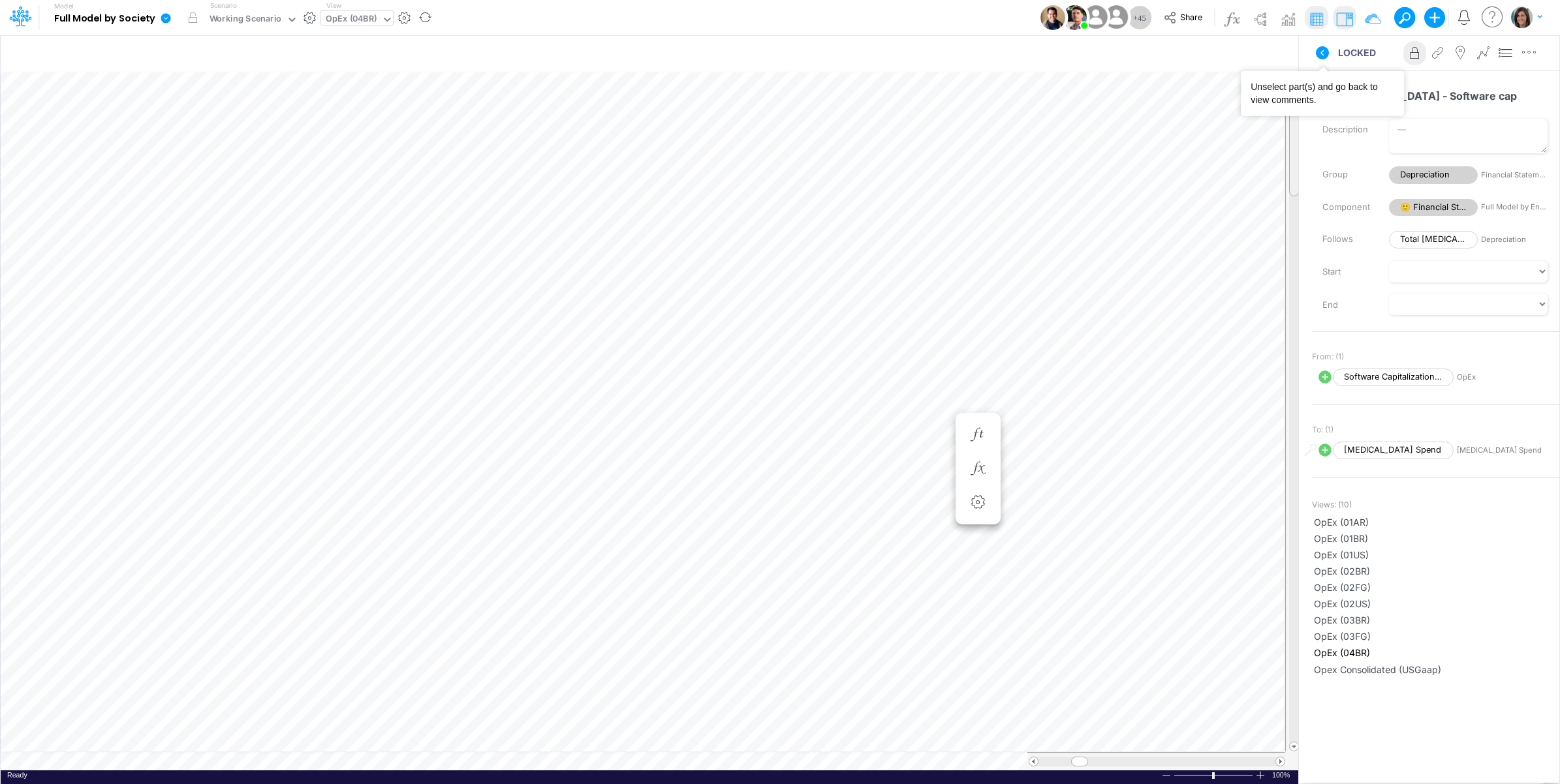
drag, startPoint x: 1294, startPoint y: 539, endPoint x: 1311, endPoint y: 57, distance: 482.3
click at [1311, 57] on div "Insert child node Variable Constant Group Addition Subtraction Multiplication D…" at bounding box center [780, 409] width 1560 height 750
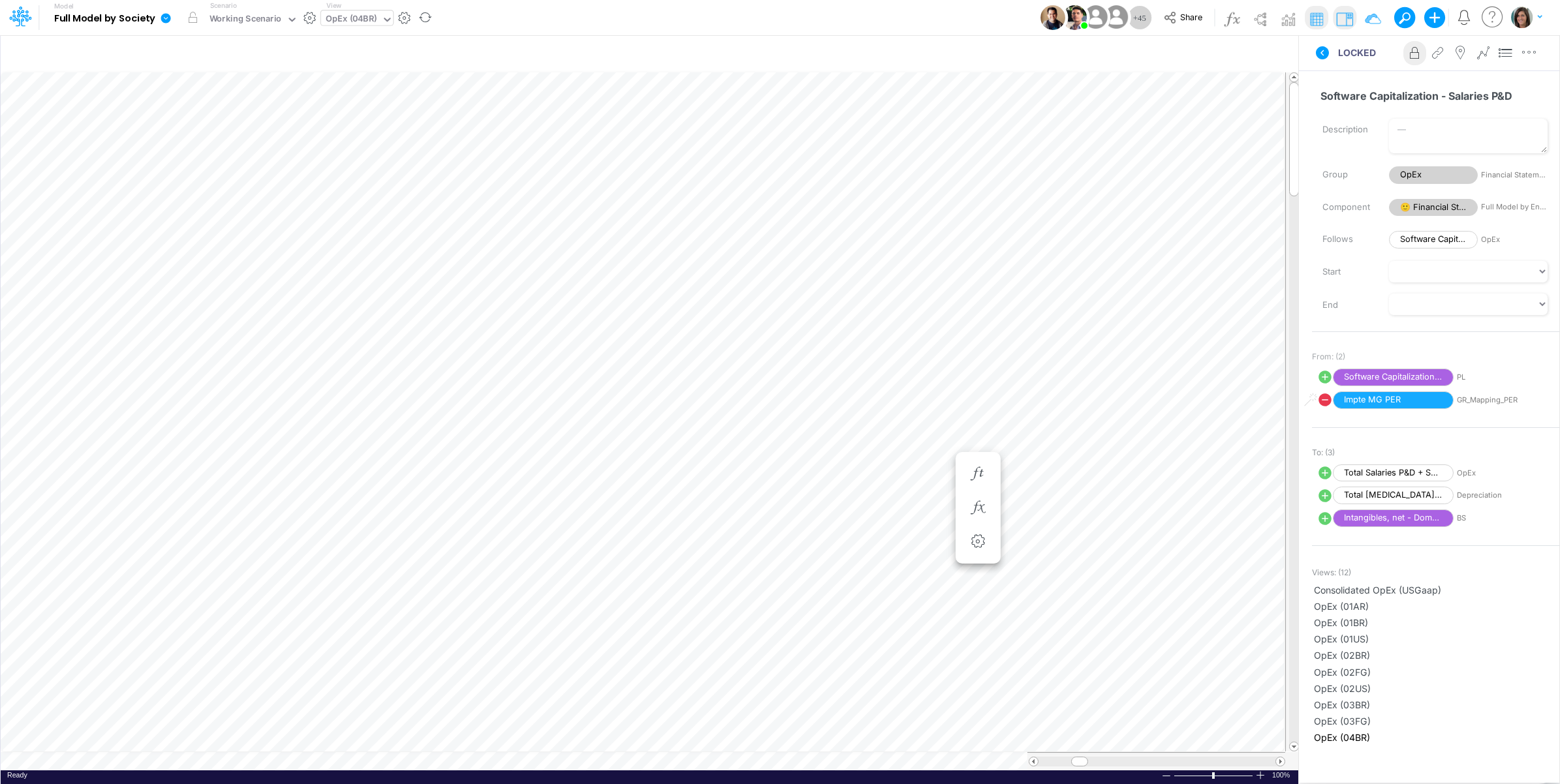
click at [1322, 497] on icon at bounding box center [1324, 495] width 16 height 16
select select "Multiply"
select select "Add"
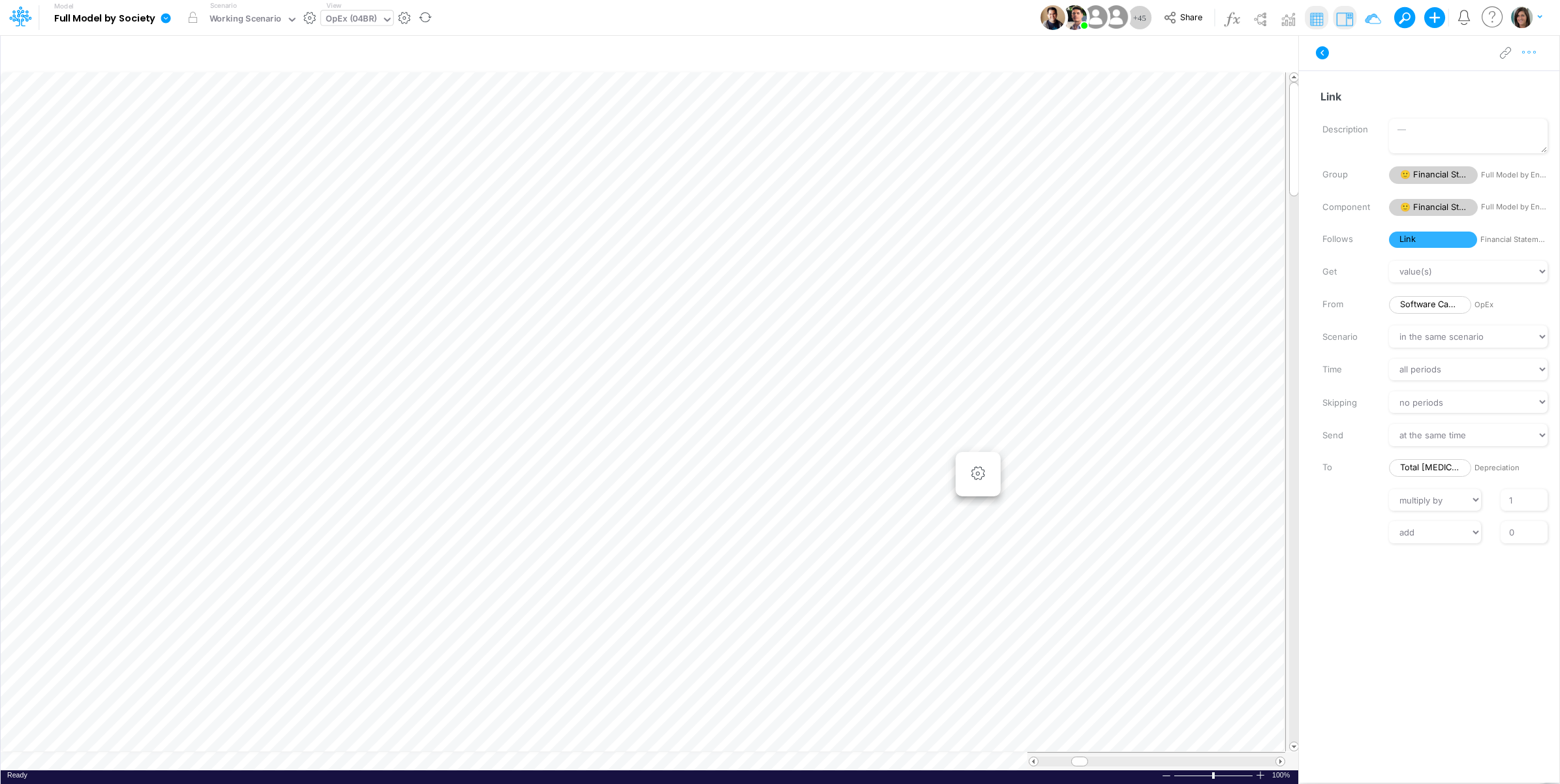
click at [1532, 56] on icon "button" at bounding box center [1530, 53] width 19 height 14
click at [1513, 84] on button "Advanced settings" at bounding box center [1461, 85] width 156 height 22
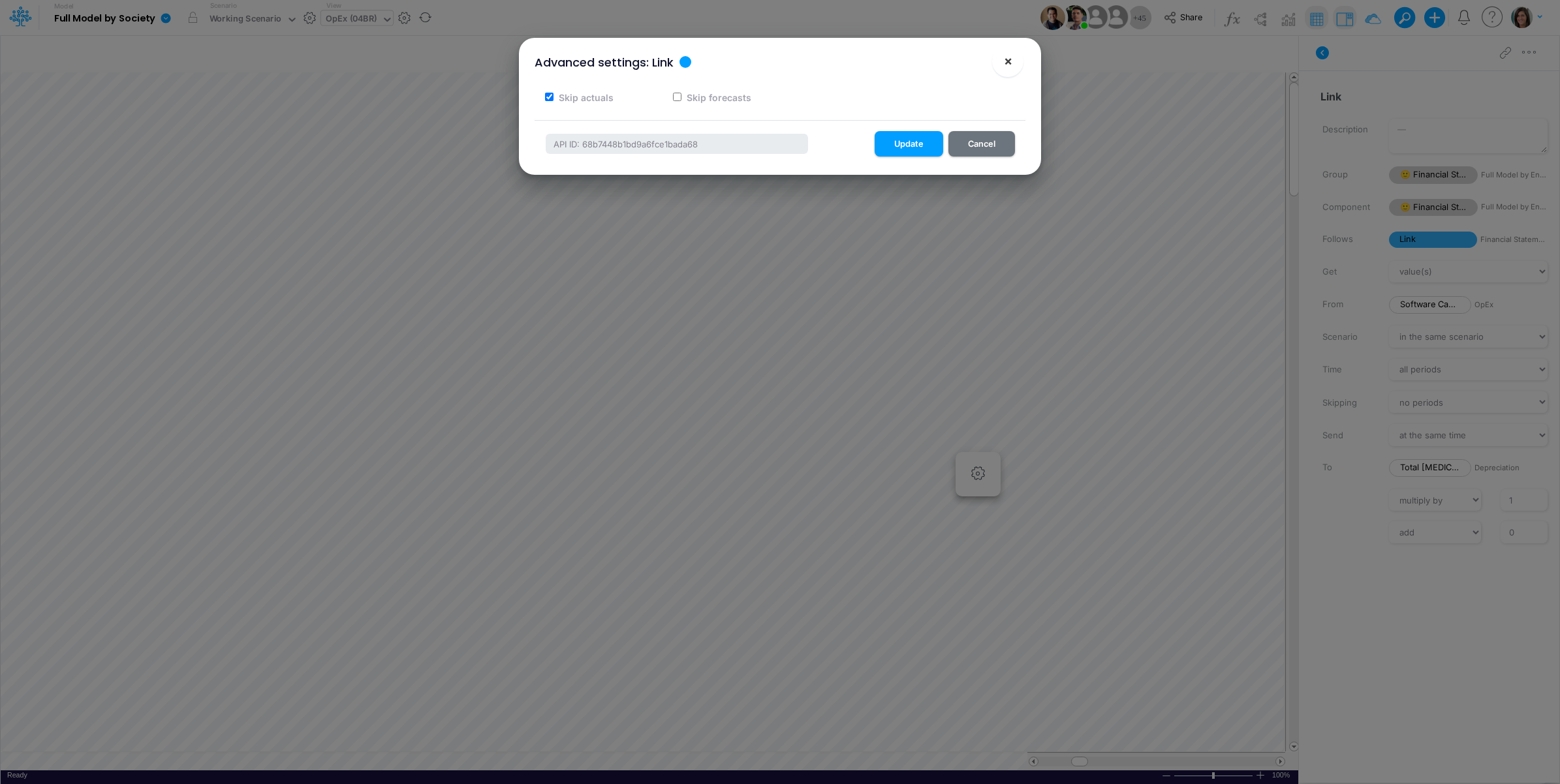
click at [1010, 65] on span "×" at bounding box center [1007, 60] width 8 height 16
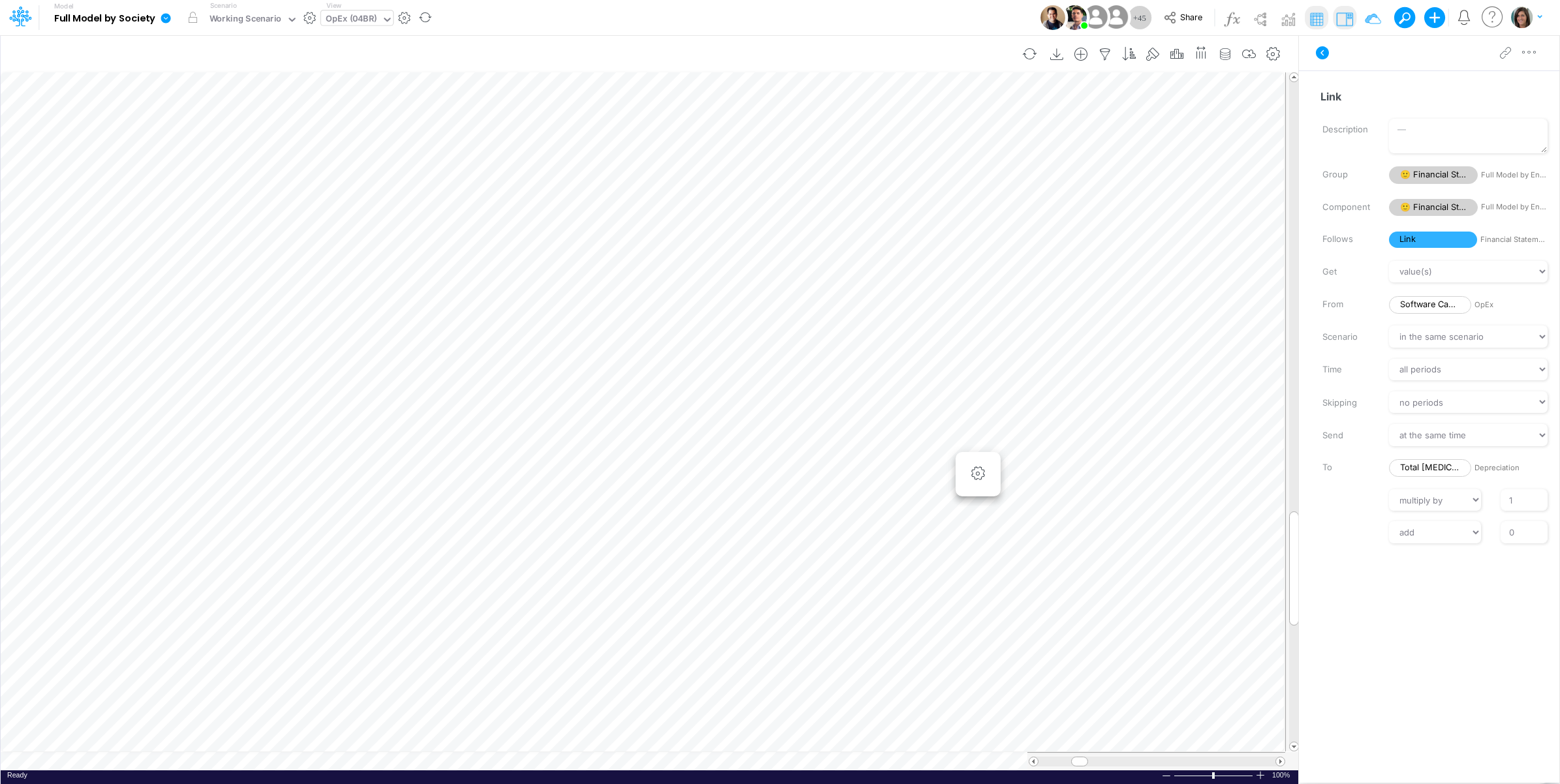
scroll to position [0, 1]
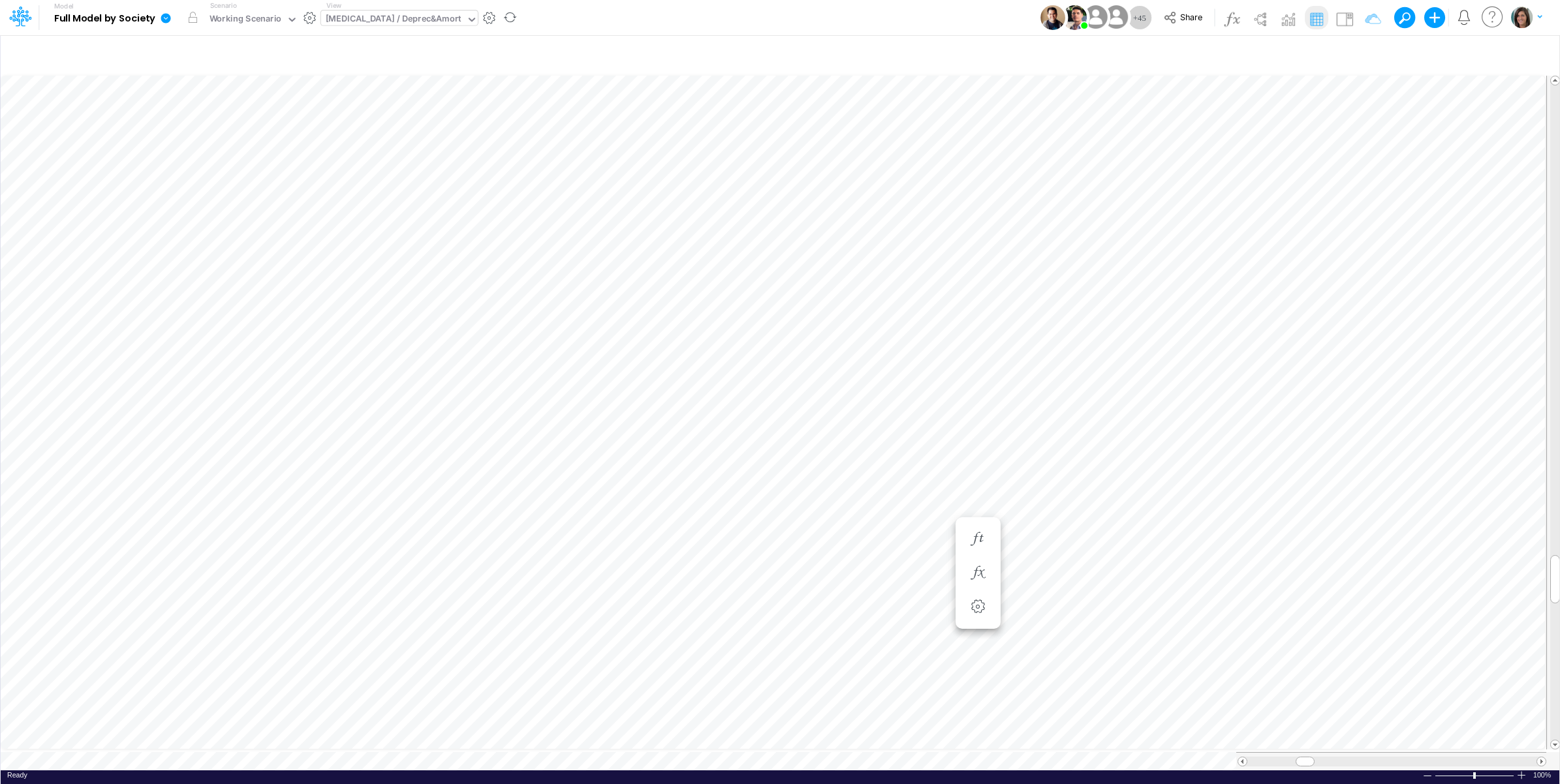
scroll to position [0, 1]
click at [1088, 289] on icon "button" at bounding box center [1085, 291] width 19 height 14
click at [1084, 301] on icon "button" at bounding box center [1085, 304] width 19 height 14
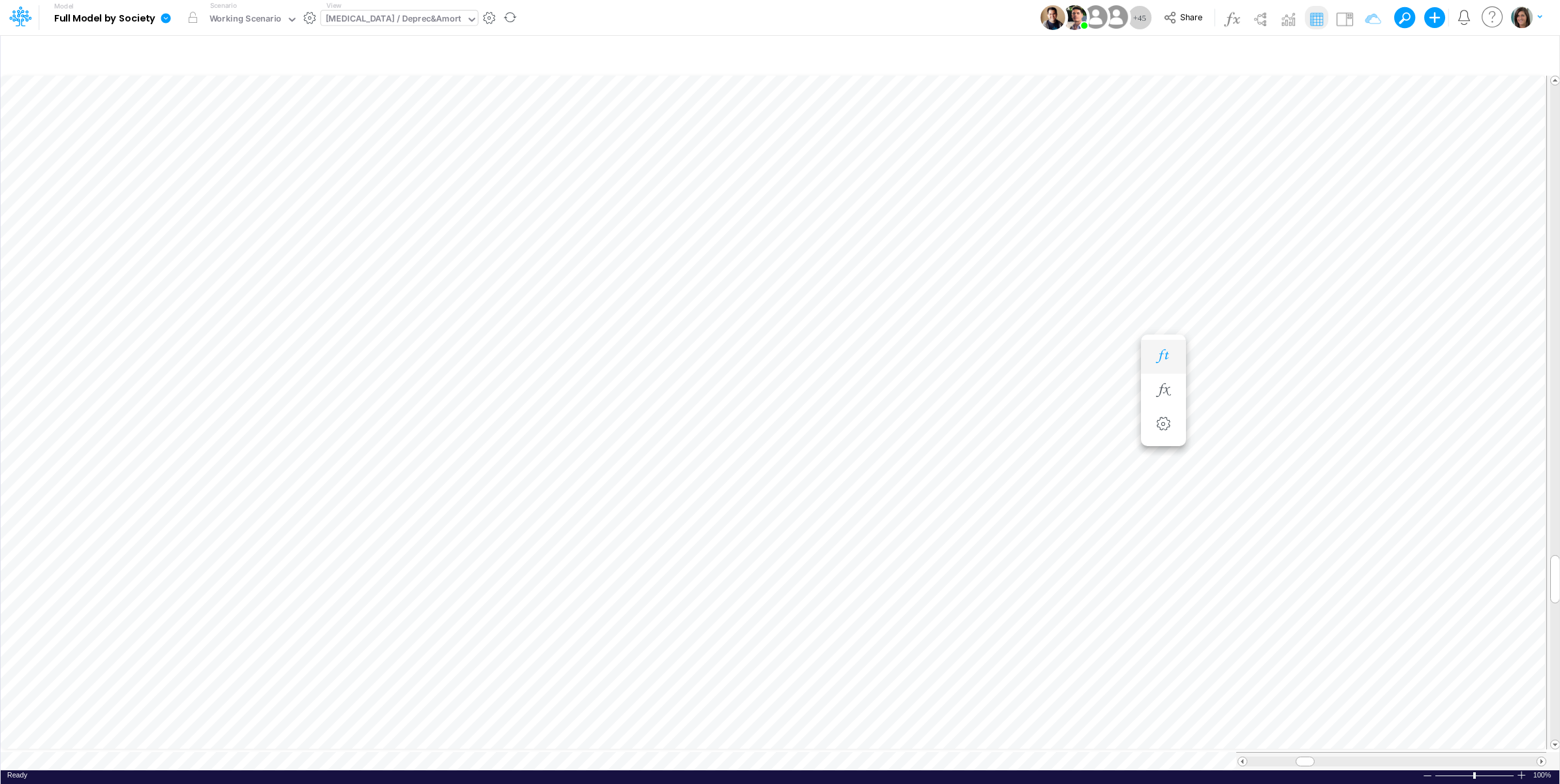
scroll to position [0, 1]
click at [1082, 325] on icon "button" at bounding box center [1085, 330] width 19 height 14
click at [1345, 17] on img at bounding box center [1344, 19] width 21 height 21
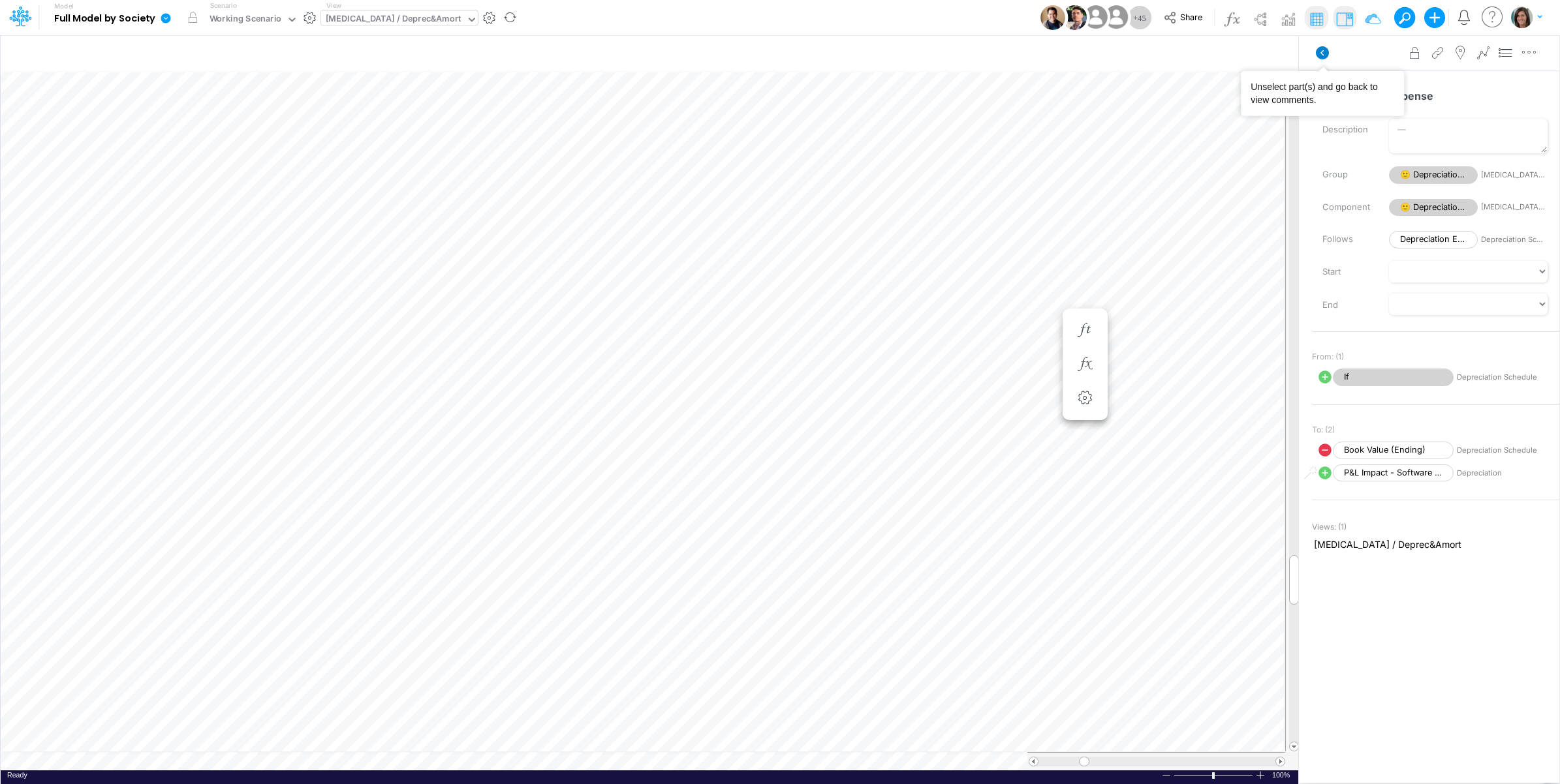
click at [1321, 47] on icon at bounding box center [1323, 53] width 13 height 13
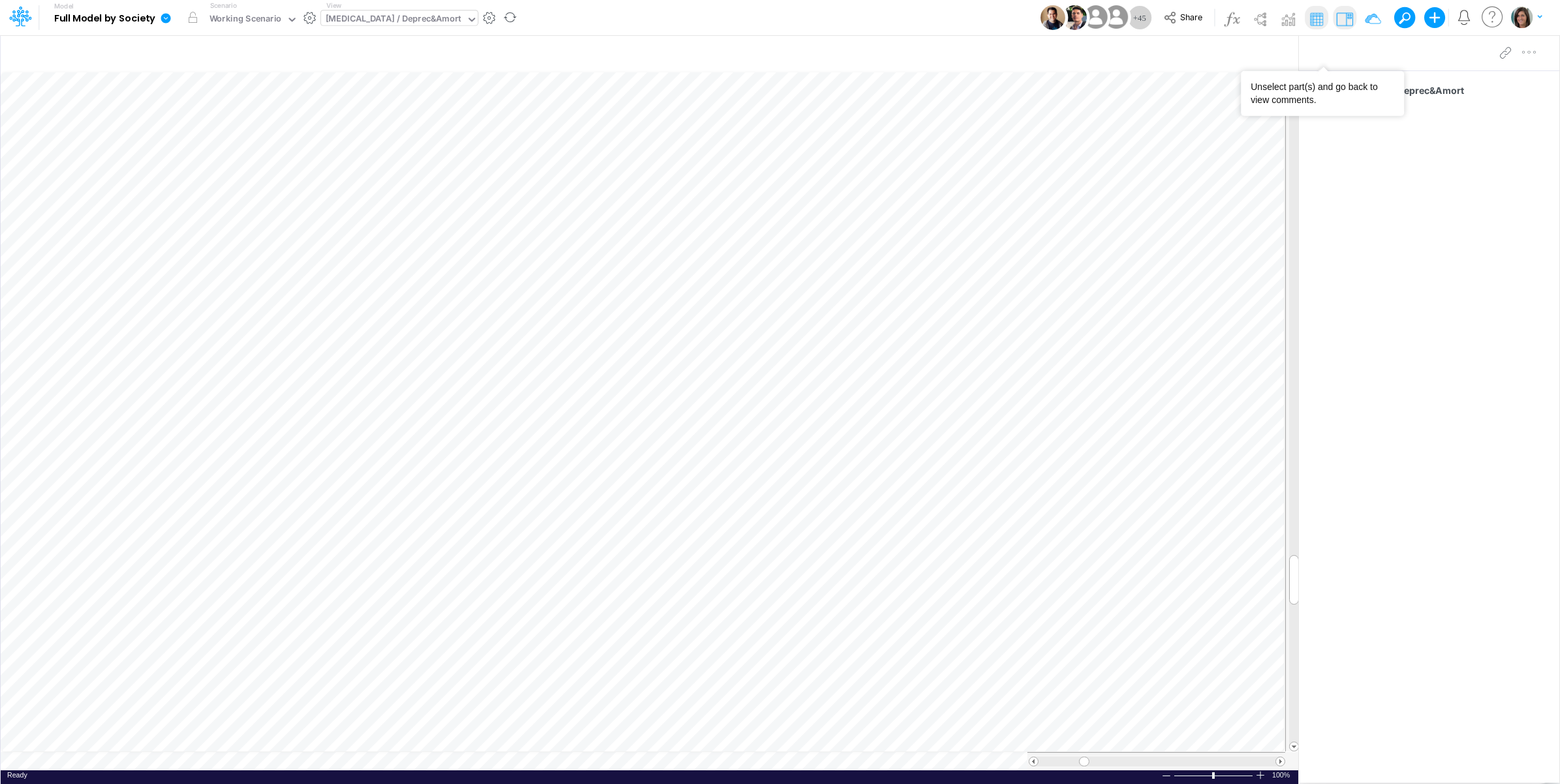
click at [1343, 14] on img at bounding box center [1344, 19] width 21 height 21
